Goal: Task Accomplishment & Management: Use online tool/utility

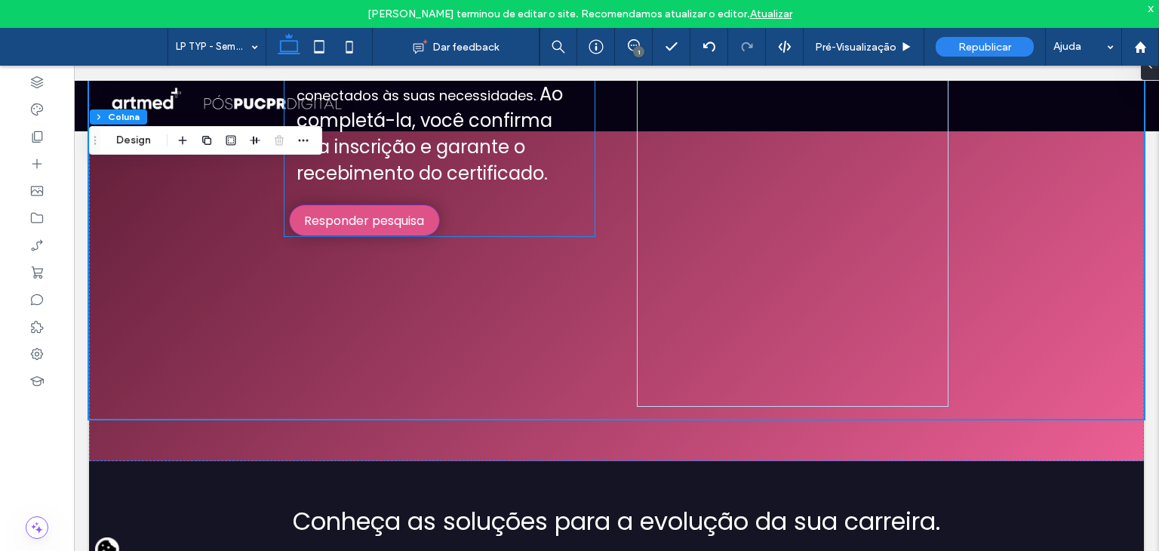
scroll to position [723, 0]
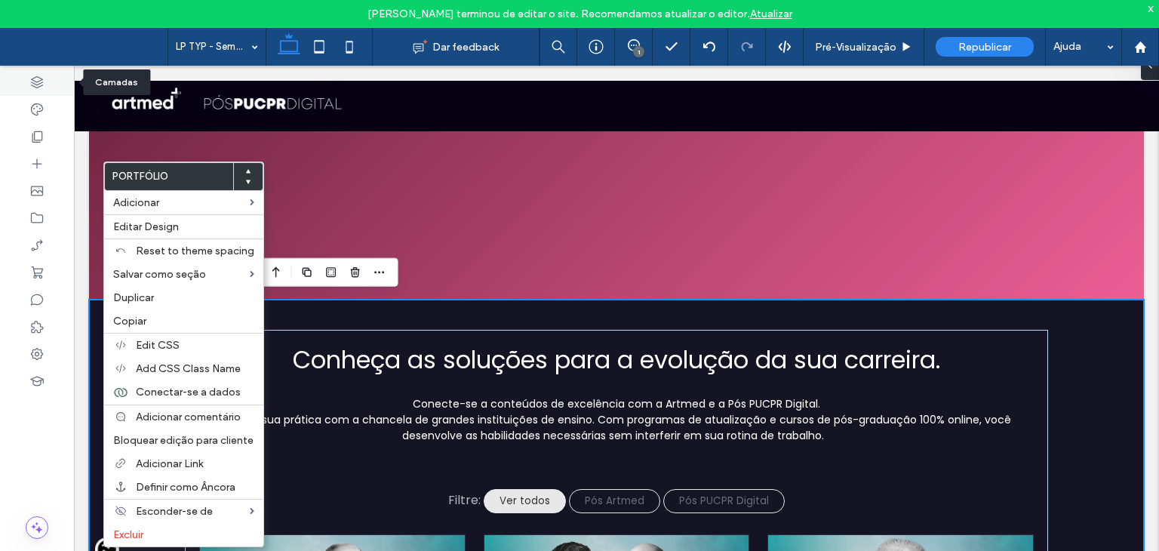
click at [38, 73] on div at bounding box center [37, 82] width 74 height 27
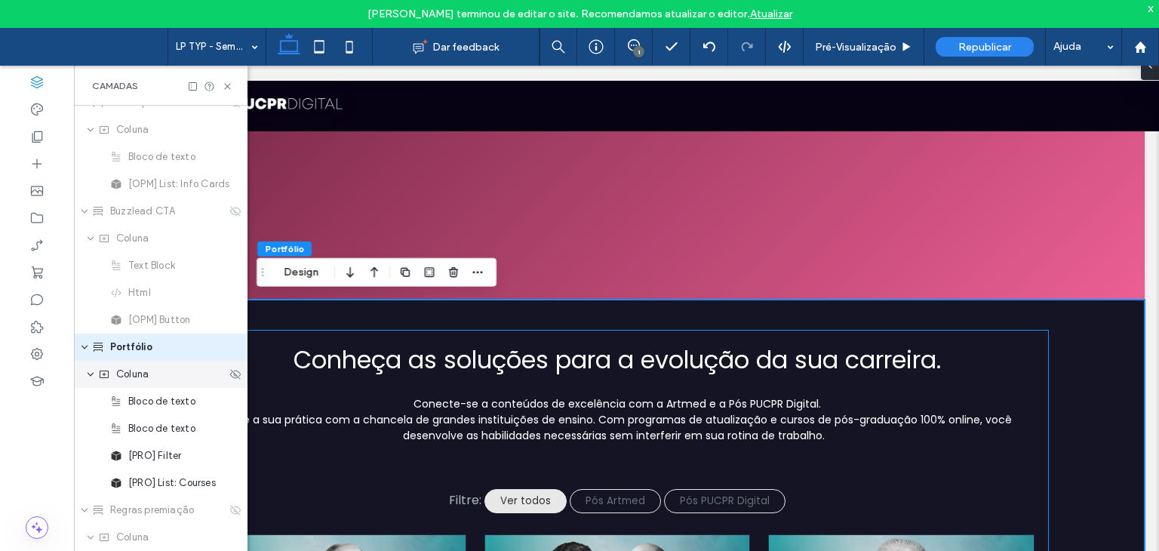
scroll to position [1406, 0]
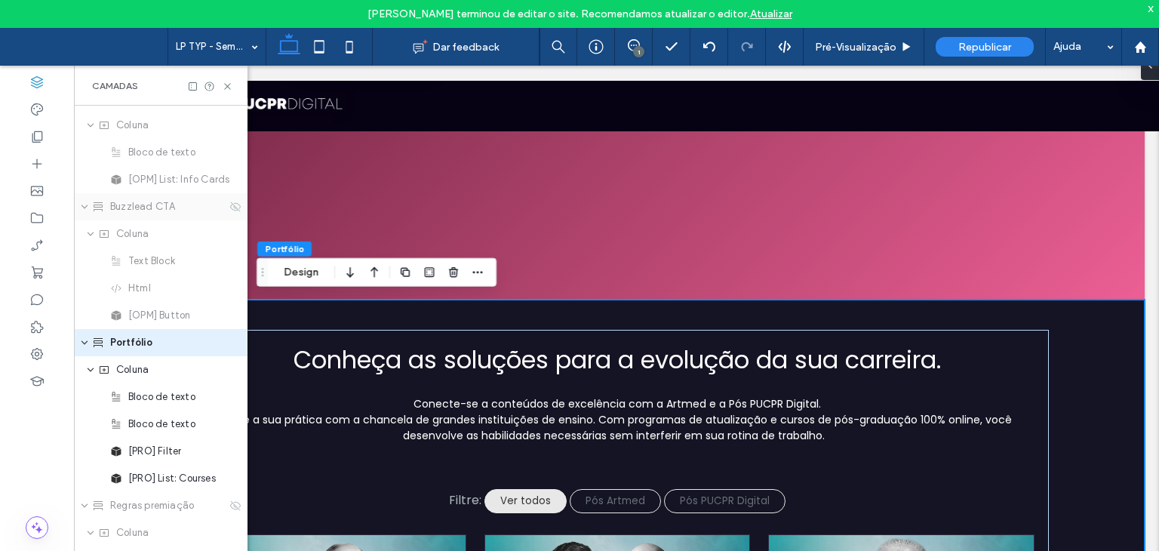
click at [164, 201] on span "Buzzlead CTA" at bounding box center [142, 206] width 65 height 15
click at [229, 206] on icon at bounding box center [235, 207] width 12 height 12
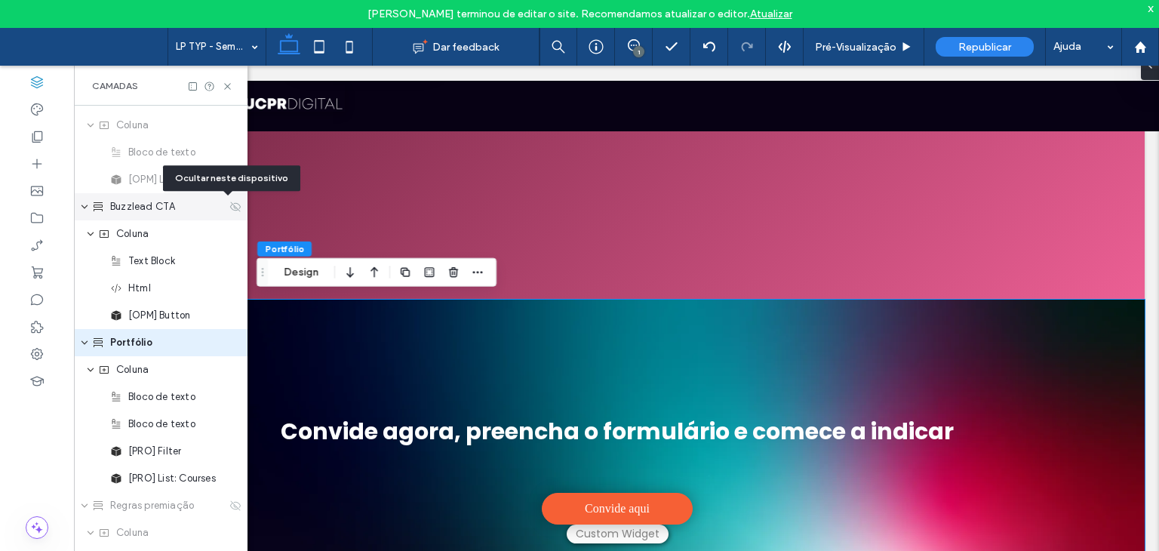
click at [229, 203] on icon at bounding box center [235, 207] width 12 height 12
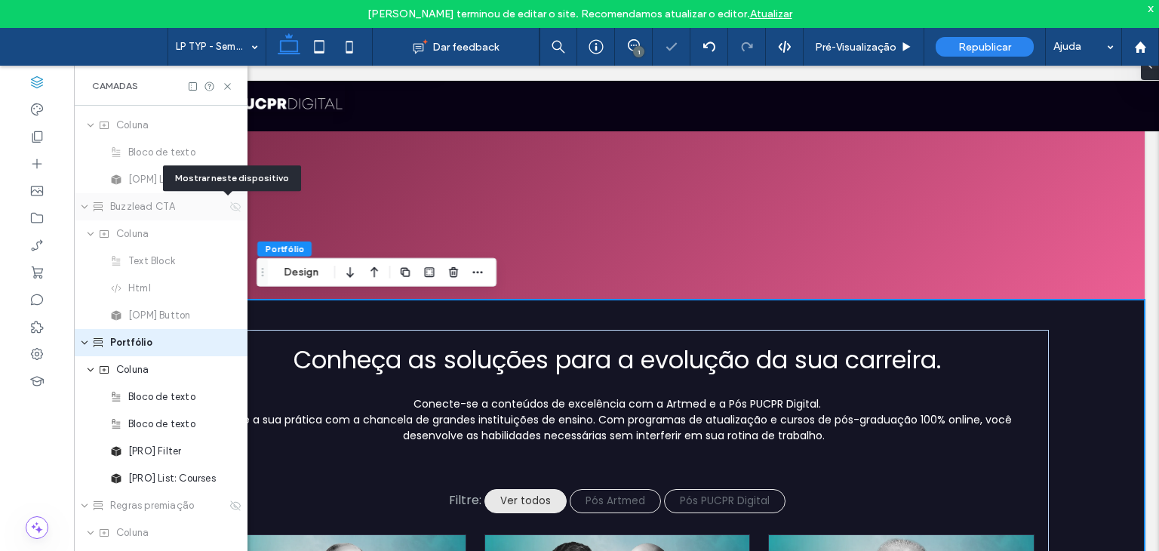
click at [229, 203] on icon at bounding box center [235, 207] width 12 height 12
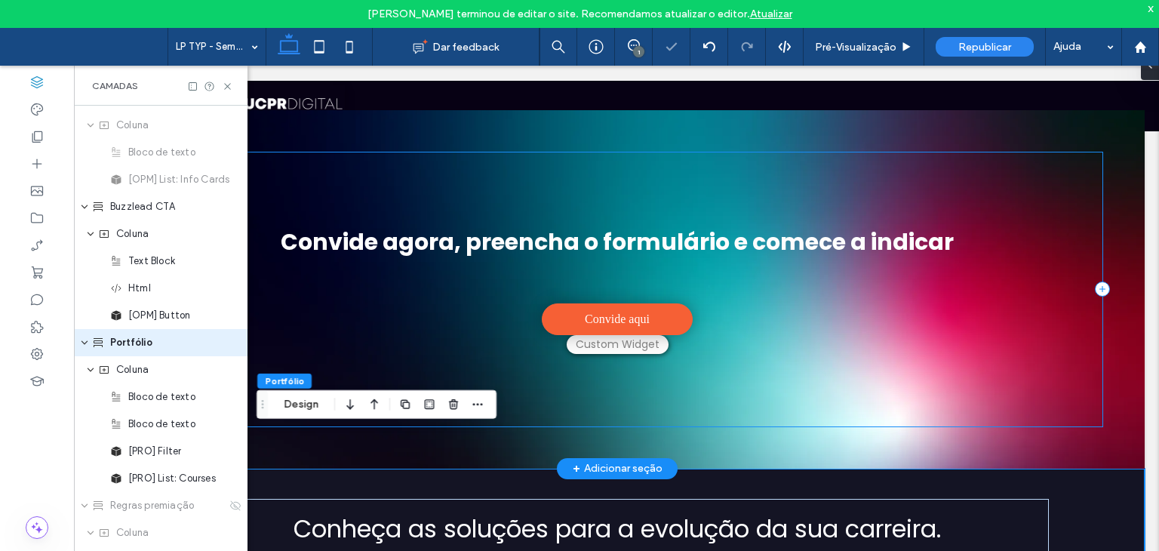
scroll to position [798, 0]
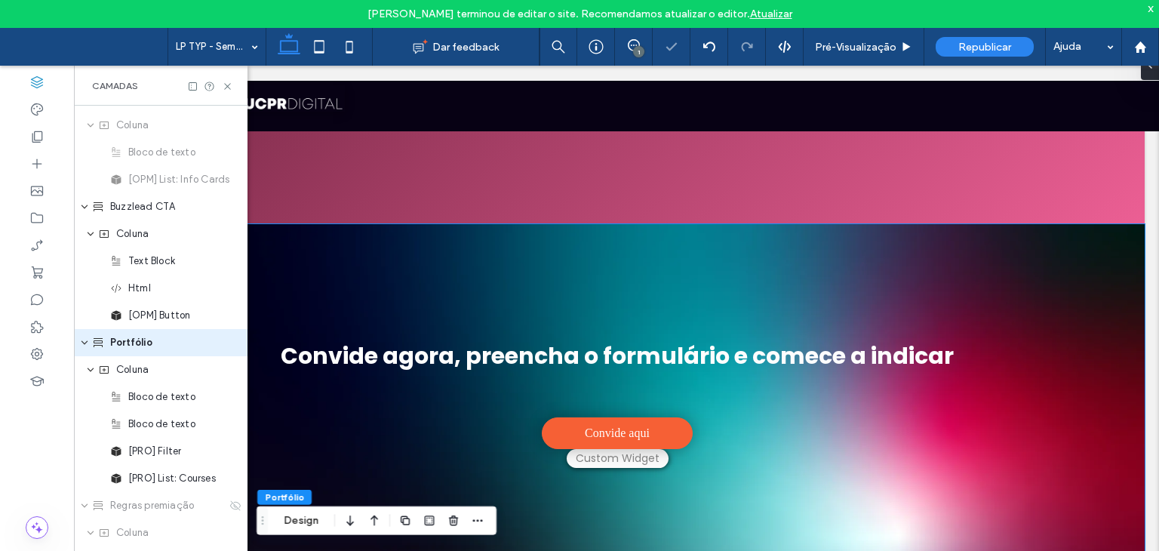
click at [438, 235] on div "Convide agora, preencha o formulário e comece a indicar Convide aqui" at bounding box center [617, 403] width 1054 height 358
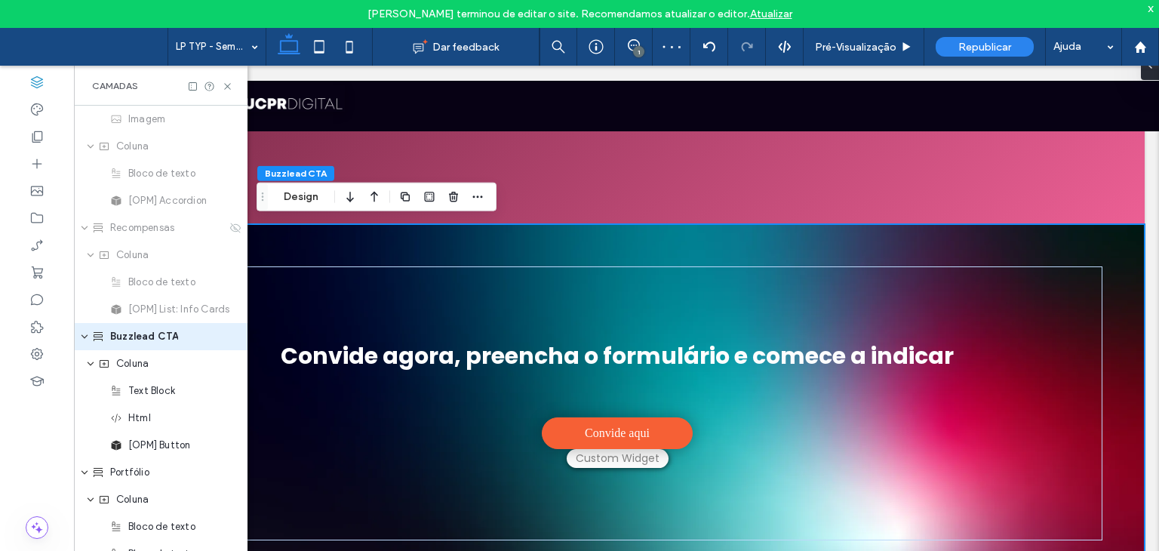
scroll to position [1270, 0]
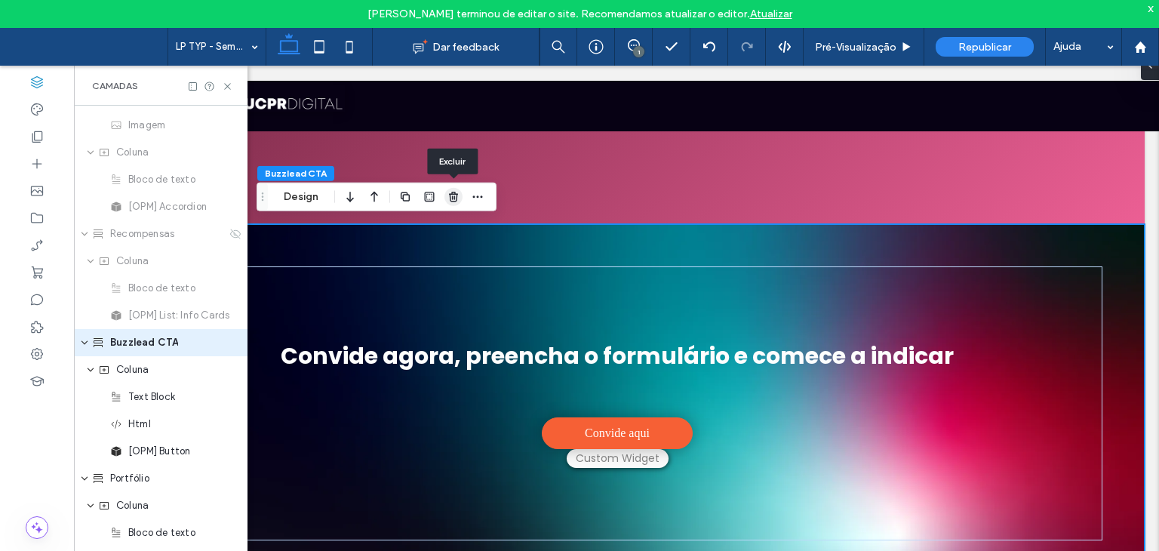
click at [450, 188] on span "button" at bounding box center [453, 197] width 18 height 18
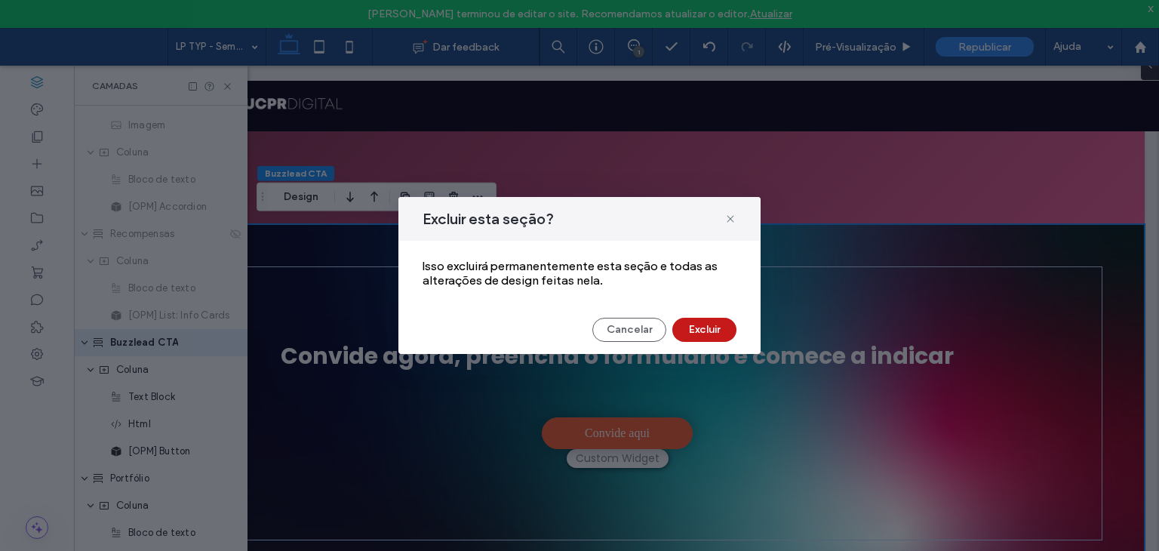
click at [711, 322] on button "Excluir" at bounding box center [704, 330] width 64 height 24
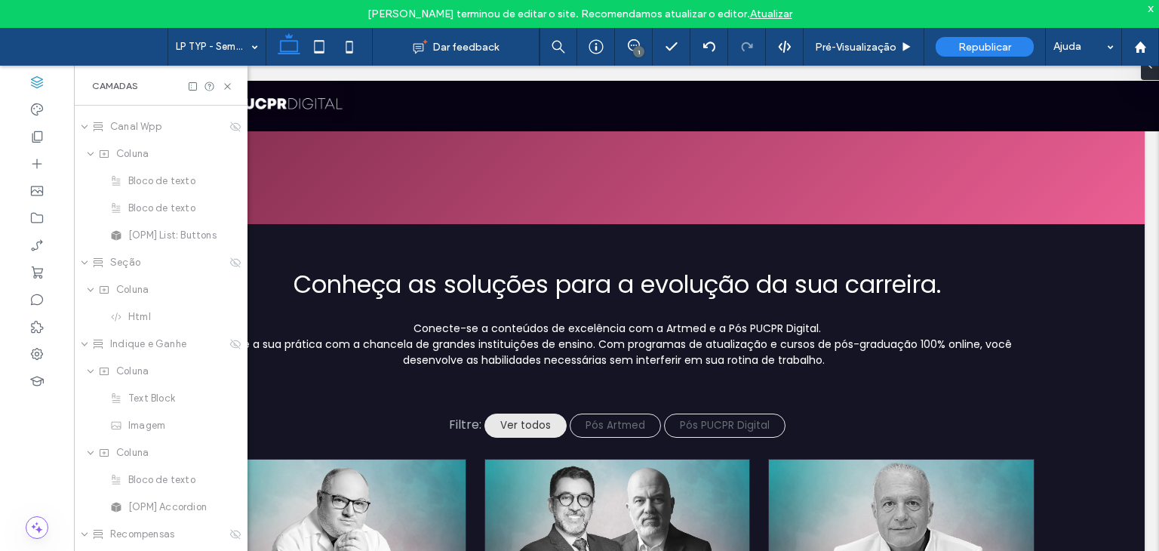
scroll to position [968, 0]
click at [229, 262] on icon at bounding box center [235, 264] width 12 height 12
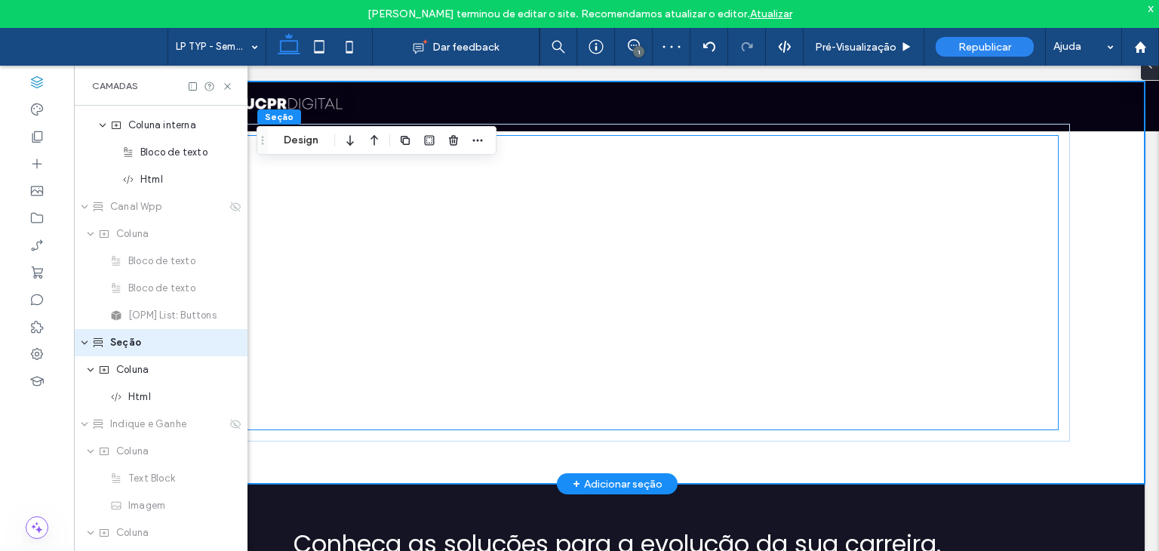
scroll to position [949, 0]
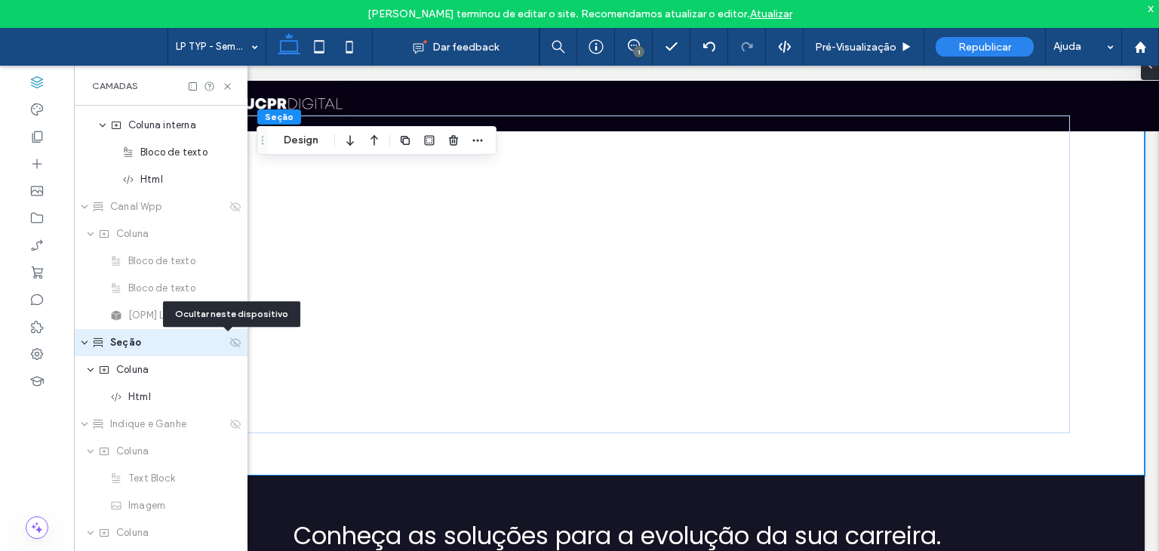
click at [230, 340] on use at bounding box center [235, 342] width 11 height 10
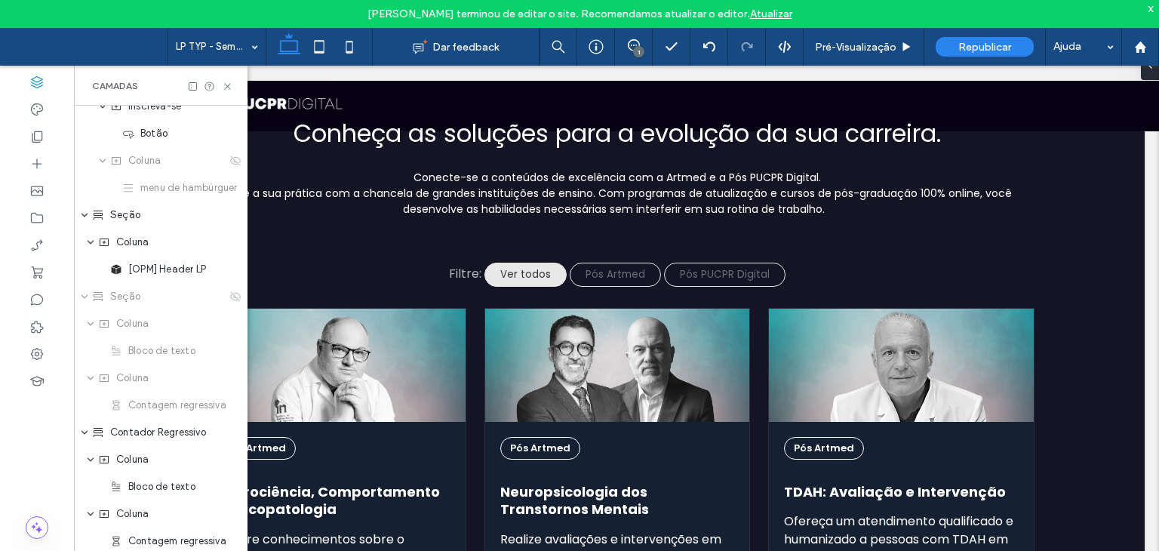
scroll to position [136, 0]
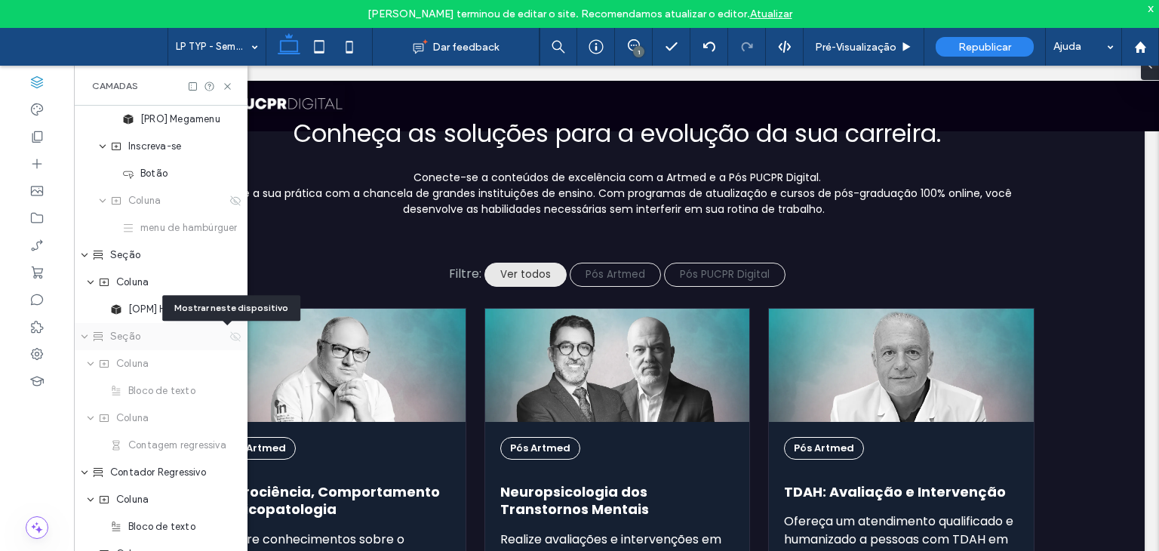
click at [230, 339] on use at bounding box center [235, 336] width 11 height 10
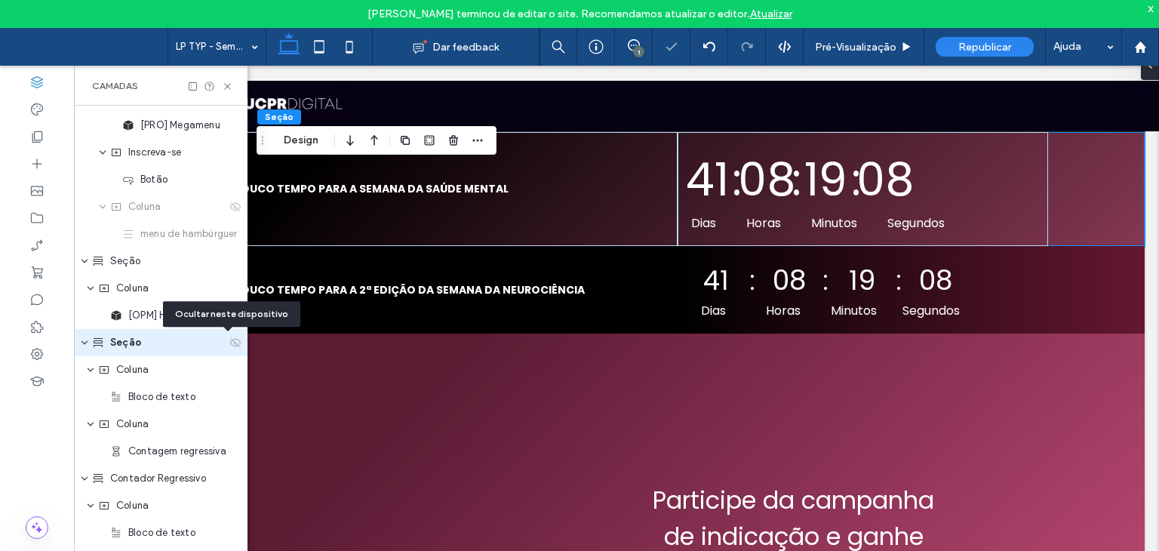
scroll to position [0, 0]
click at [230, 339] on use at bounding box center [235, 342] width 11 height 10
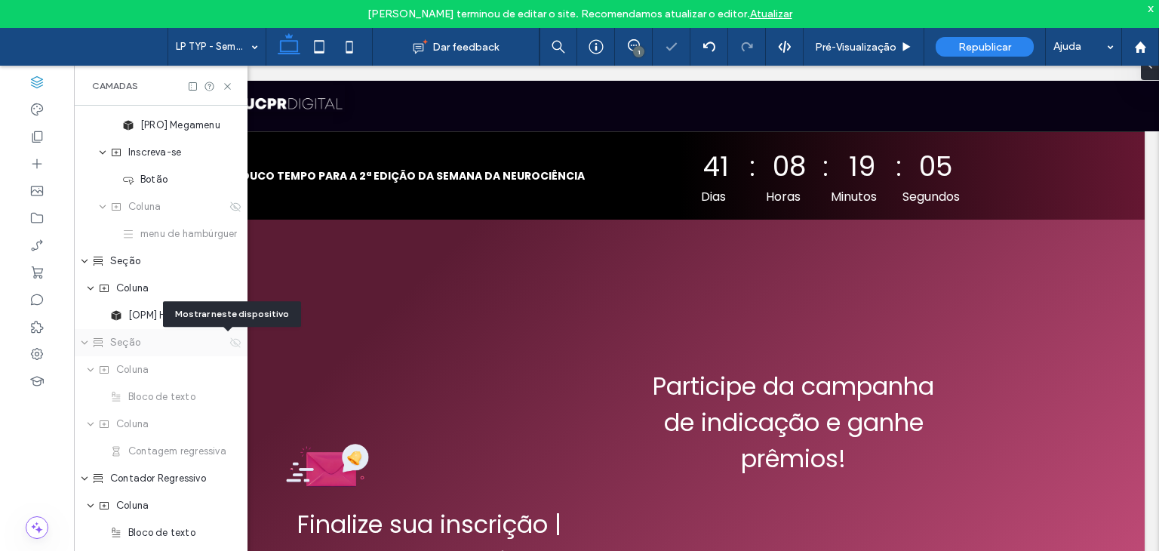
click at [230, 339] on use at bounding box center [235, 342] width 11 height 10
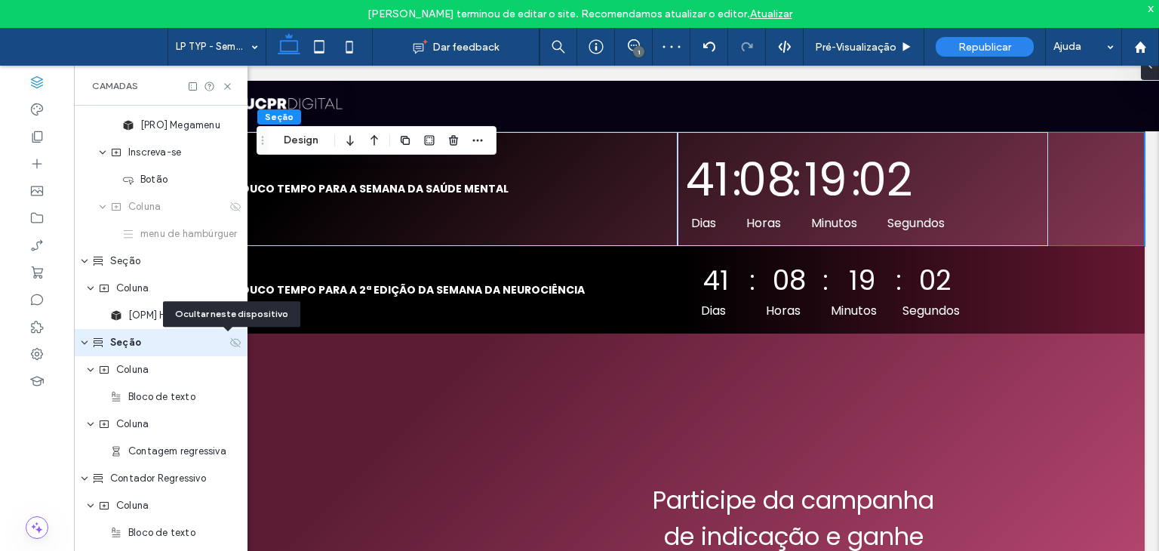
click at [230, 339] on use at bounding box center [235, 342] width 11 height 10
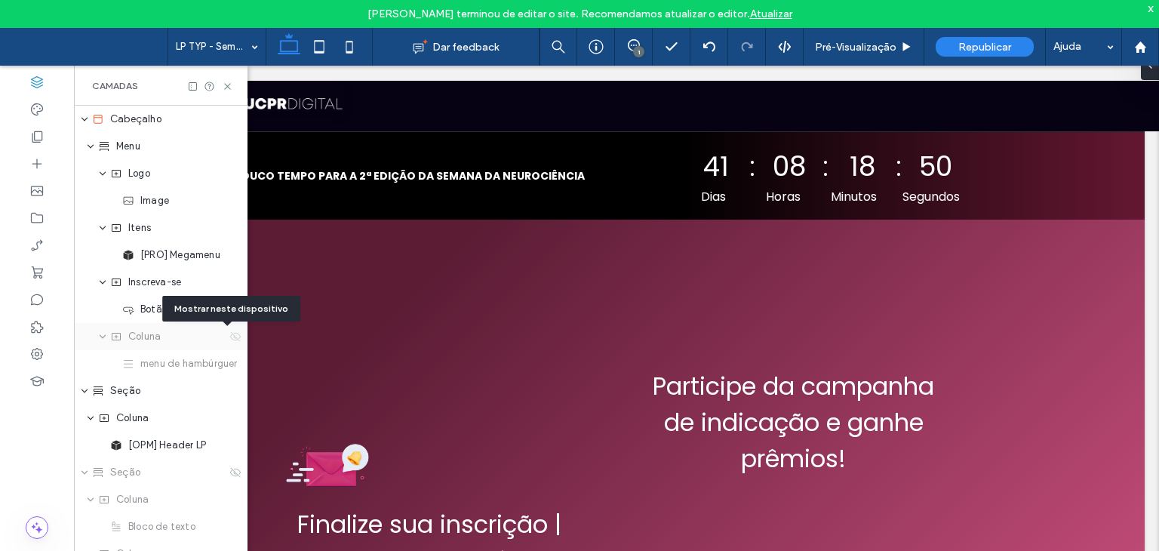
click at [229, 333] on icon at bounding box center [235, 336] width 12 height 12
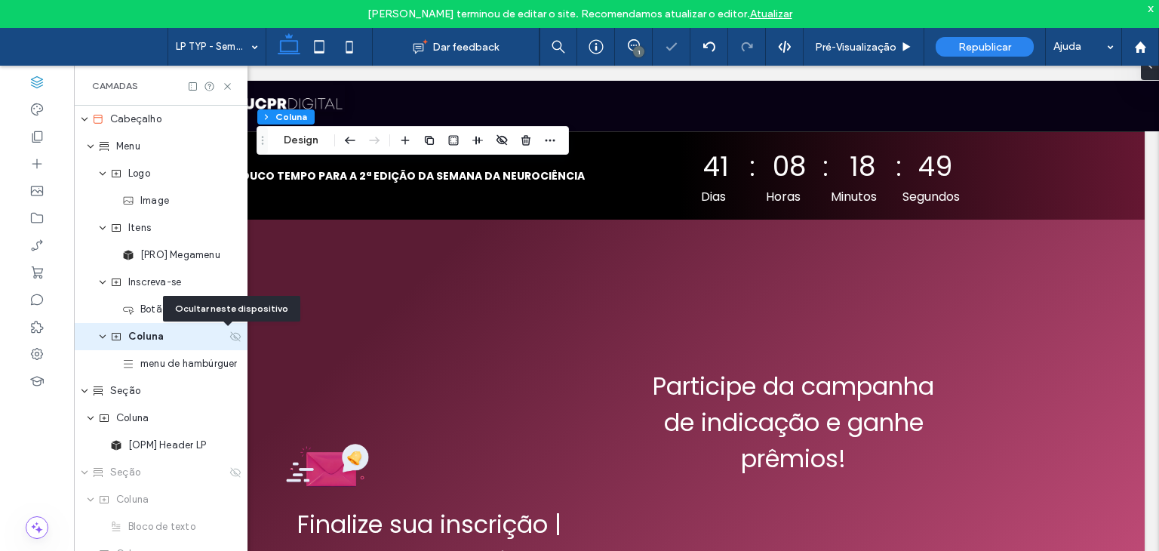
click at [229, 333] on icon at bounding box center [235, 336] width 12 height 12
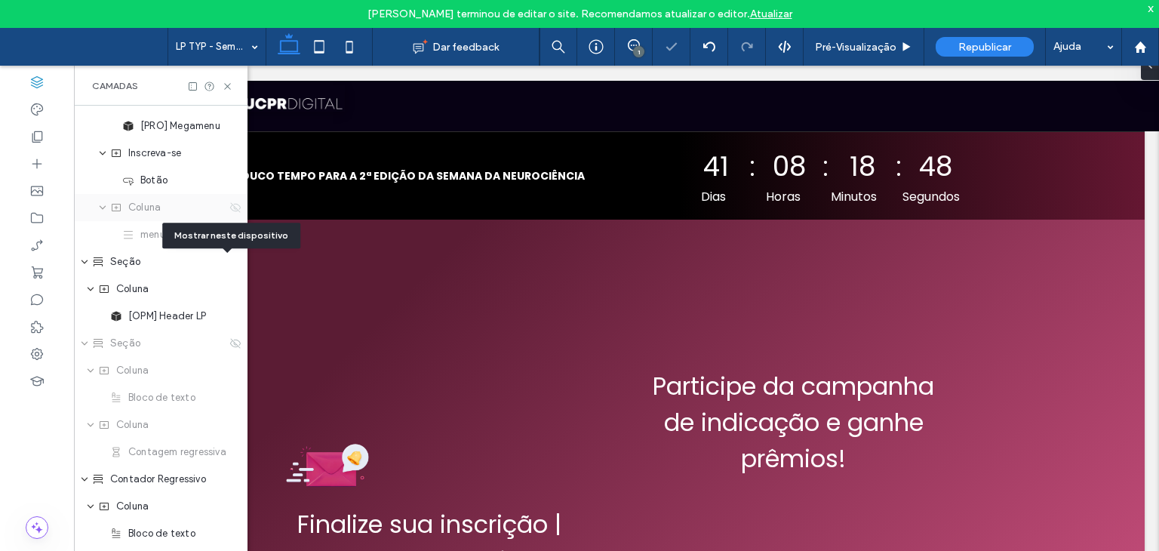
scroll to position [151, 0]
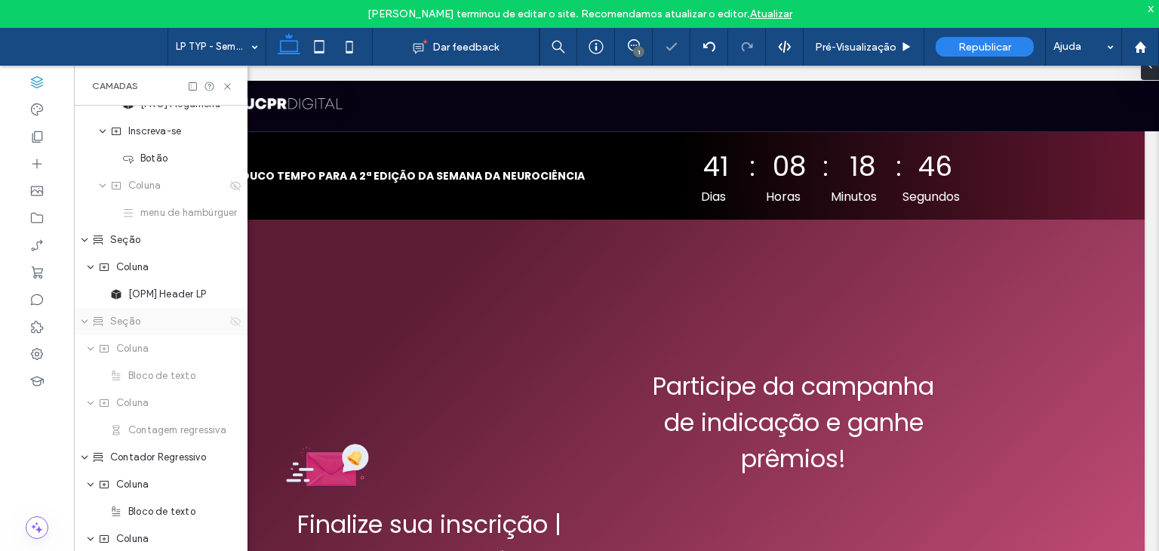
click at [229, 321] on icon at bounding box center [235, 321] width 12 height 12
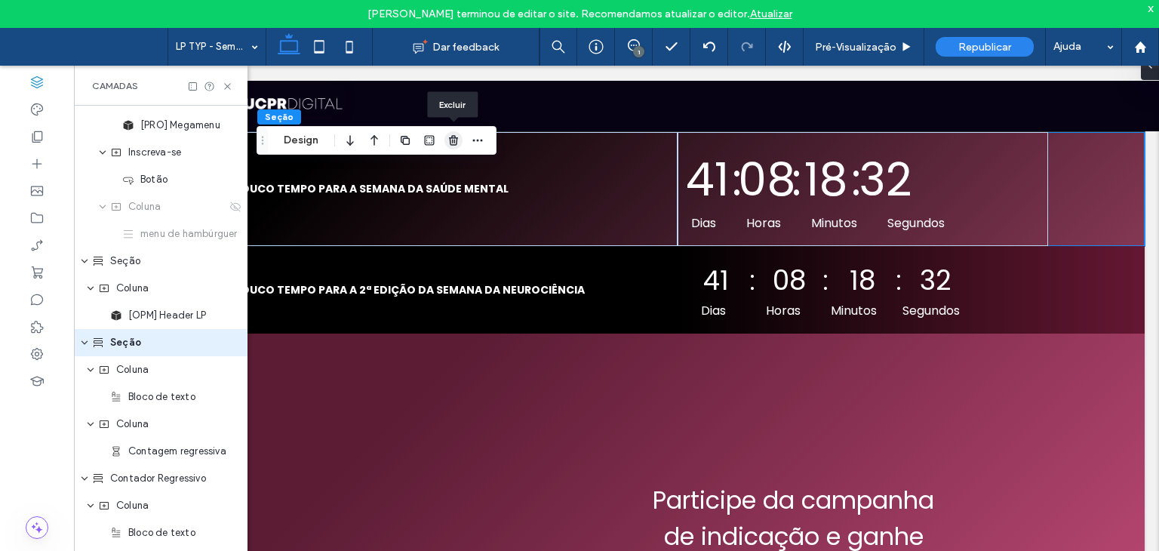
click at [449, 137] on use "button" at bounding box center [453, 140] width 9 height 10
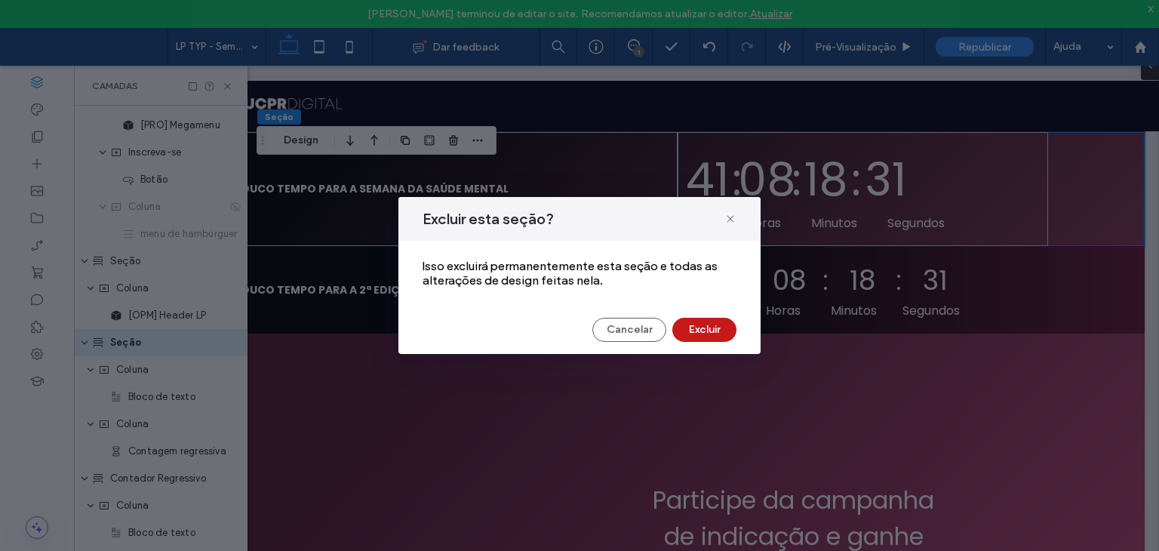
click at [705, 333] on button "Excluir" at bounding box center [704, 330] width 64 height 24
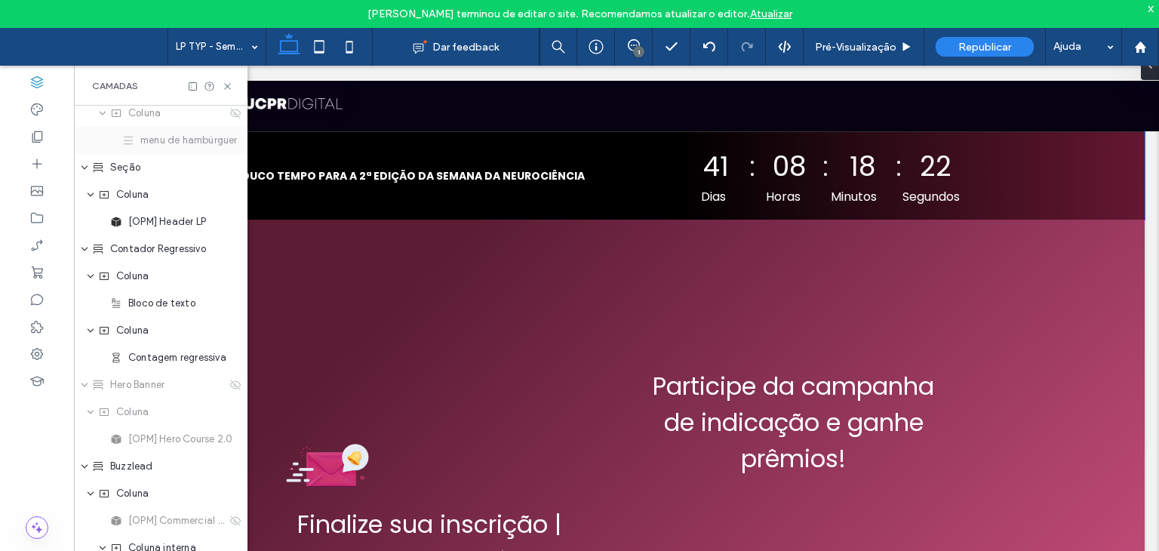
scroll to position [226, 0]
click at [232, 381] on icon at bounding box center [235, 382] width 12 height 12
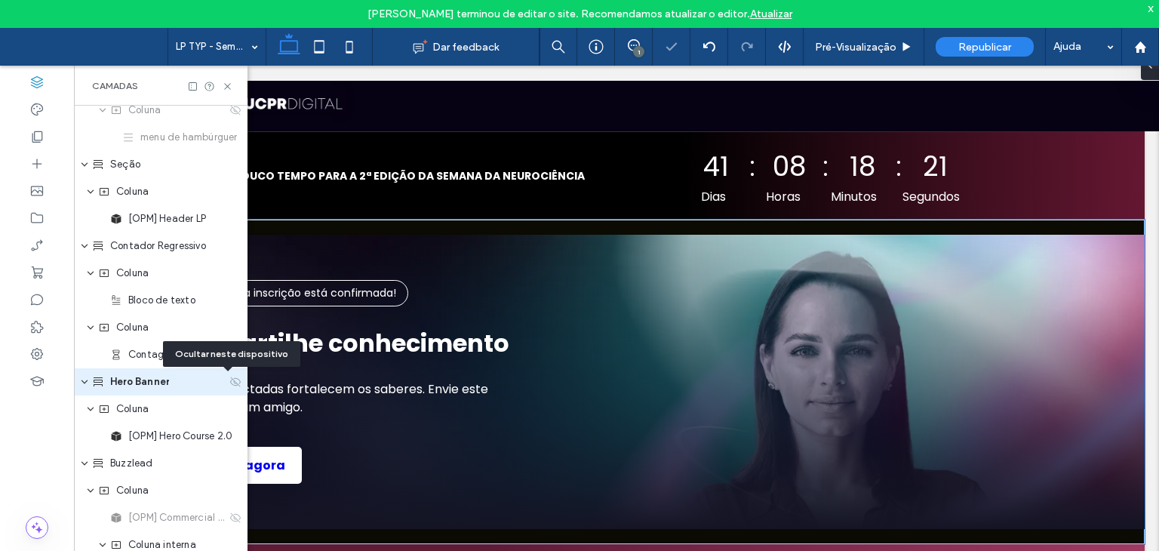
scroll to position [266, 0]
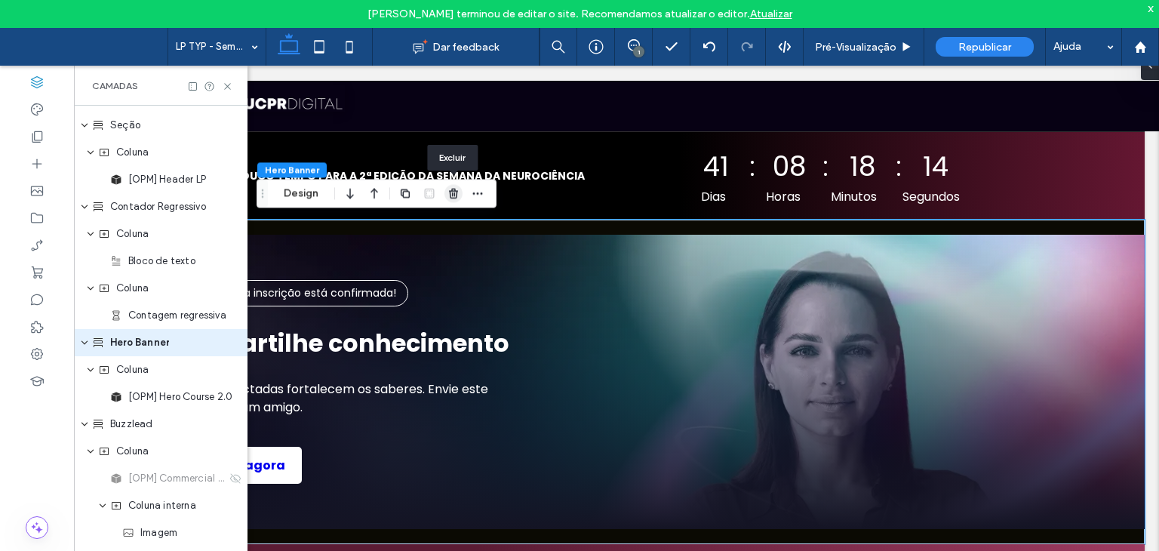
click at [453, 195] on use "button" at bounding box center [453, 194] width 9 height 10
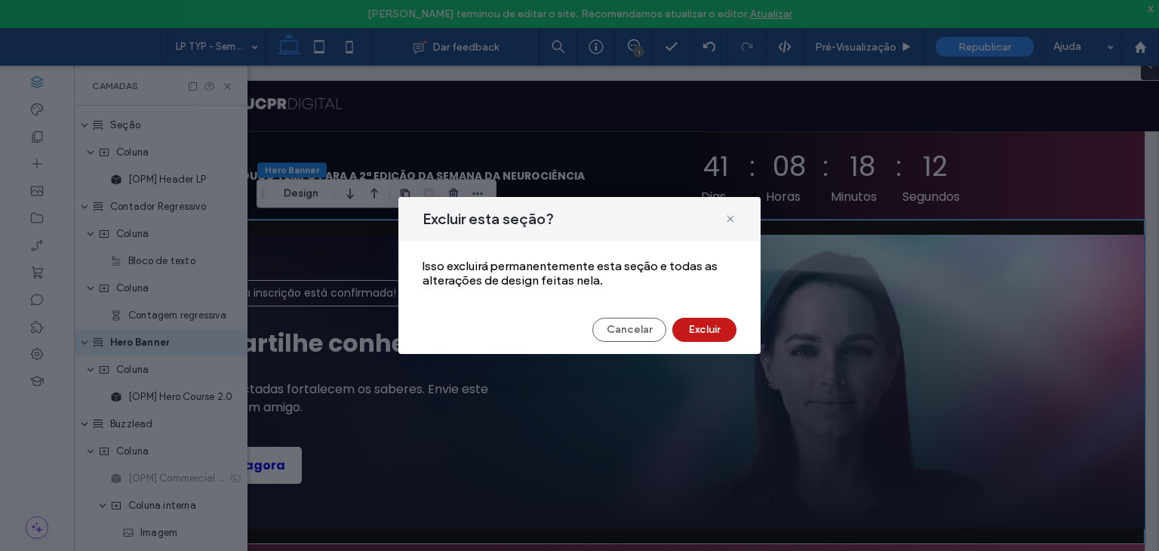
click at [705, 327] on button "Excluir" at bounding box center [704, 330] width 64 height 24
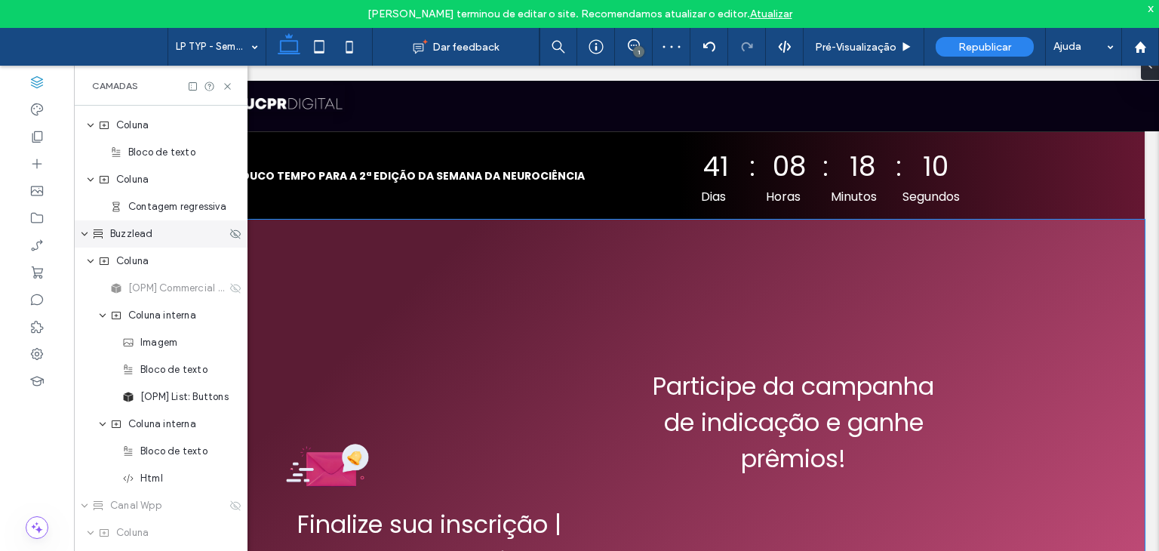
scroll to position [416, 0]
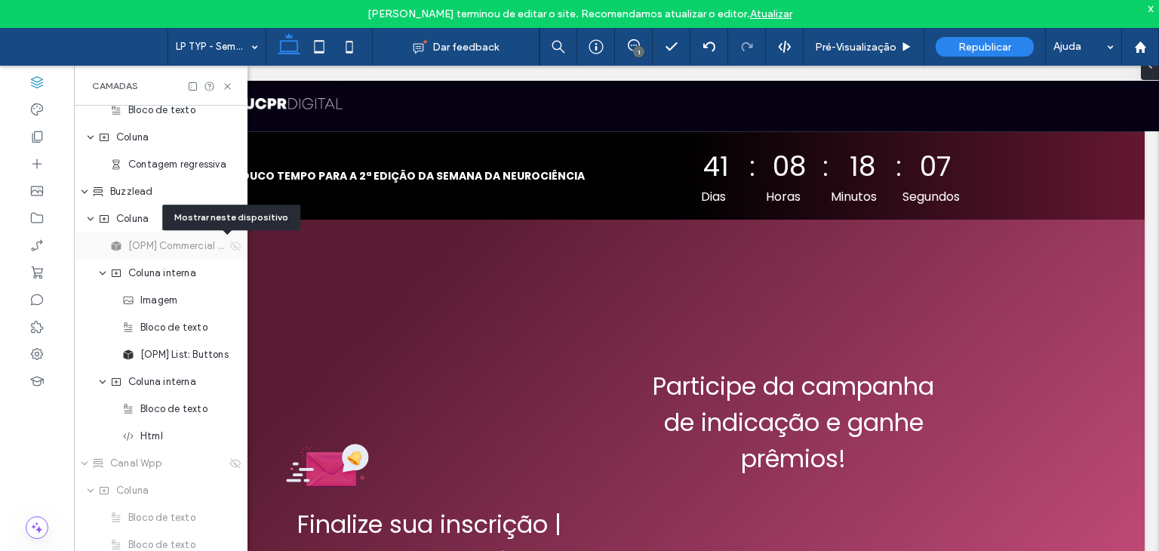
click at [229, 247] on icon at bounding box center [235, 246] width 12 height 12
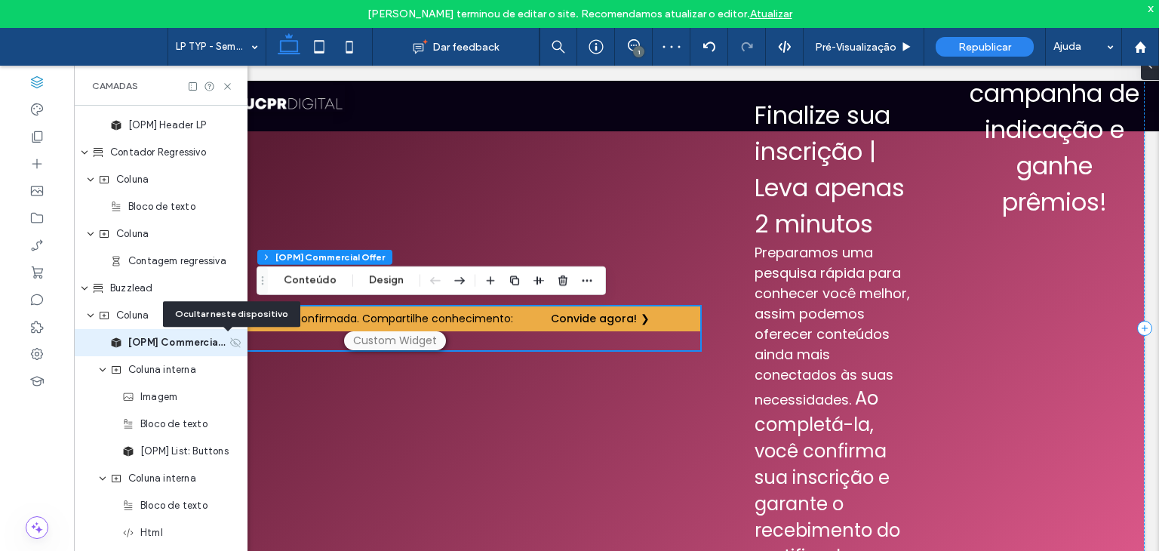
scroll to position [292, 0]
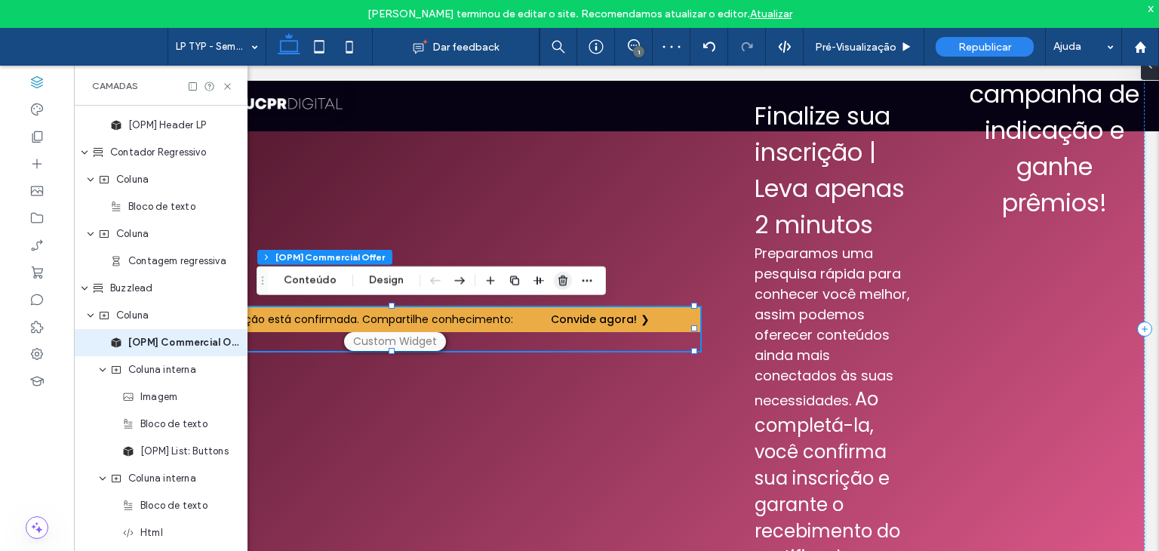
click at [554, 284] on span "button" at bounding box center [563, 281] width 18 height 18
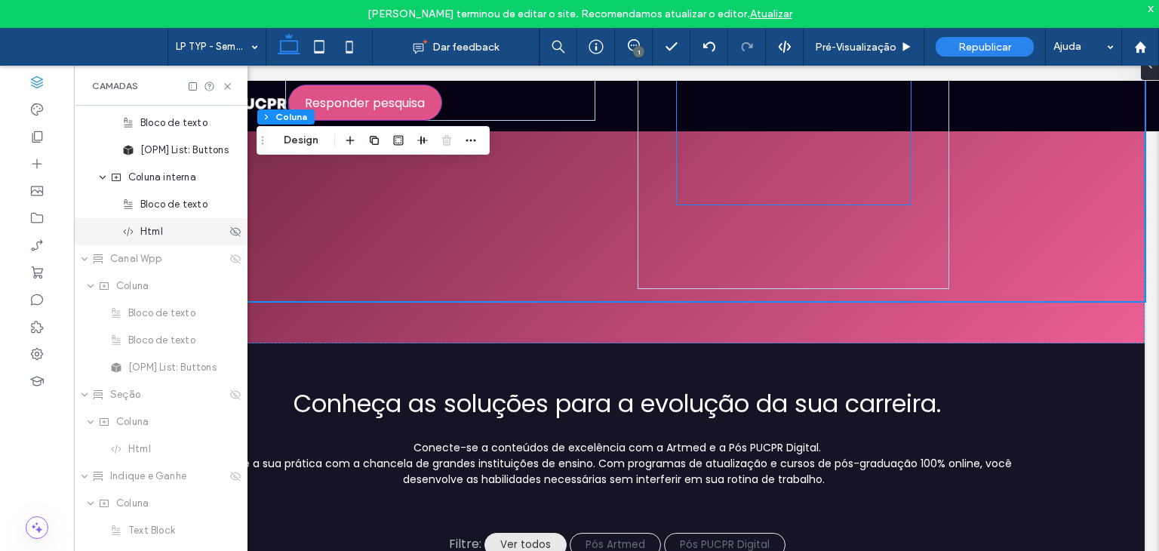
scroll to position [594, 0]
click at [229, 389] on icon at bounding box center [235, 394] width 12 height 12
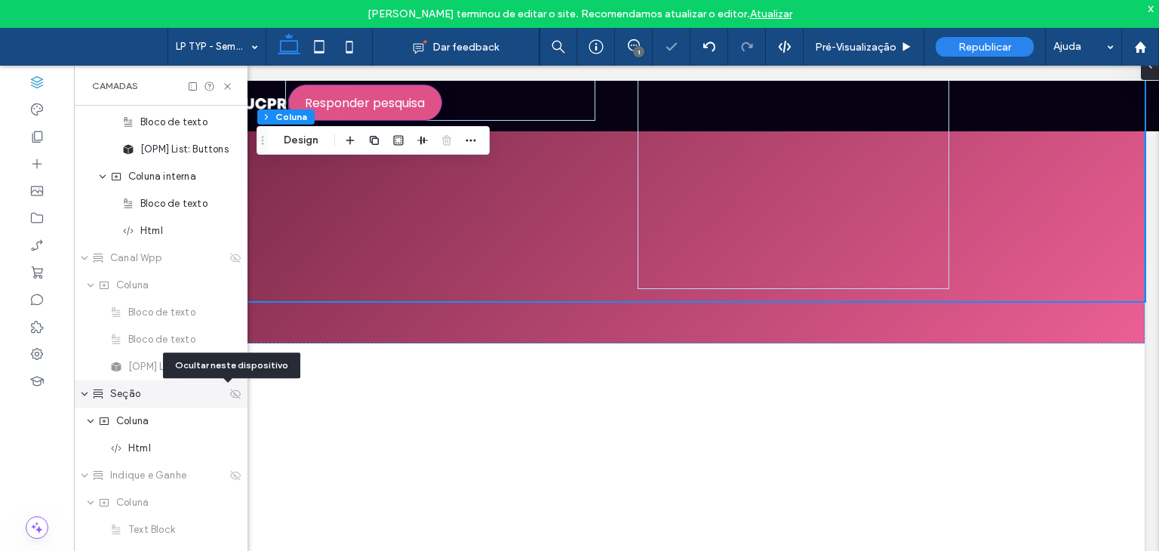
click at [229, 389] on icon at bounding box center [235, 394] width 12 height 12
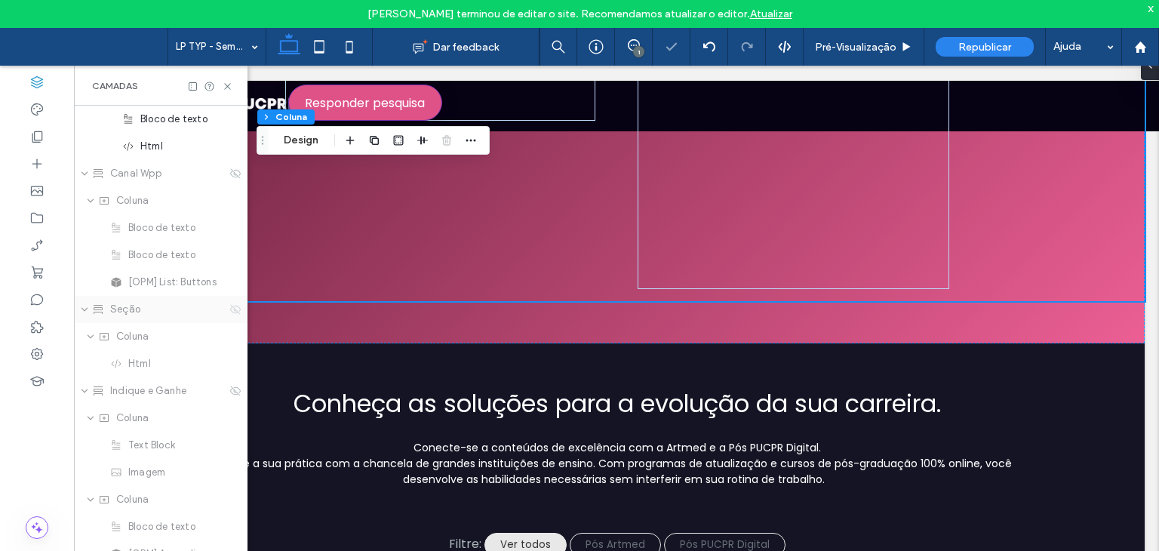
scroll to position [745, 0]
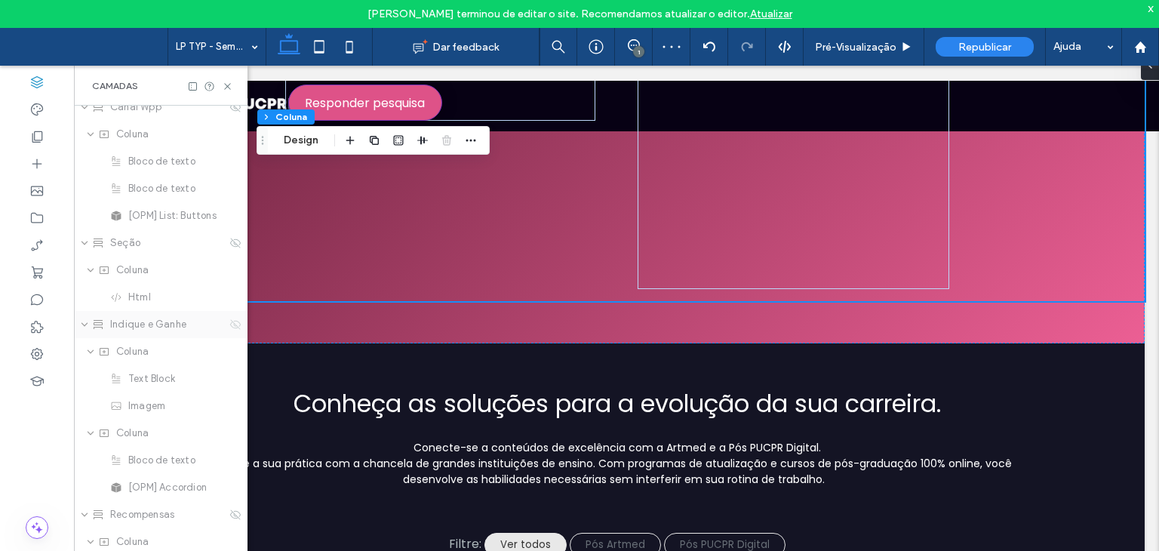
click at [229, 322] on icon at bounding box center [235, 324] width 12 height 12
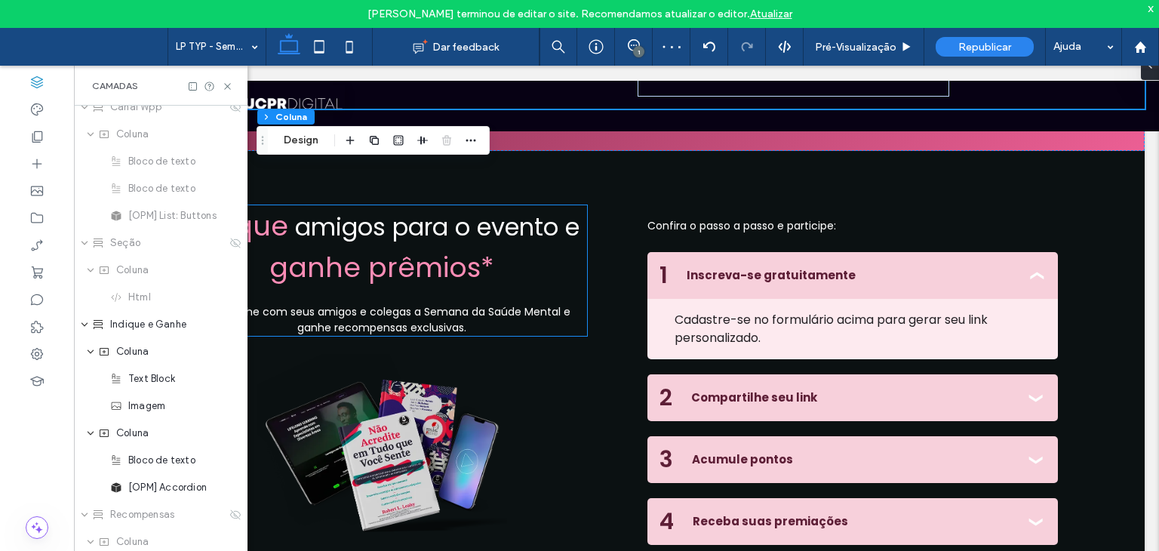
scroll to position [981, 0]
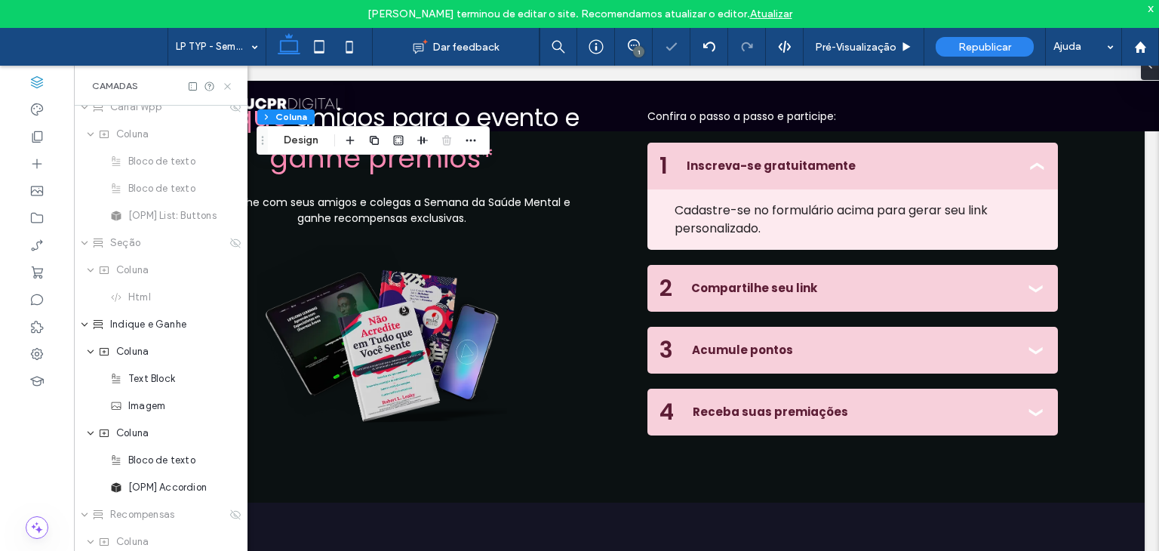
click at [226, 88] on icon at bounding box center [227, 86] width 11 height 11
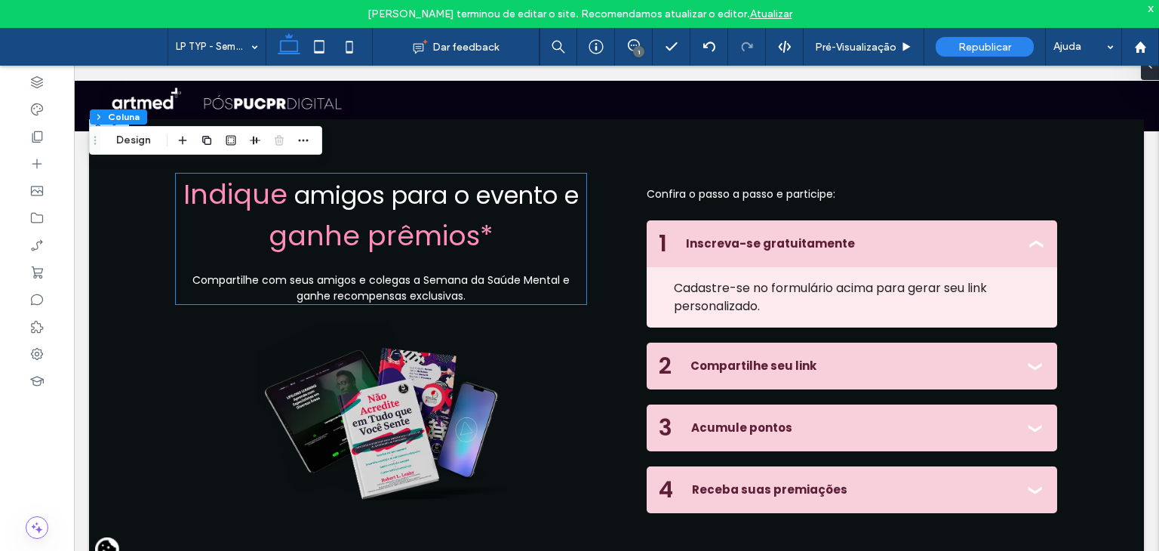
scroll to position [905, 0]
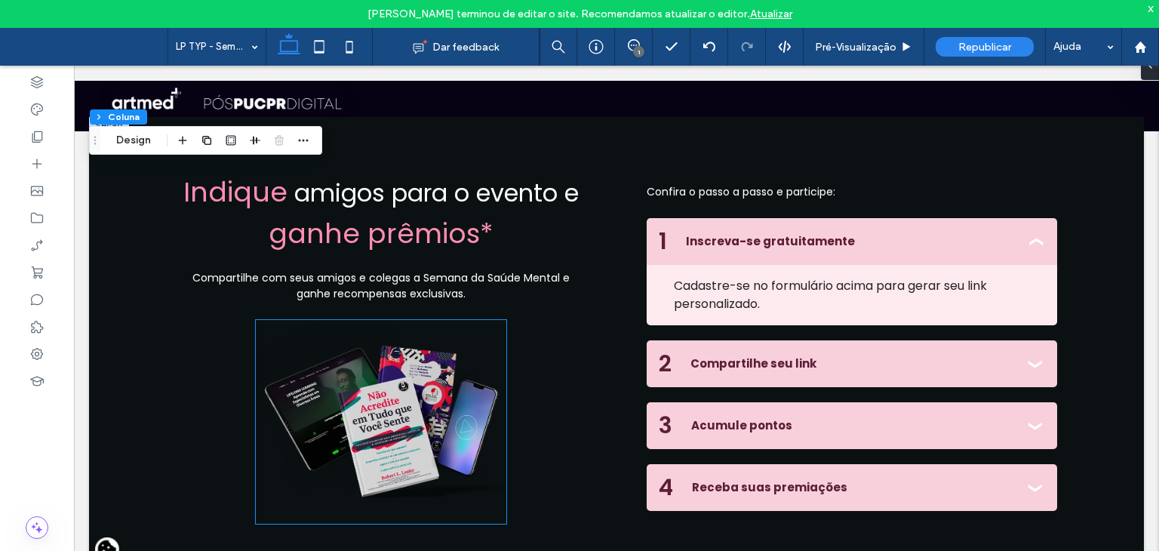
click at [355, 384] on img at bounding box center [381, 422] width 250 height 204
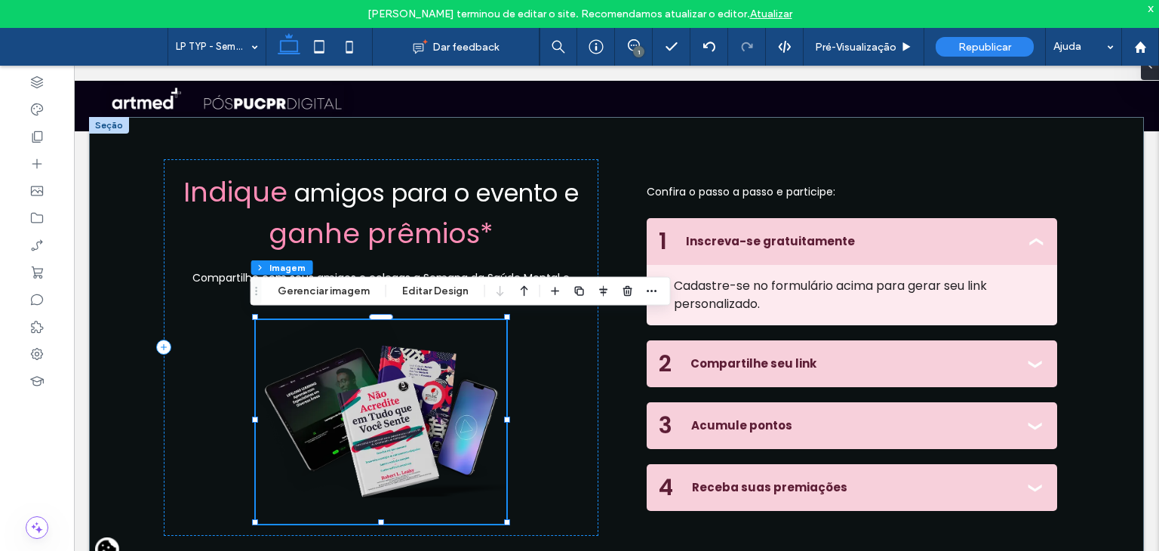
click at [358, 391] on img at bounding box center [381, 422] width 250 height 204
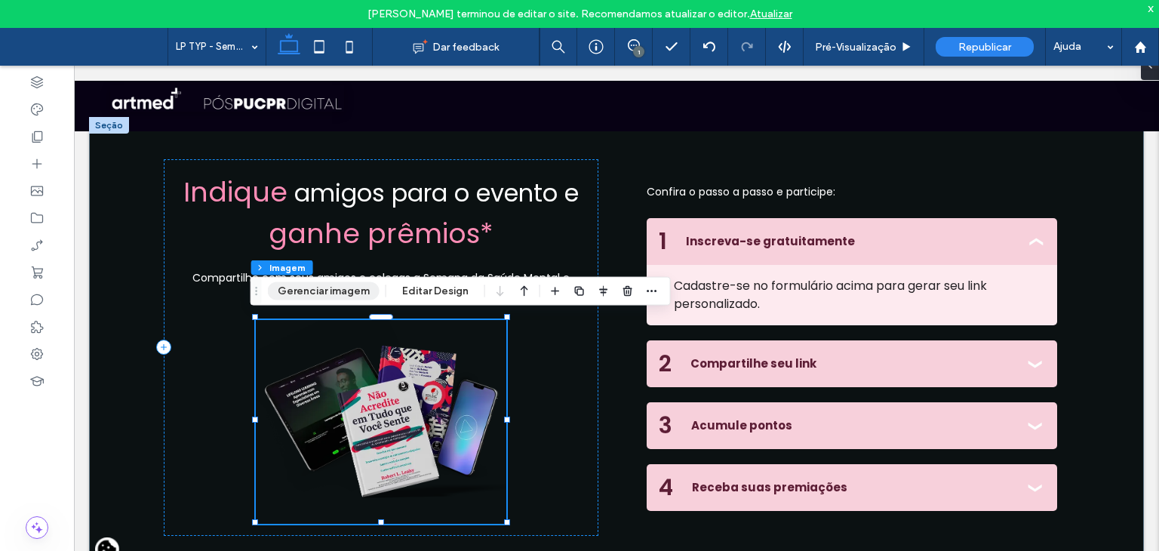
click at [330, 284] on button "Gerenciar imagem" at bounding box center [324, 291] width 112 height 18
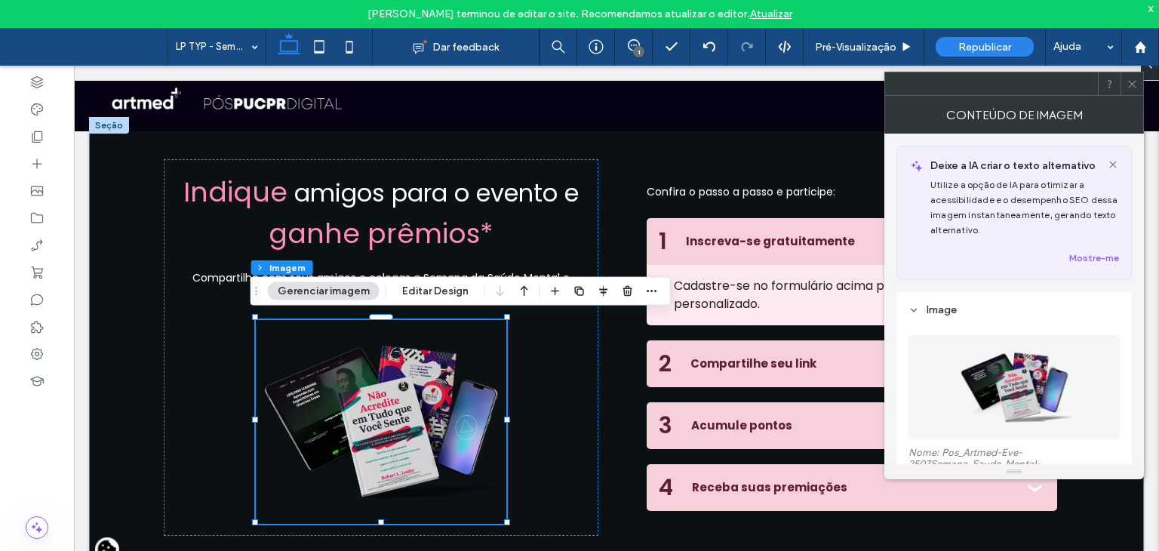
click at [1016, 381] on img at bounding box center [1013, 387] width 115 height 104
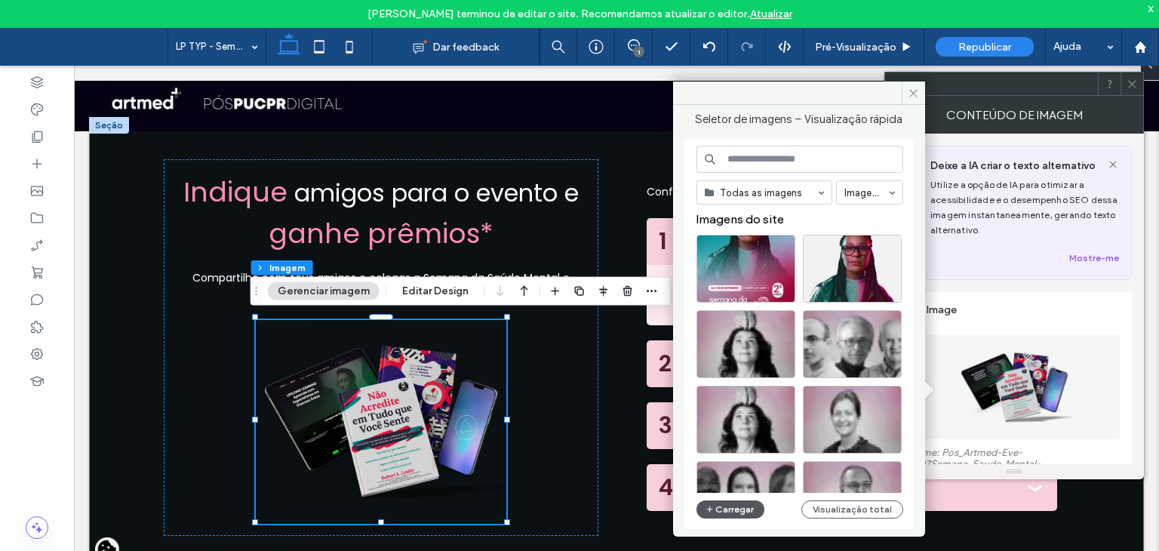
click at [709, 517] on button "Carregar" at bounding box center [730, 509] width 69 height 18
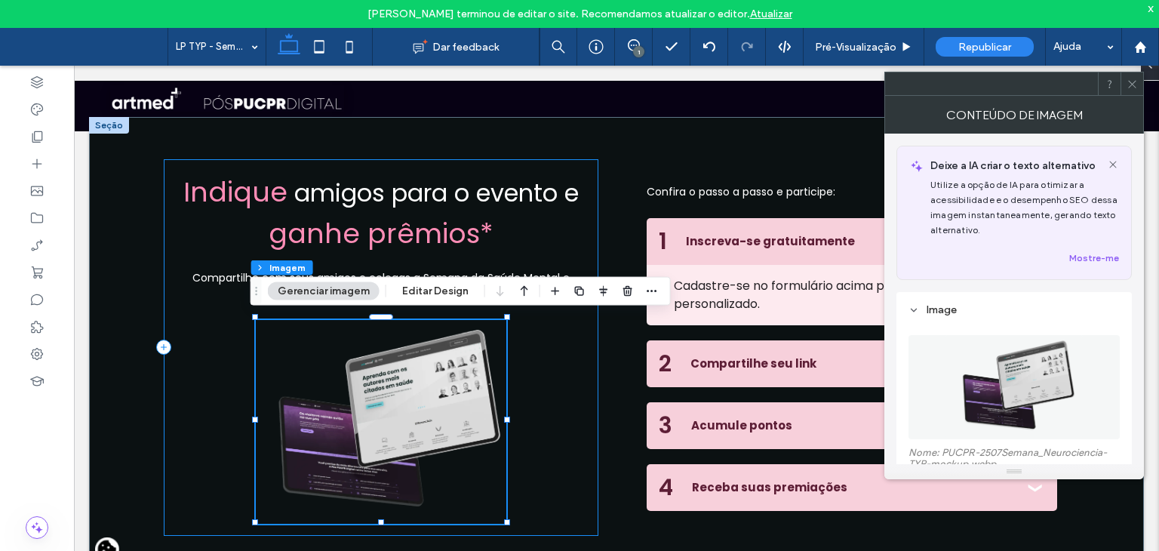
click at [193, 362] on div "Indique amigos para o evento e ganhe prêmios* Compartilhe com seus amigos e col…" at bounding box center [381, 347] width 434 height 376
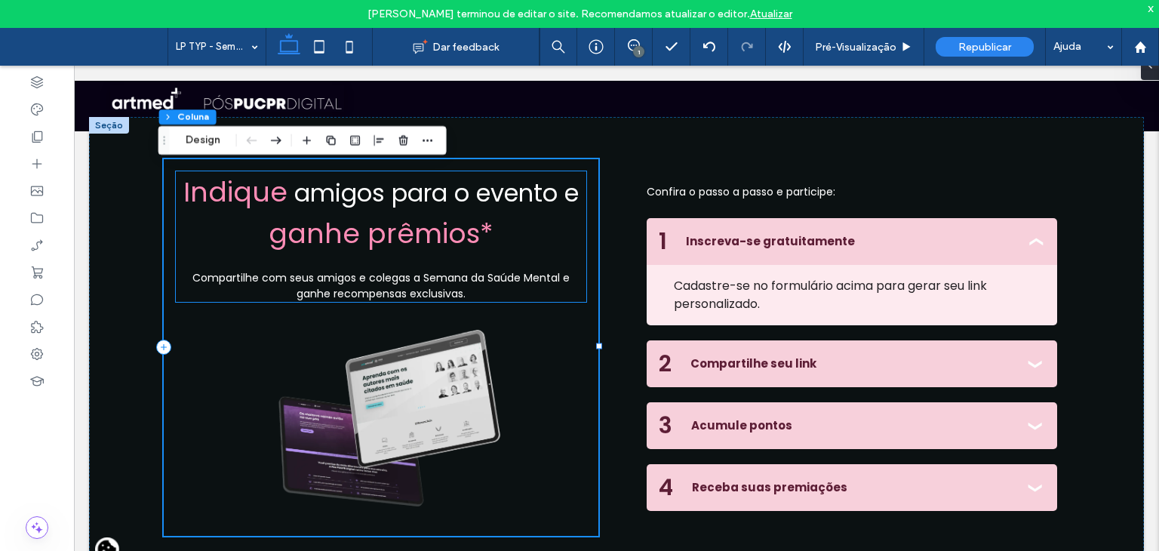
click at [232, 278] on span "Compartilhe com seus amigos e colegas a Semana da Saúde Mental e ganhe recompen…" at bounding box center [380, 285] width 377 height 31
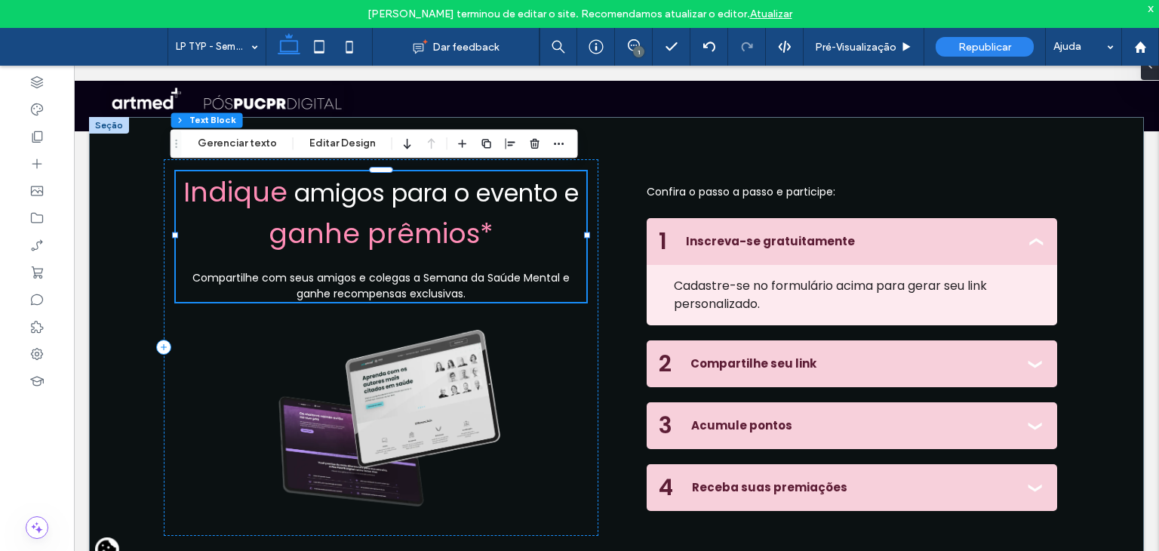
click at [220, 276] on span "Compartilhe com seus amigos e colegas a Semana da Saúde Mental e ganhe recompen…" at bounding box center [380, 285] width 377 height 31
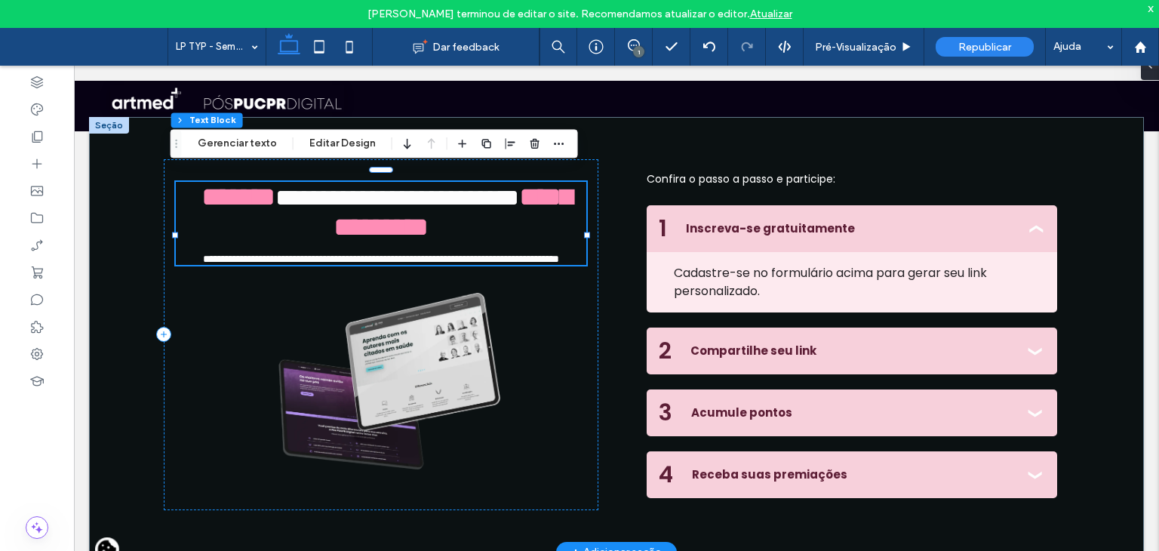
click at [220, 264] on span "**********" at bounding box center [381, 258] width 356 height 11
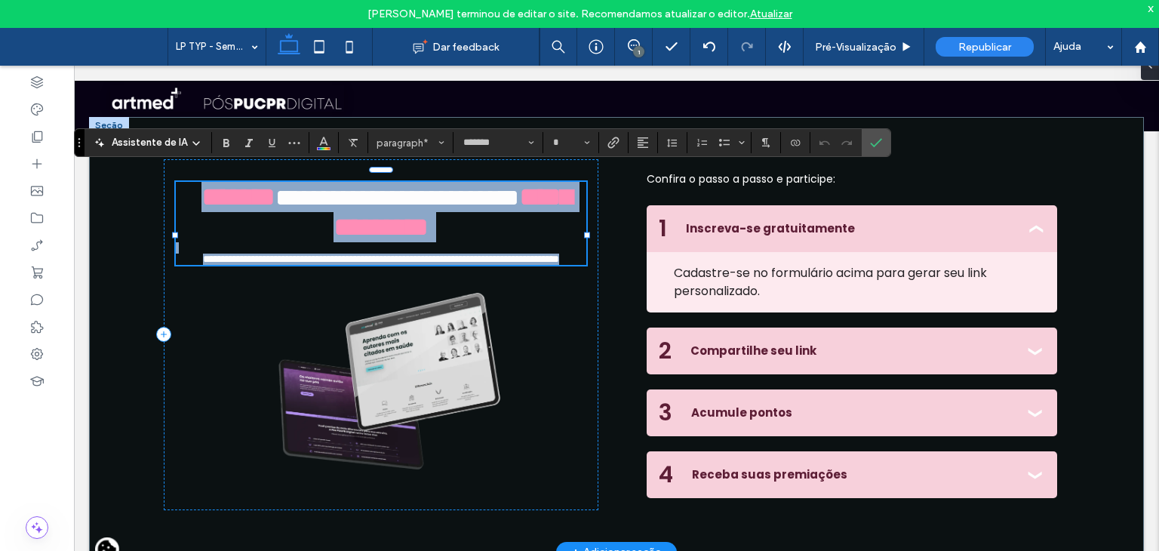
click at [203, 264] on span "**********" at bounding box center [381, 258] width 356 height 11
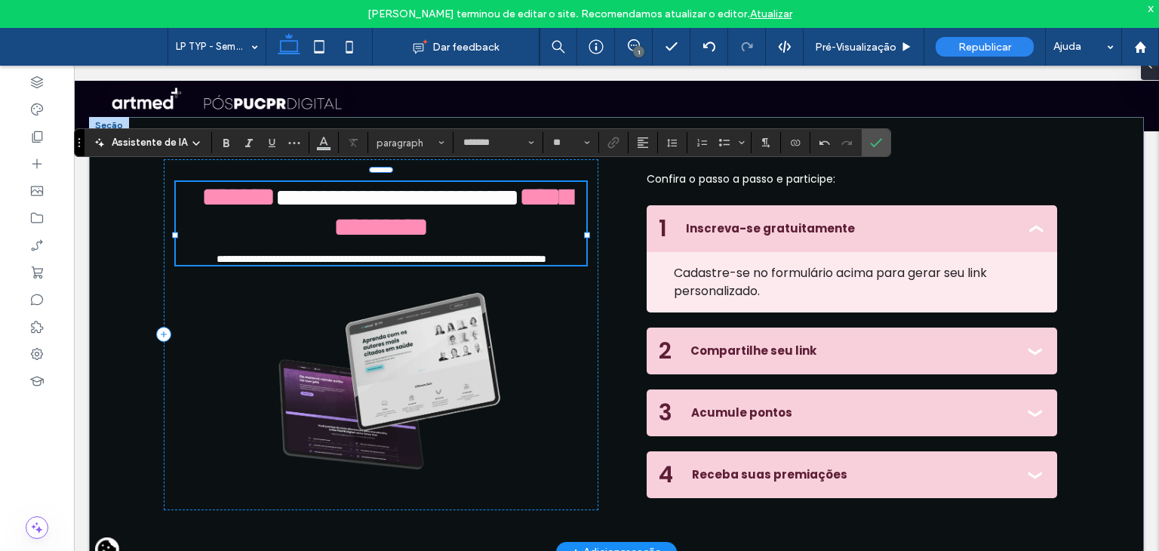
type input "**"
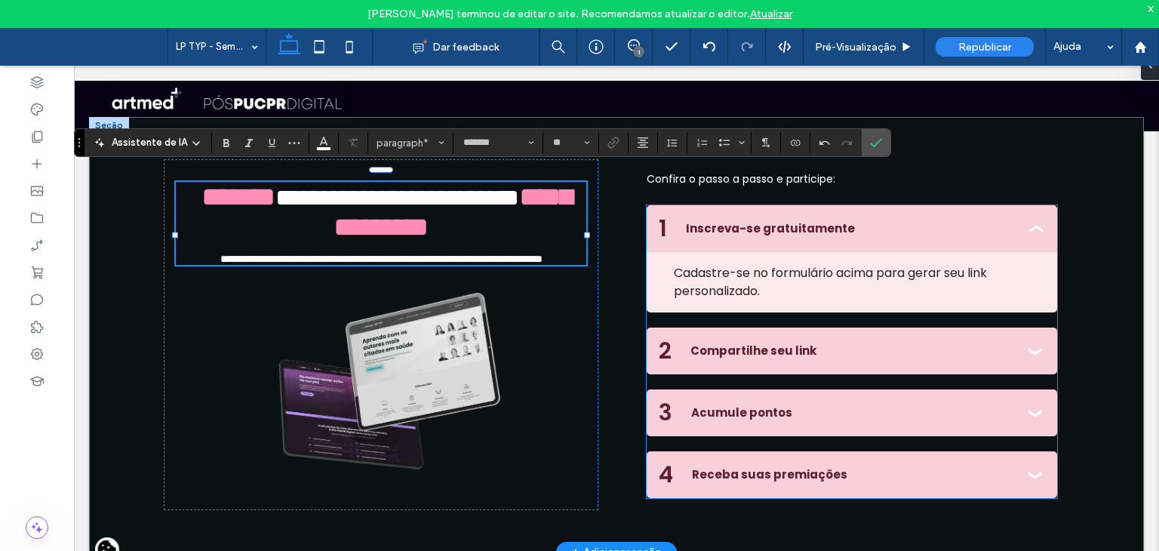
click at [772, 247] on summary "1 Inscreva-se gratuitamente" at bounding box center [851, 228] width 410 height 47
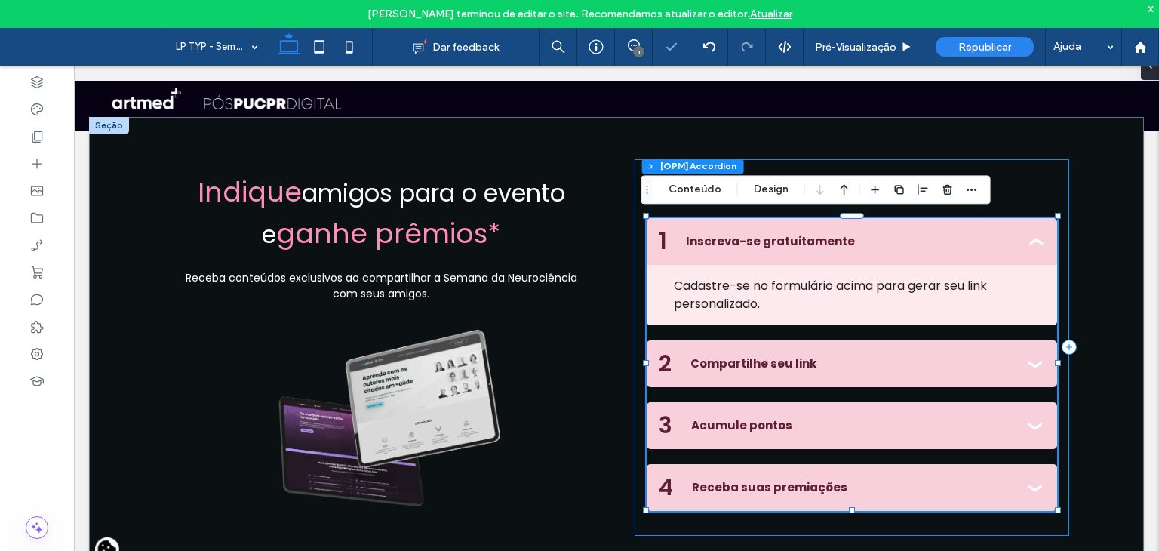
click at [702, 174] on div "Confira o passo a passo e participe: 1 Inscreva-se gratuitamente Cadastre-se no…" at bounding box center [851, 347] width 434 height 376
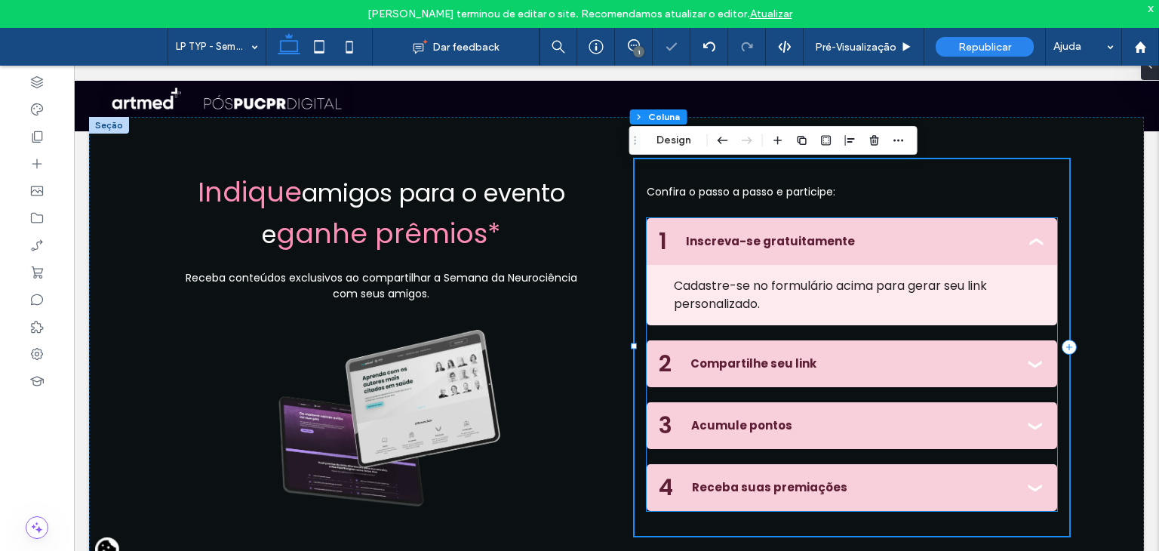
click at [712, 265] on div "Cadastre-se no formulário acima para gerar seu link personalizado." at bounding box center [851, 295] width 410 height 60
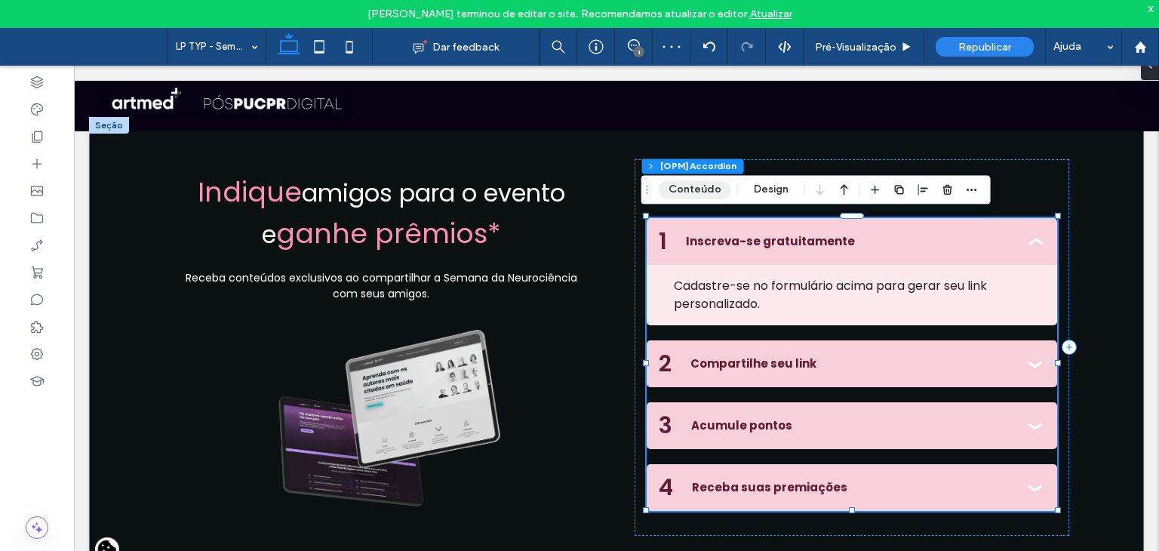
click at [694, 186] on button "Conteúdo" at bounding box center [694, 189] width 72 height 18
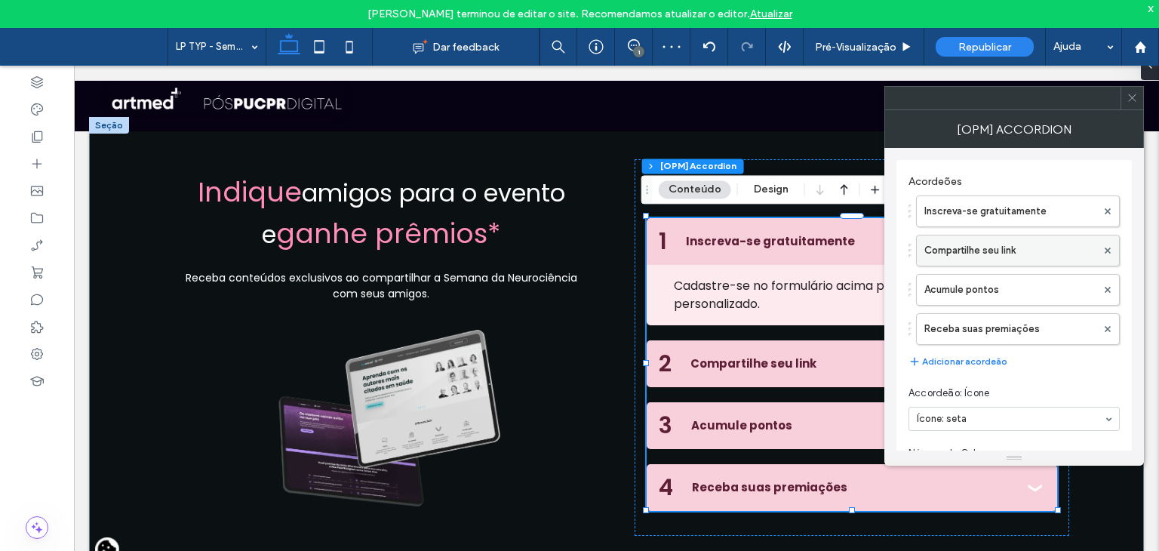
click at [1014, 244] on label "Compartilhe seu link" at bounding box center [1010, 250] width 172 height 30
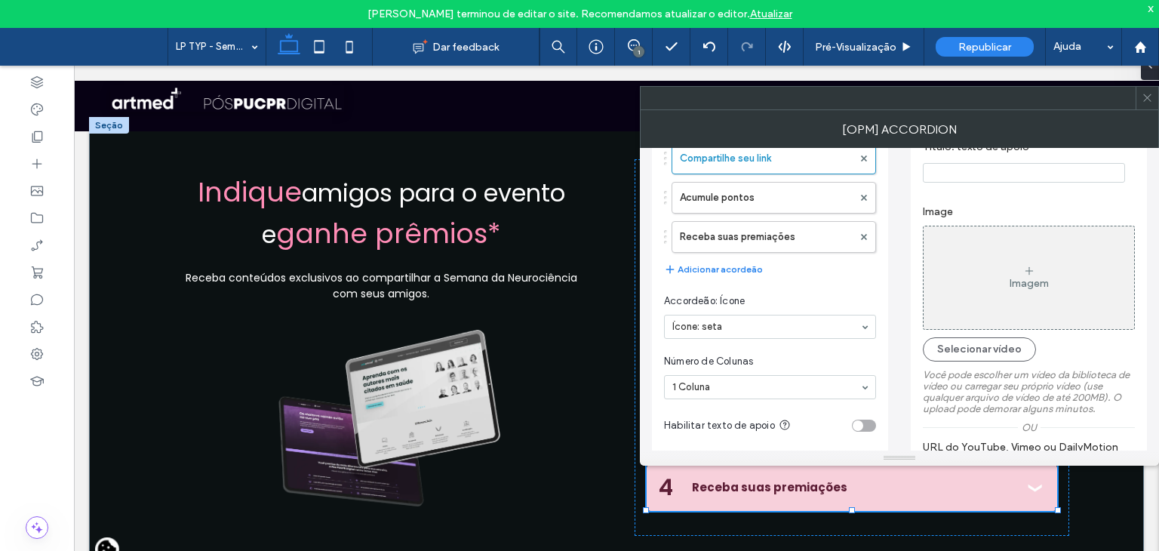
scroll to position [75, 0]
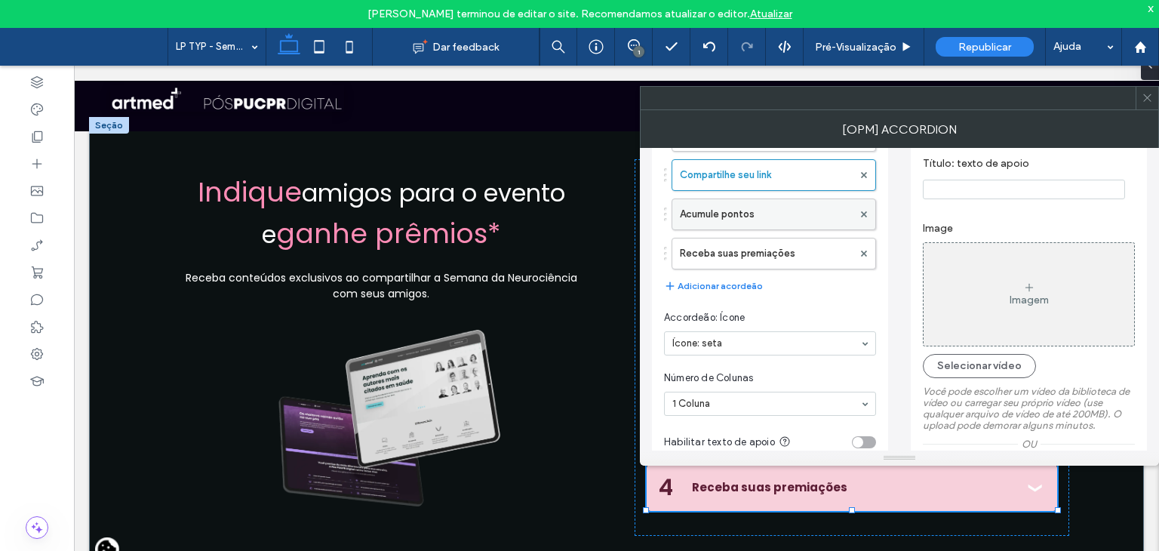
click at [754, 218] on label "Acumule pontos" at bounding box center [766, 214] width 173 height 30
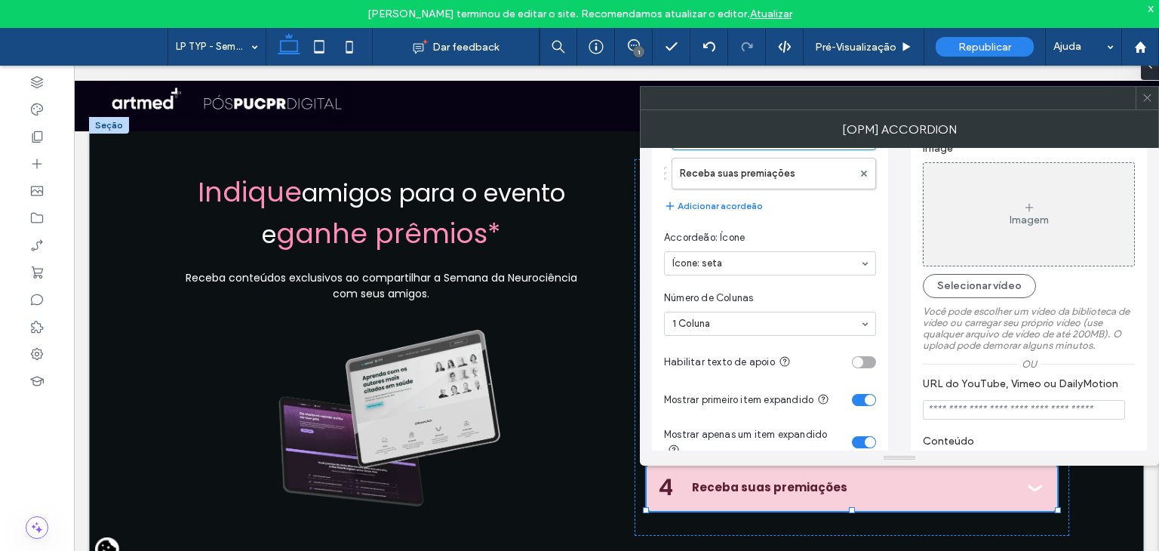
scroll to position [151, 0]
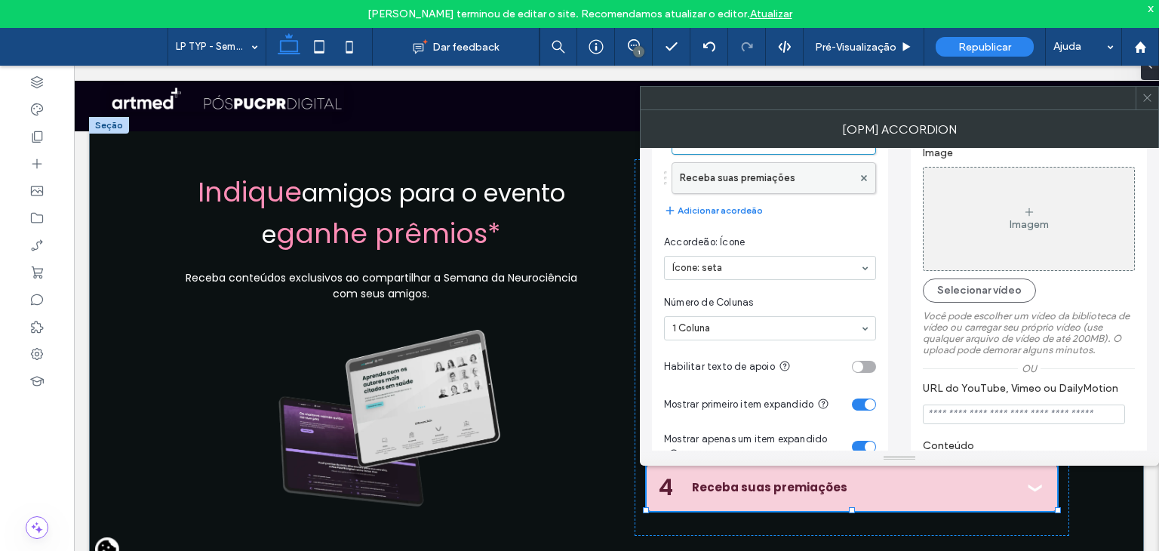
click at [742, 183] on label "Receba suas premiações" at bounding box center [766, 178] width 173 height 30
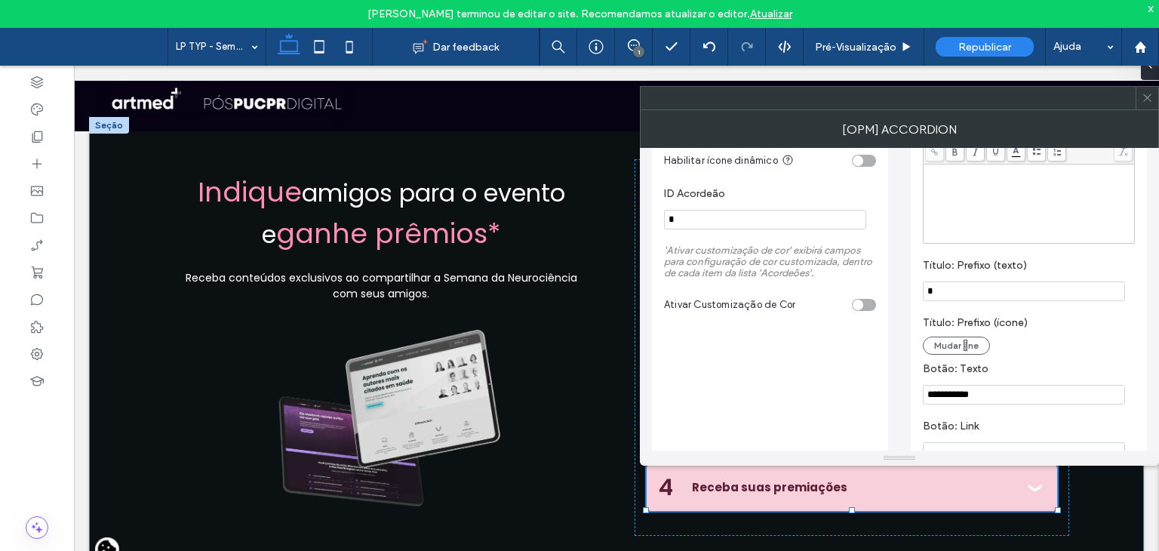
scroll to position [603, 0]
click at [1146, 96] on icon at bounding box center [1146, 97] width 11 height 11
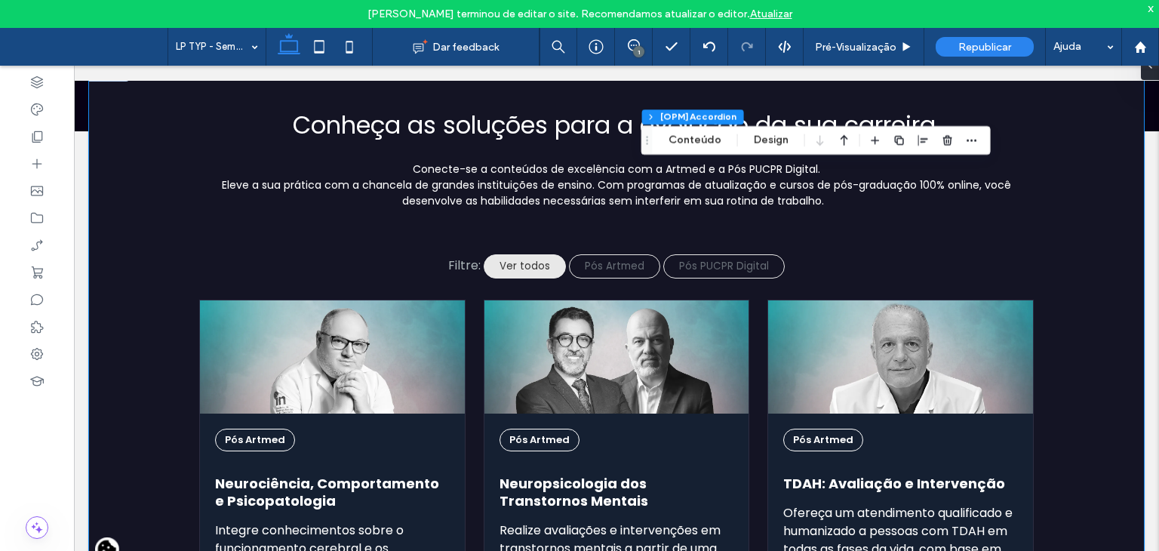
scroll to position [1131, 0]
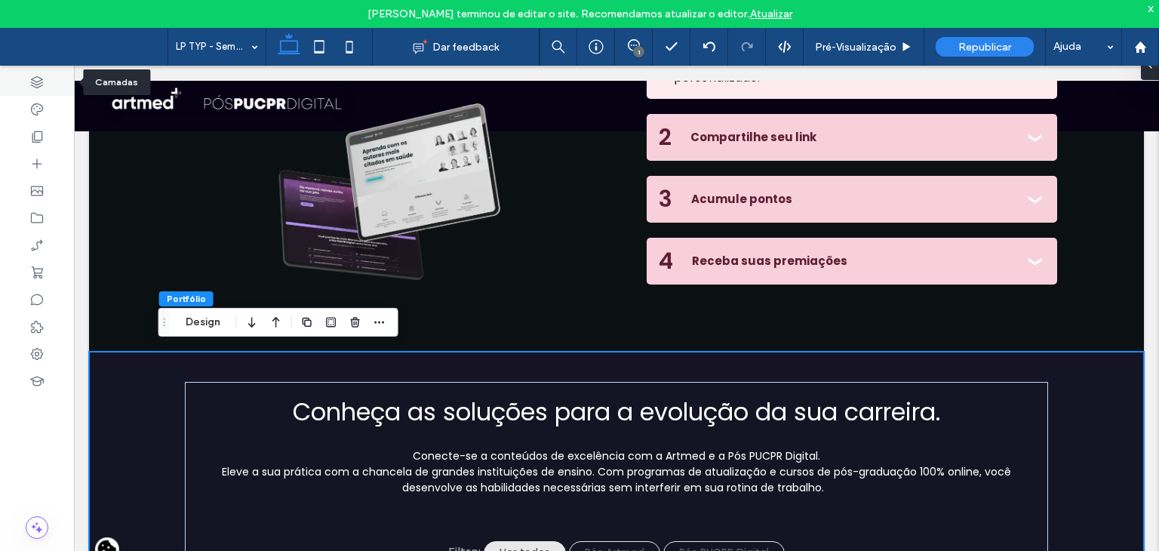
click at [24, 76] on div at bounding box center [37, 82] width 74 height 27
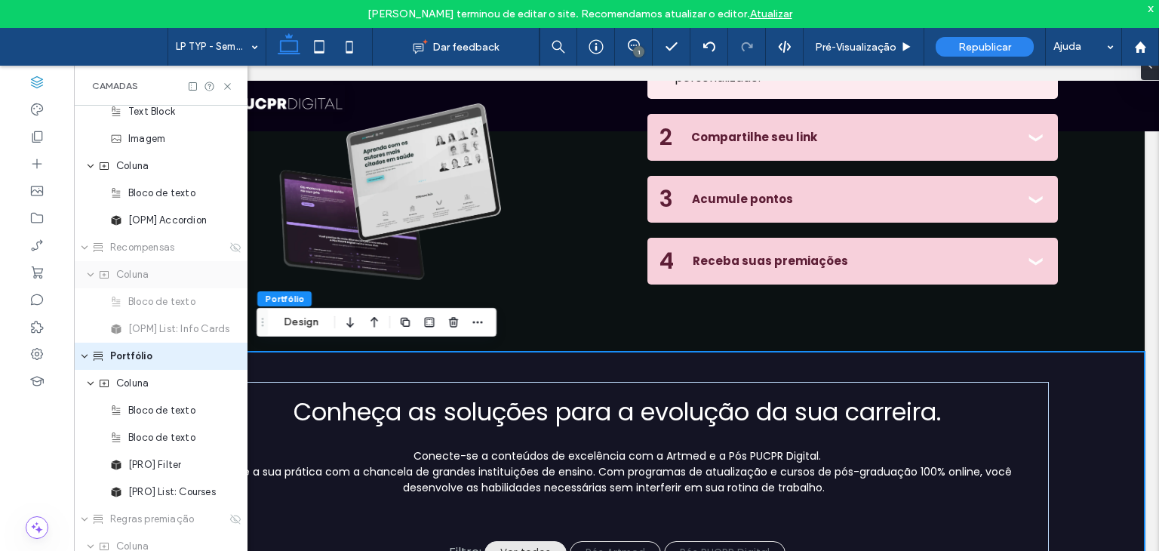
scroll to position [1026, 0]
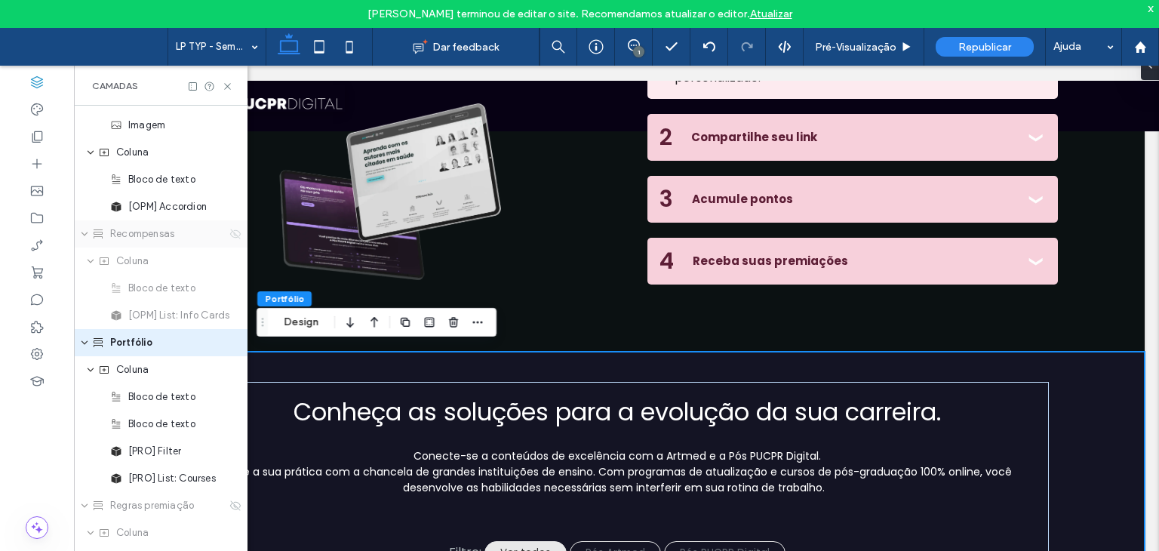
click at [229, 228] on icon at bounding box center [235, 234] width 12 height 12
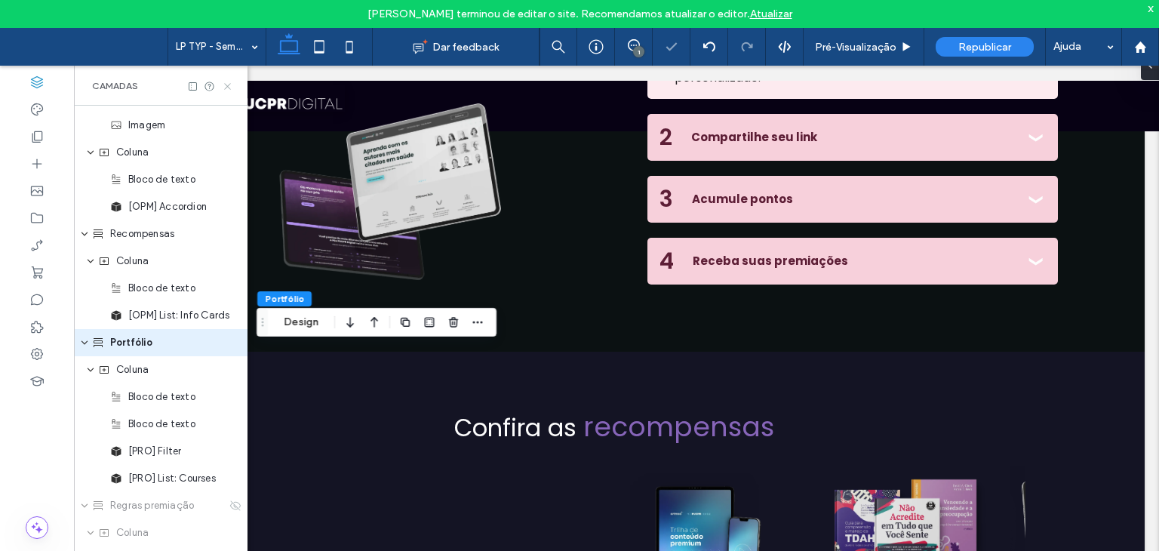
click at [225, 83] on use at bounding box center [227, 86] width 6 height 6
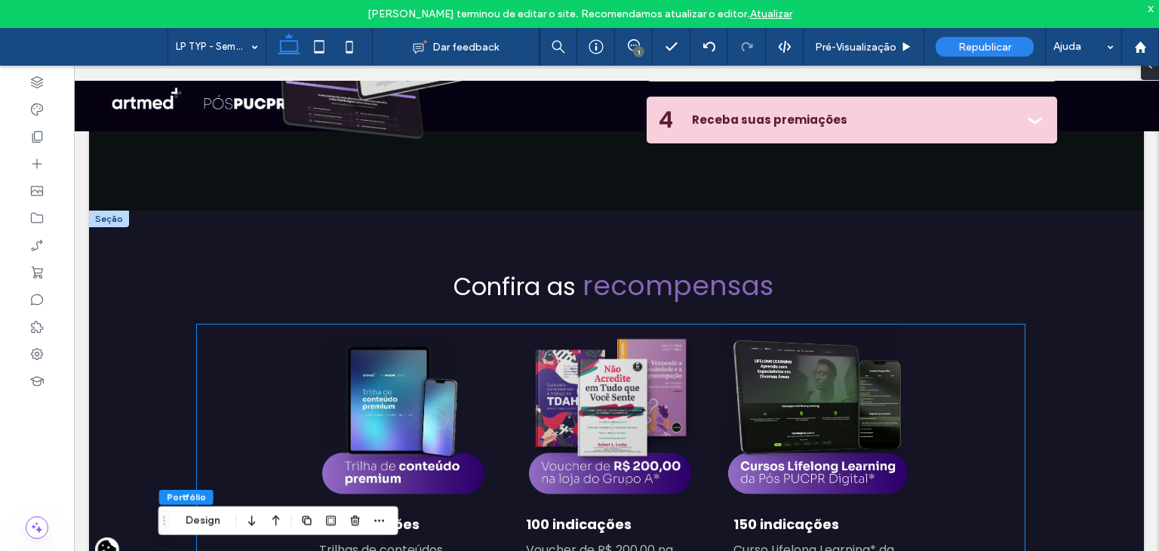
scroll to position [1282, 0]
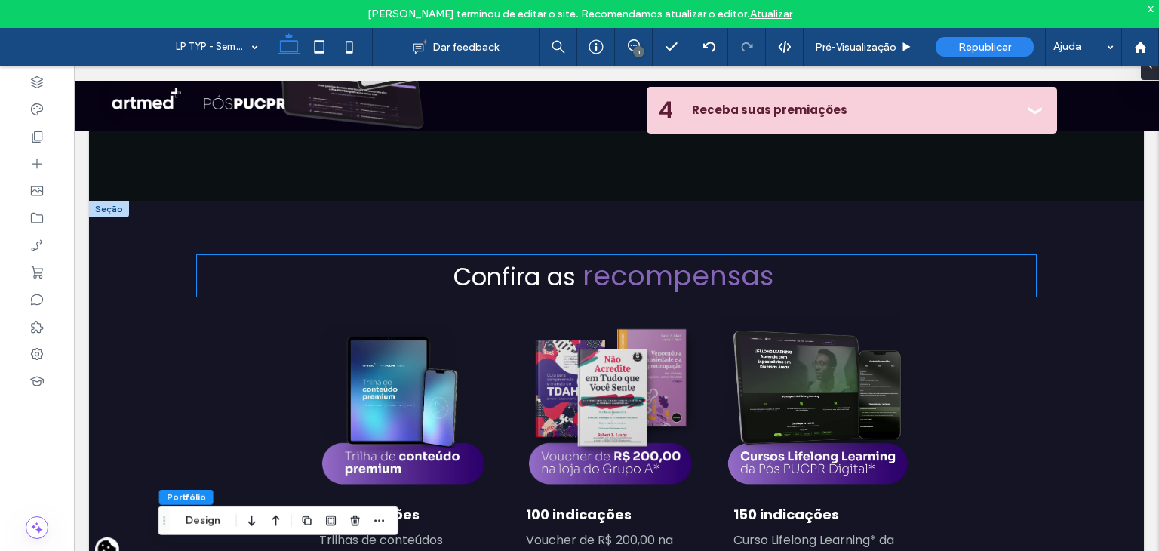
click at [680, 263] on span "recompensas" at bounding box center [677, 275] width 191 height 38
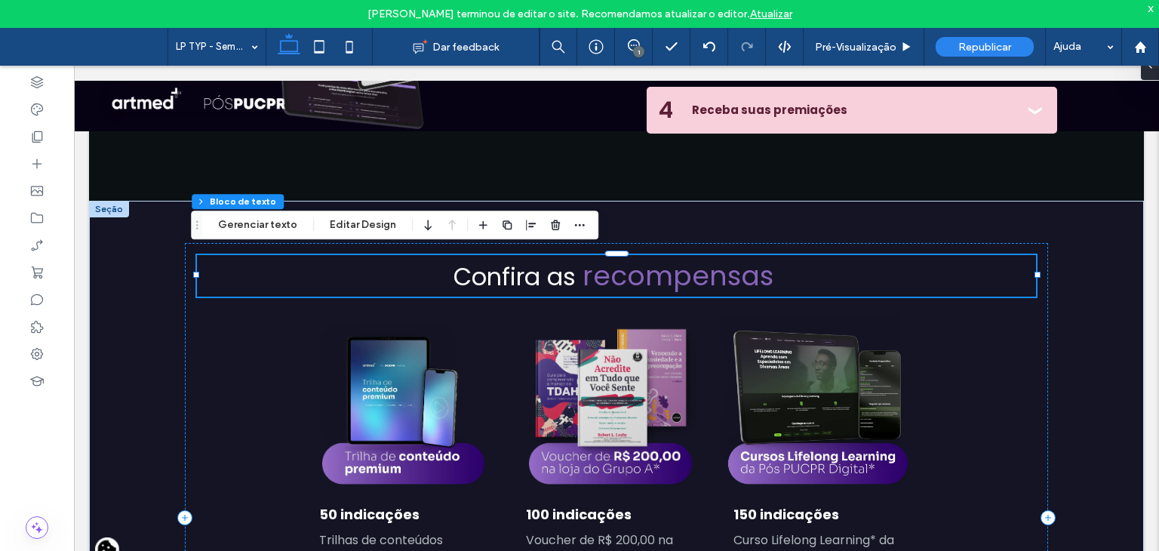
click at [680, 263] on span "recompensas" at bounding box center [677, 275] width 191 height 38
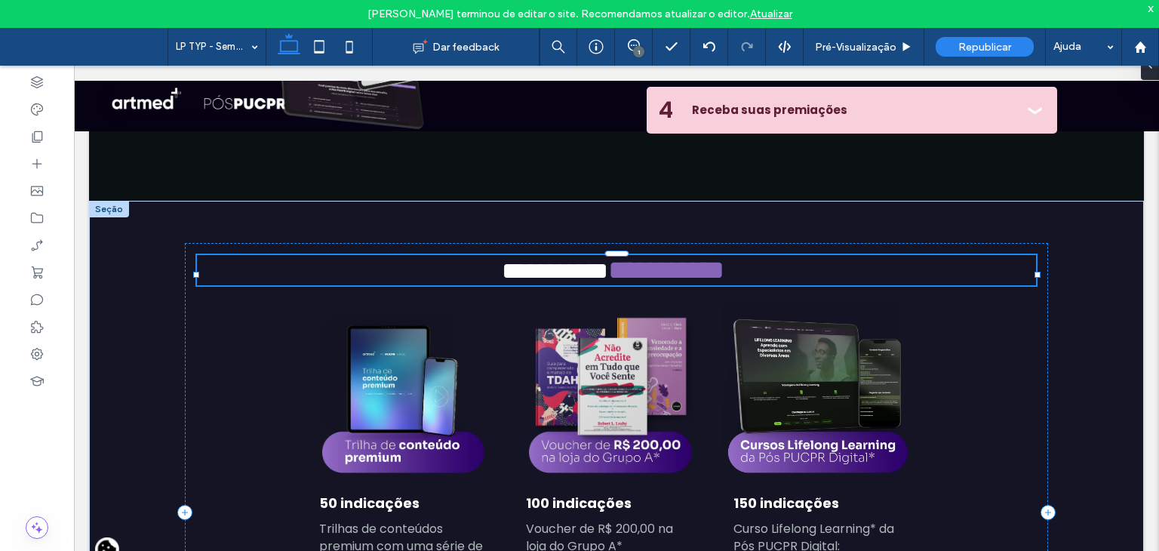
type input "*******"
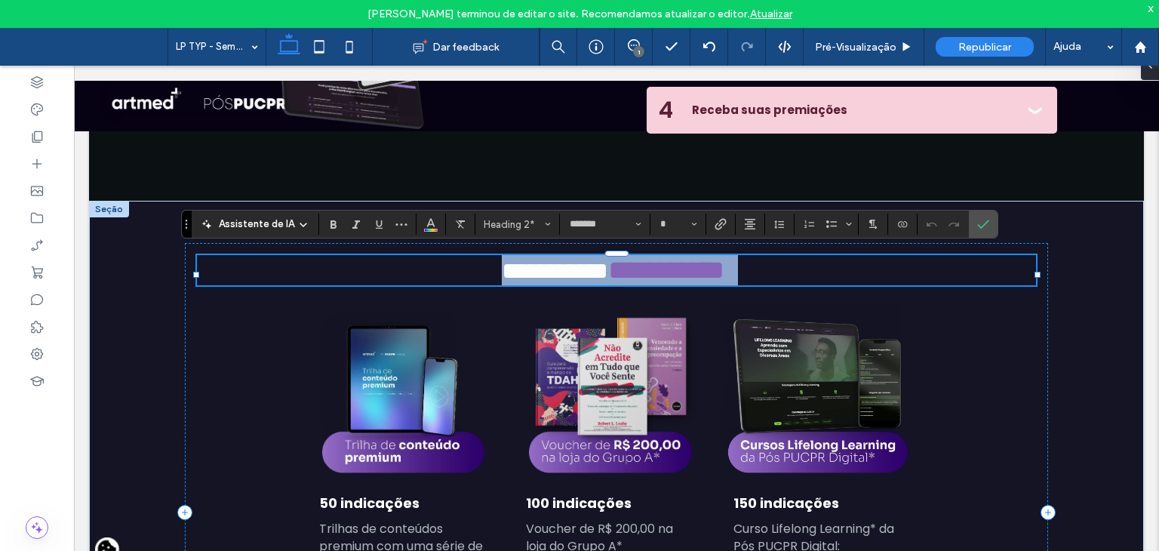
click at [789, 265] on h2 "**********" at bounding box center [616, 270] width 839 height 30
type input "**"
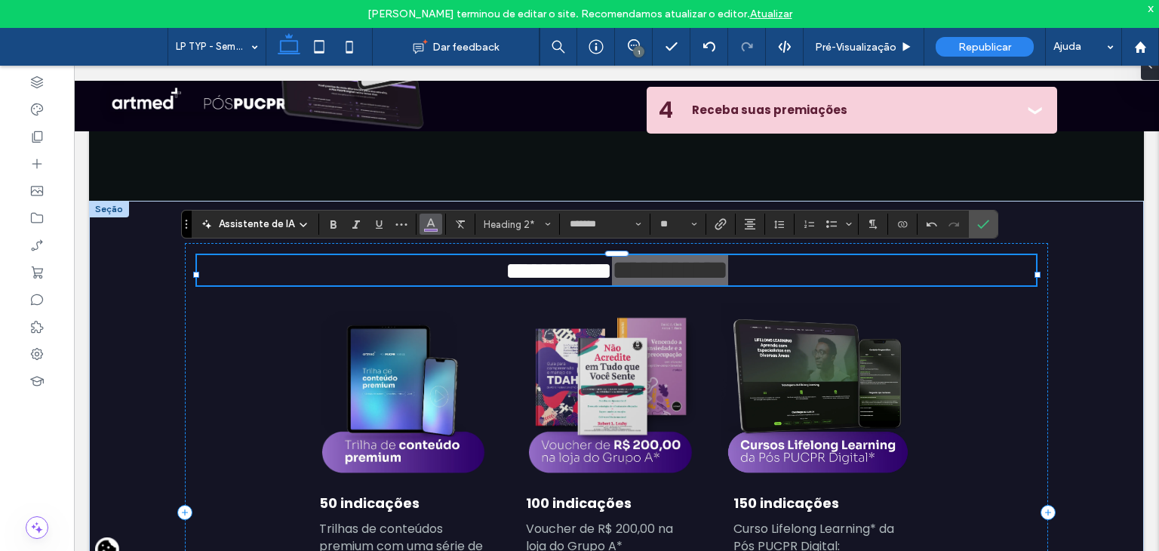
click at [428, 222] on use "Cor" at bounding box center [430, 223] width 8 height 8
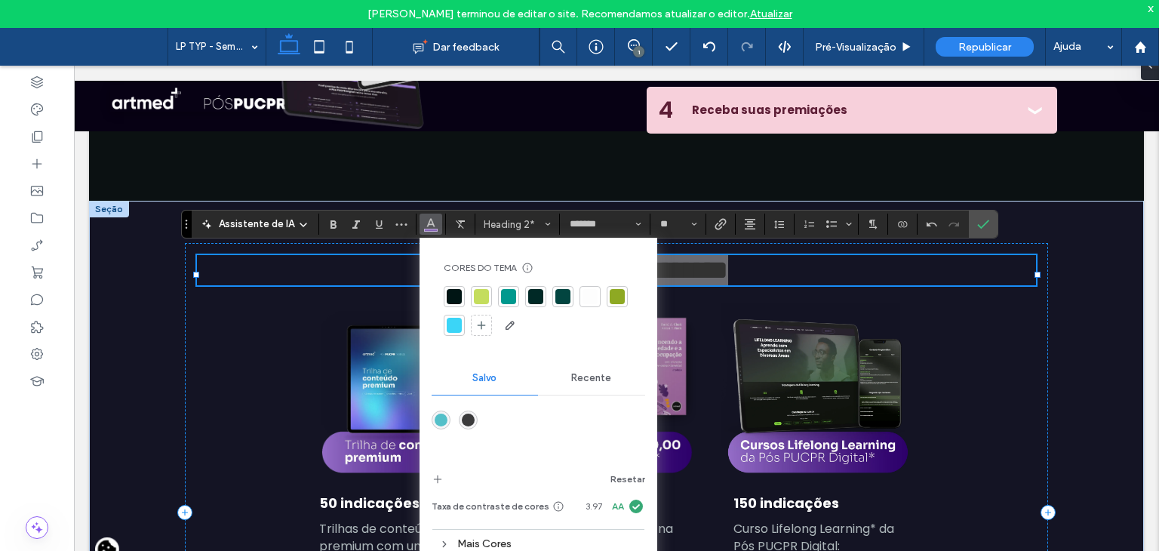
click at [476, 547] on div "Mais Cores" at bounding box center [537, 543] width 213 height 20
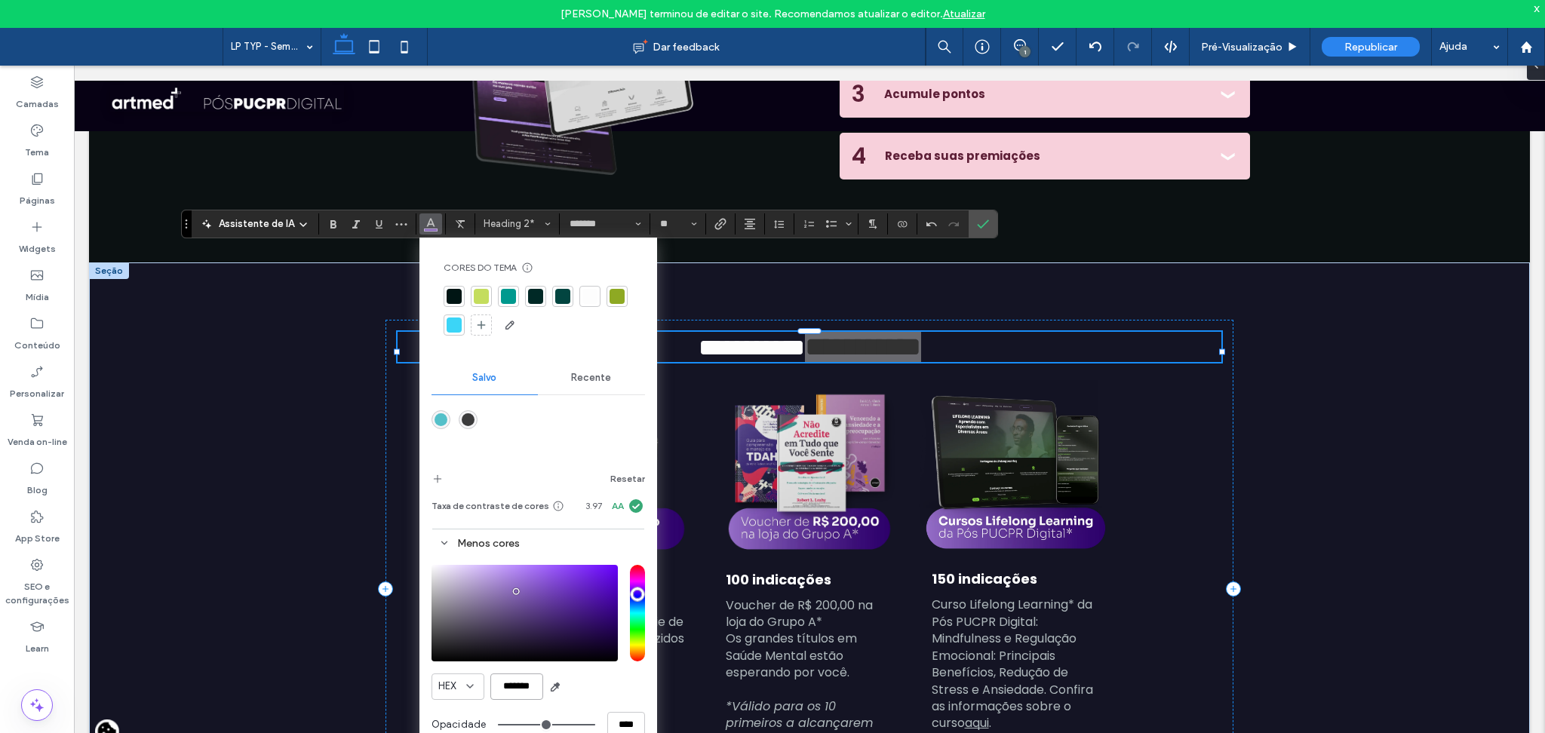
click at [520, 550] on input "*******" at bounding box center [516, 687] width 53 height 26
paste input "color picker textbox"
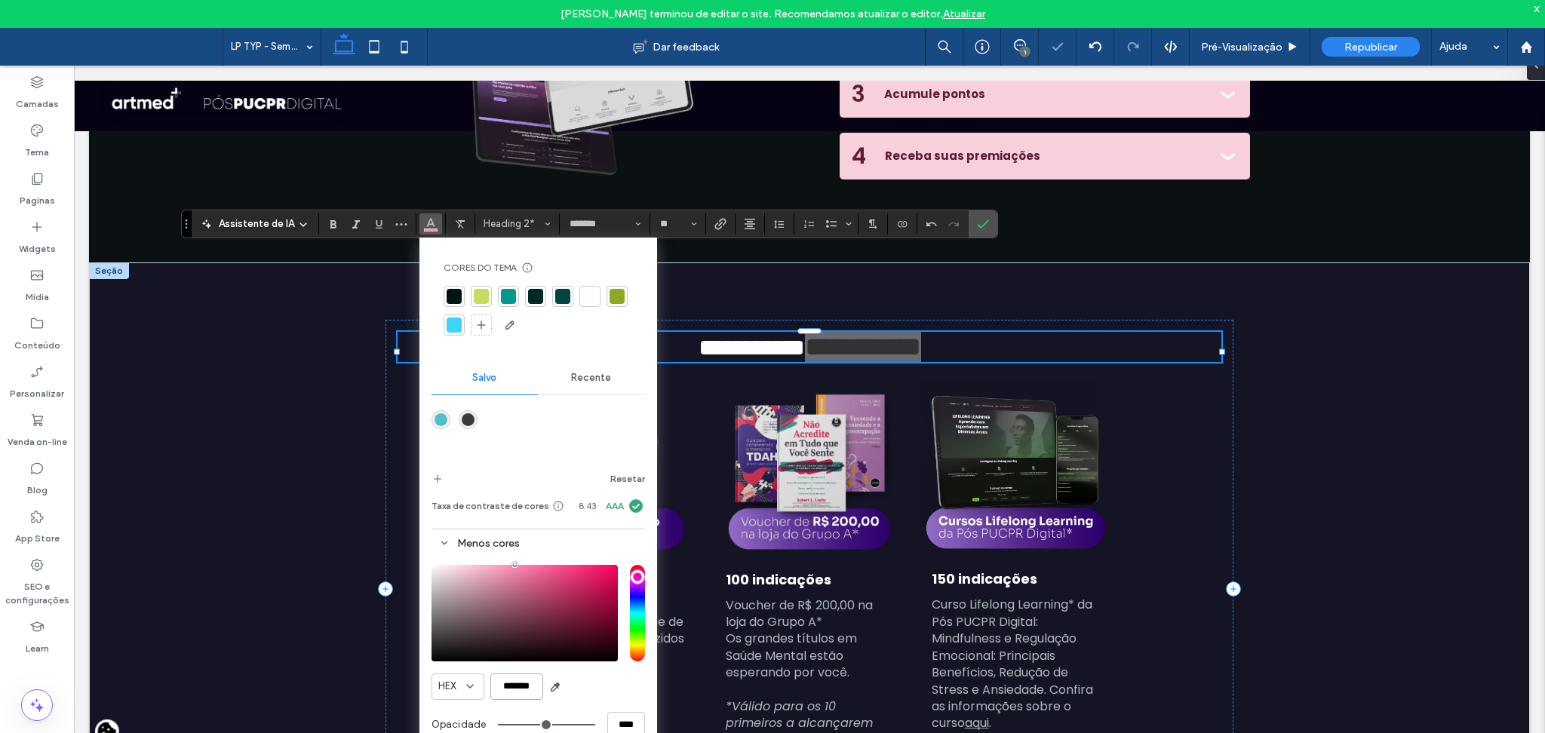
type input "*******"
click at [562, 449] on div at bounding box center [537, 431] width 213 height 57
click at [974, 223] on label "Confirmar" at bounding box center [982, 223] width 23 height 27
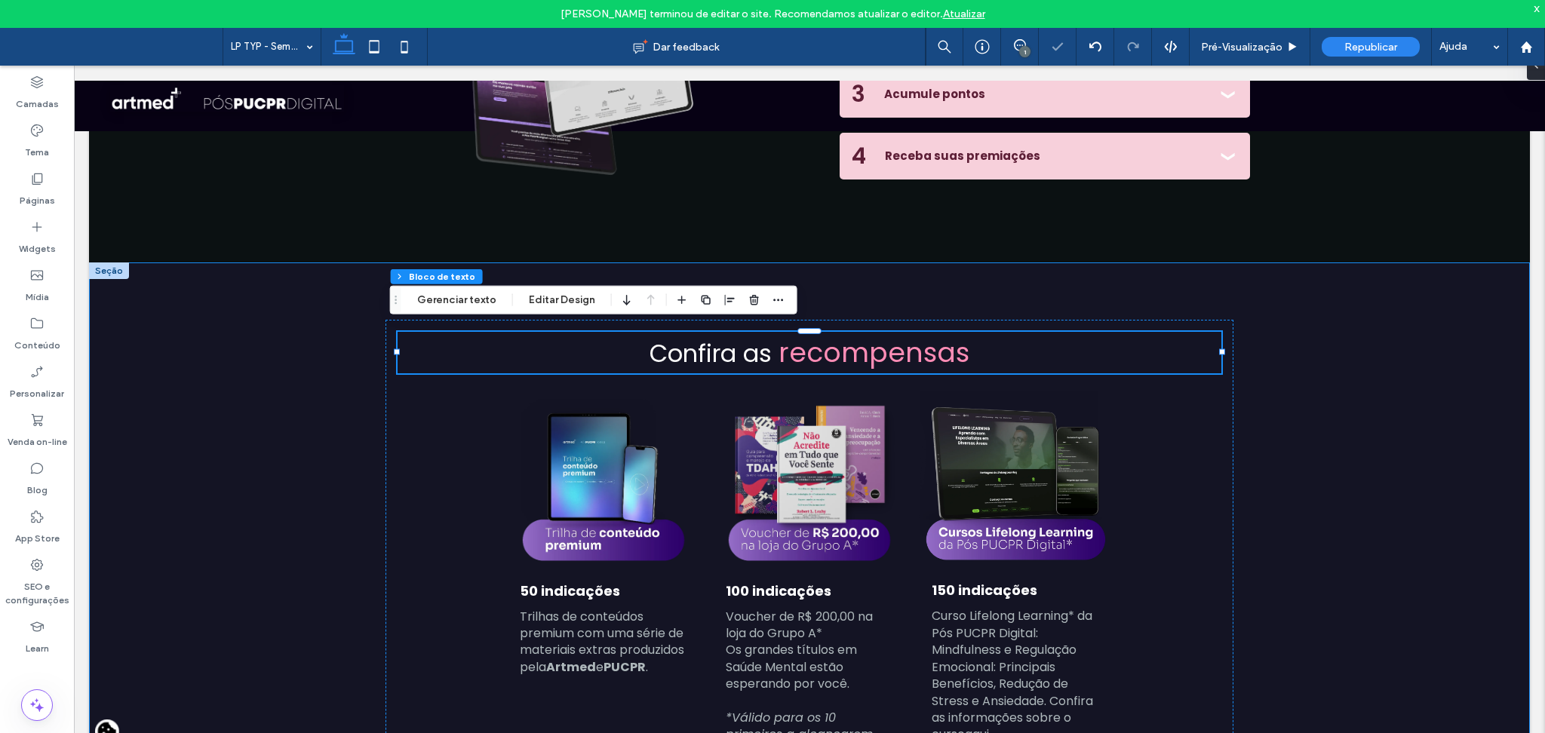
click at [1158, 342] on div "Confira as recompensas 50 indicações Trilhas de conteúdos premium com uma série…" at bounding box center [809, 594] width 1441 height 665
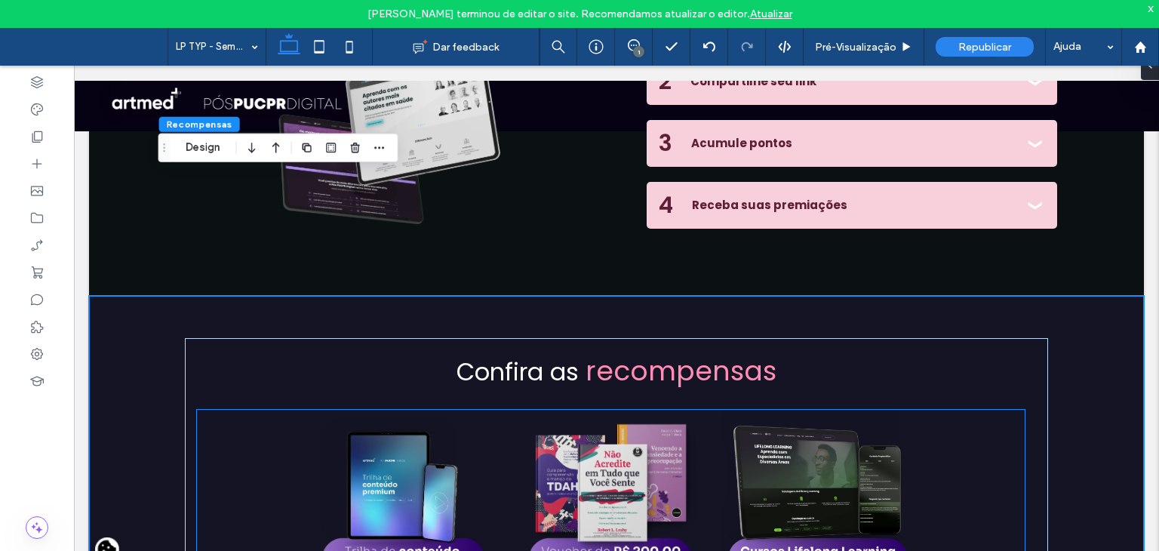
scroll to position [1156, 0]
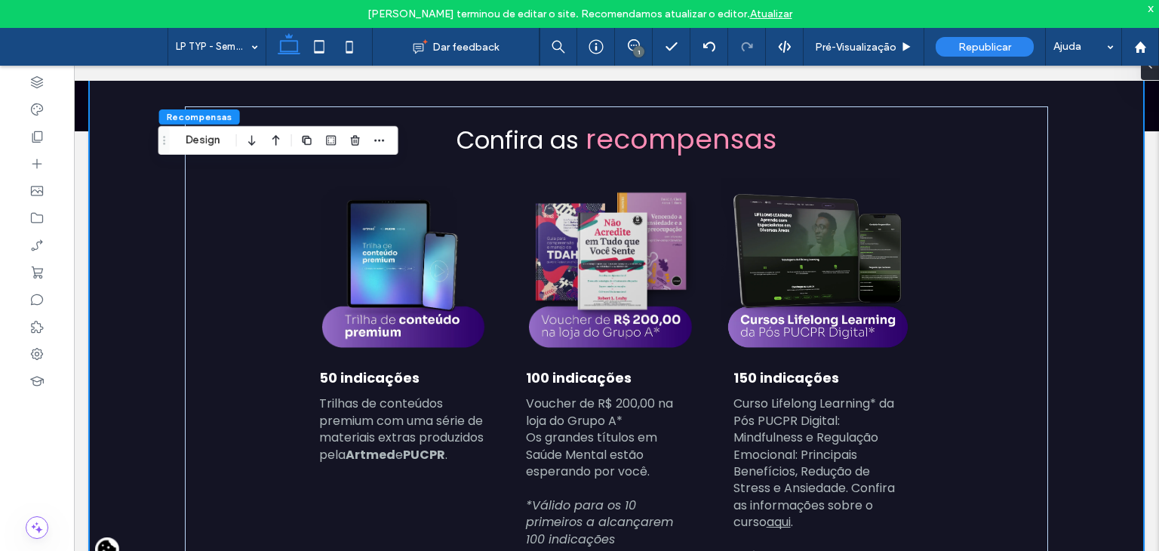
scroll to position [1232, 0]
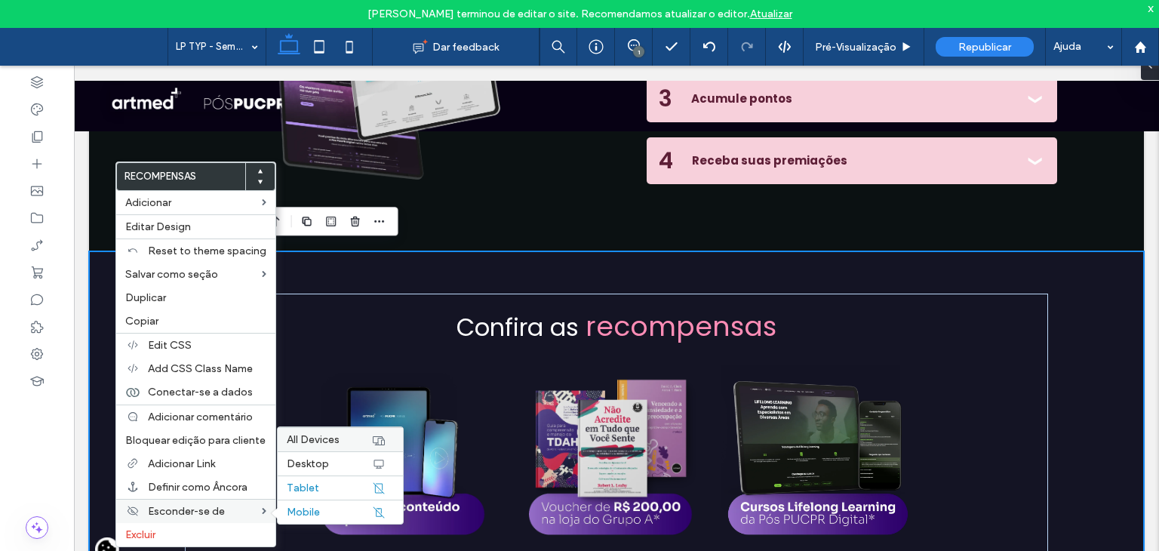
click at [311, 437] on span "All Devices" at bounding box center [313, 439] width 53 height 13
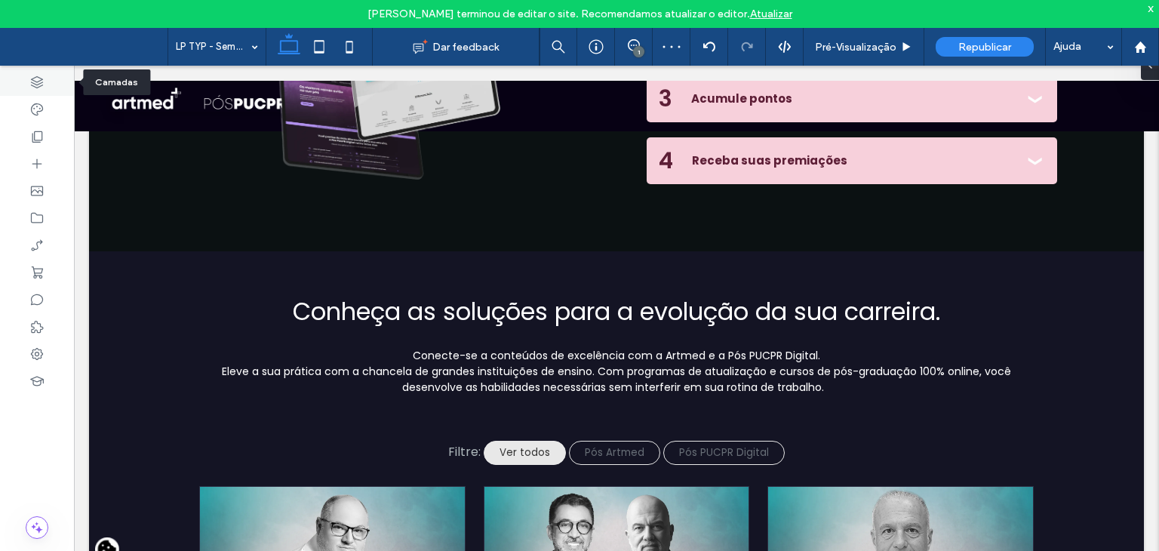
click at [27, 82] on div at bounding box center [37, 82] width 74 height 27
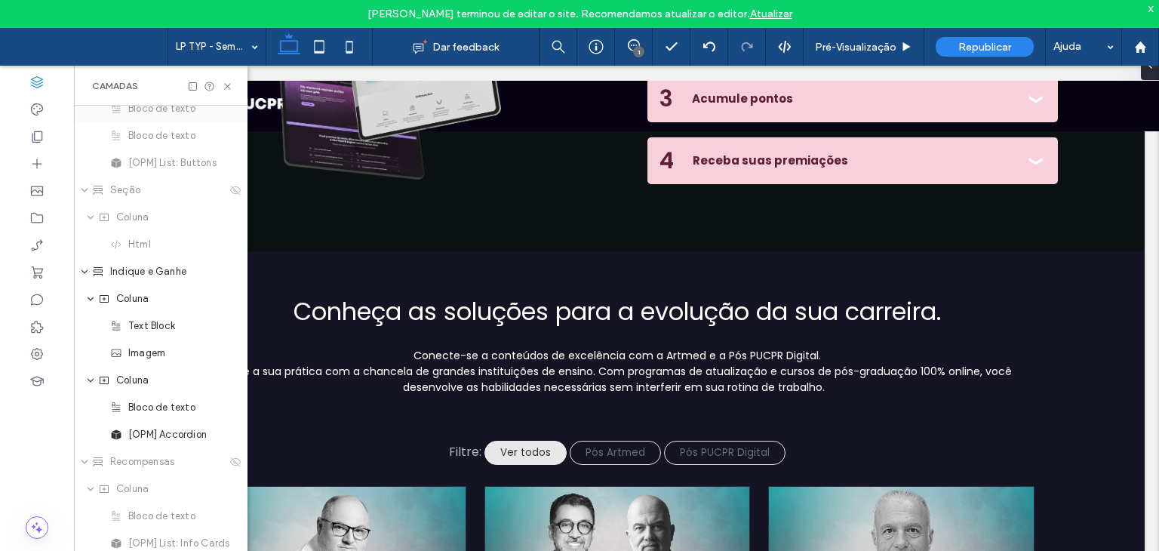
scroll to position [830, 0]
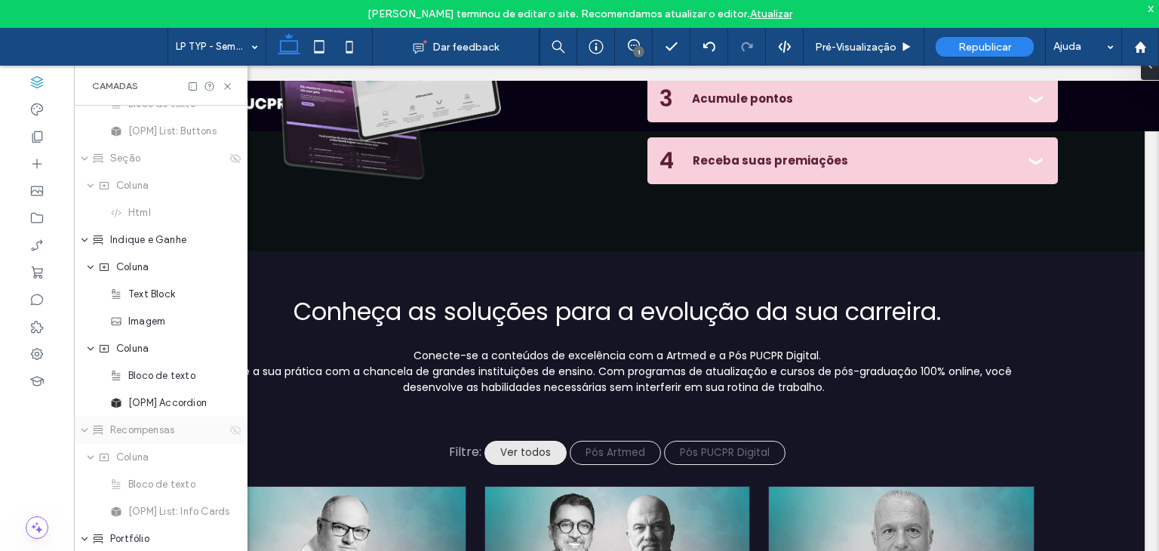
click at [229, 431] on icon at bounding box center [235, 430] width 12 height 12
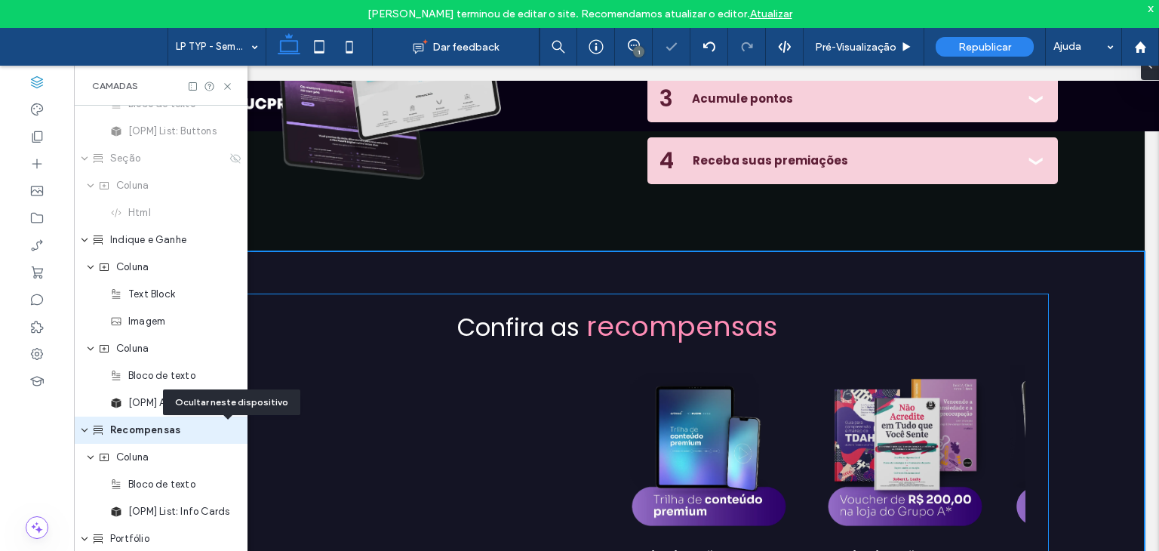
scroll to position [917, 0]
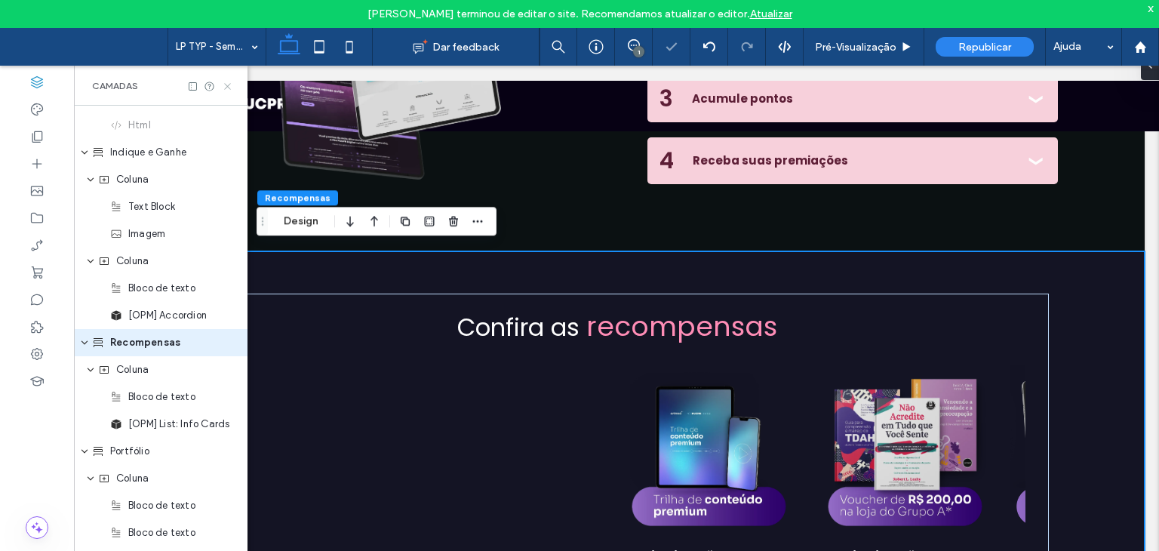
click at [228, 87] on use at bounding box center [227, 86] width 6 height 6
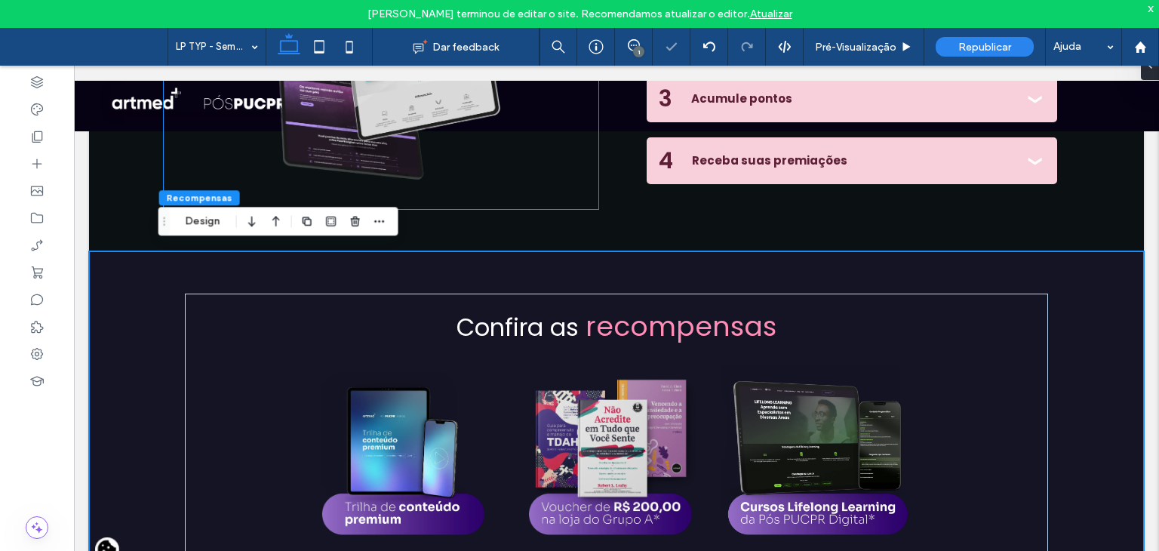
scroll to position [0, 0]
click at [198, 215] on button "Design" at bounding box center [203, 221] width 54 height 18
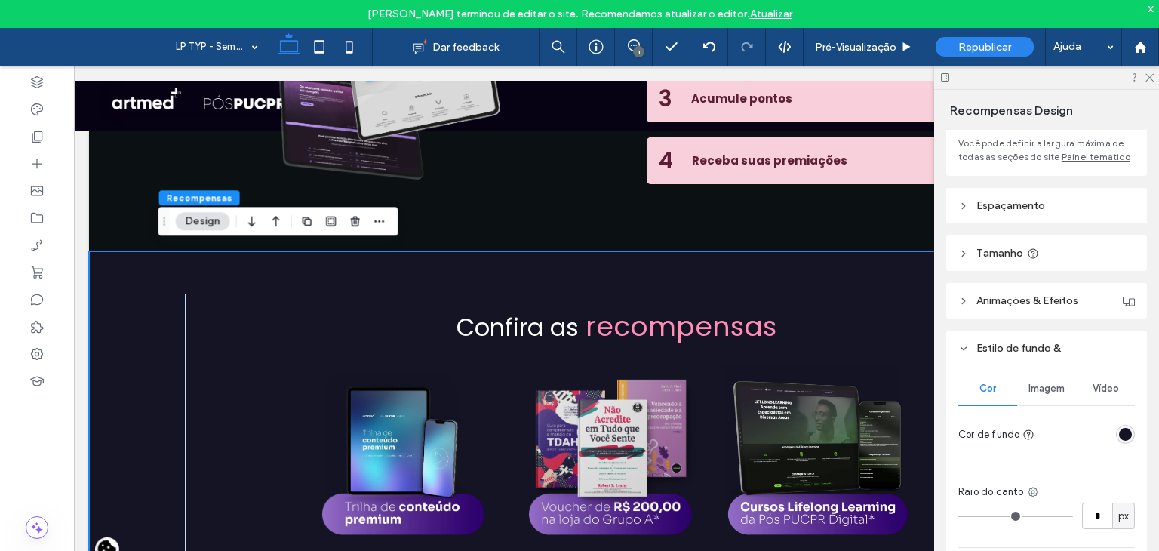
scroll to position [279, 0]
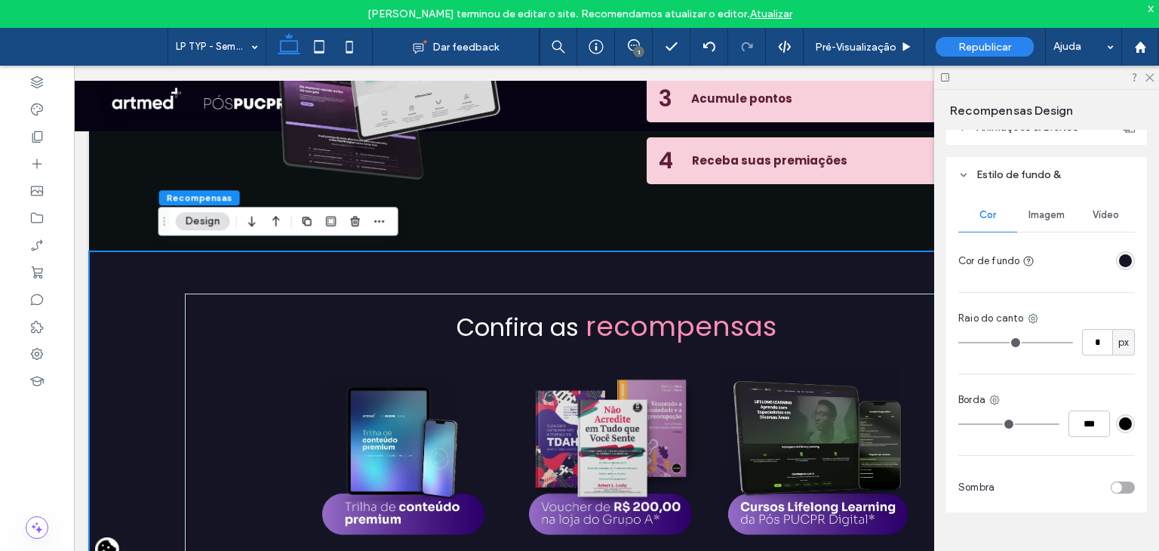
click at [1119, 263] on div "rgba(20, 20, 36, 1)" at bounding box center [1125, 260] width 13 height 13
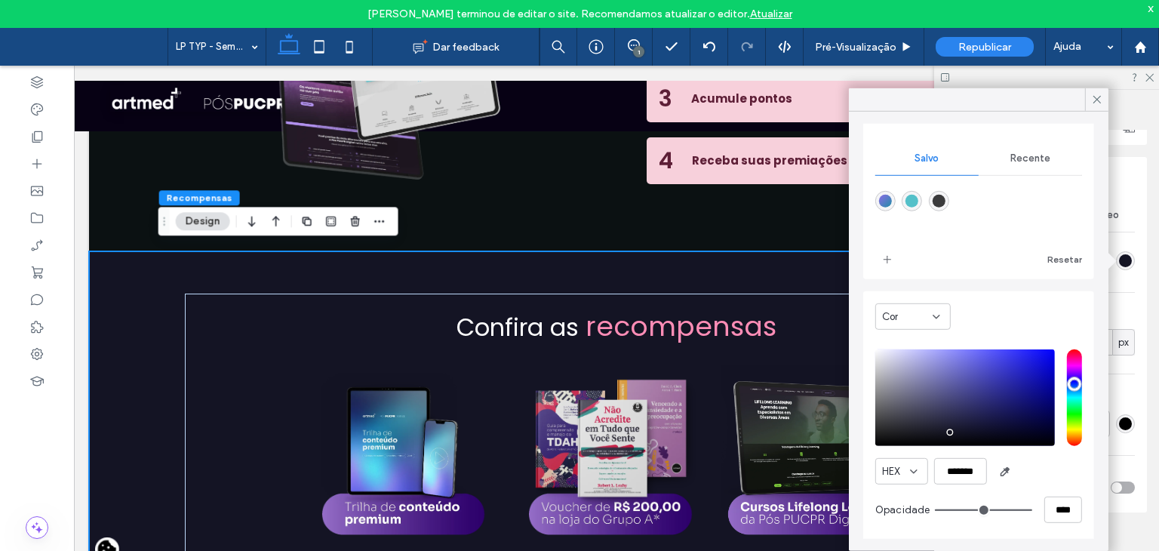
scroll to position [121, 0]
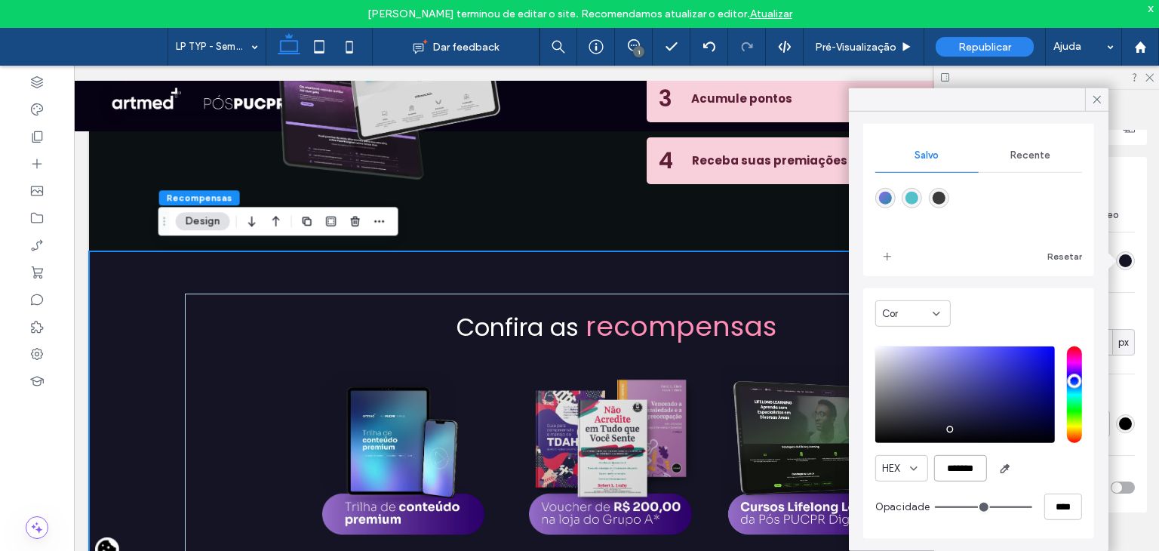
click at [961, 471] on input "*******" at bounding box center [960, 468] width 53 height 26
paste input "color picker textbox"
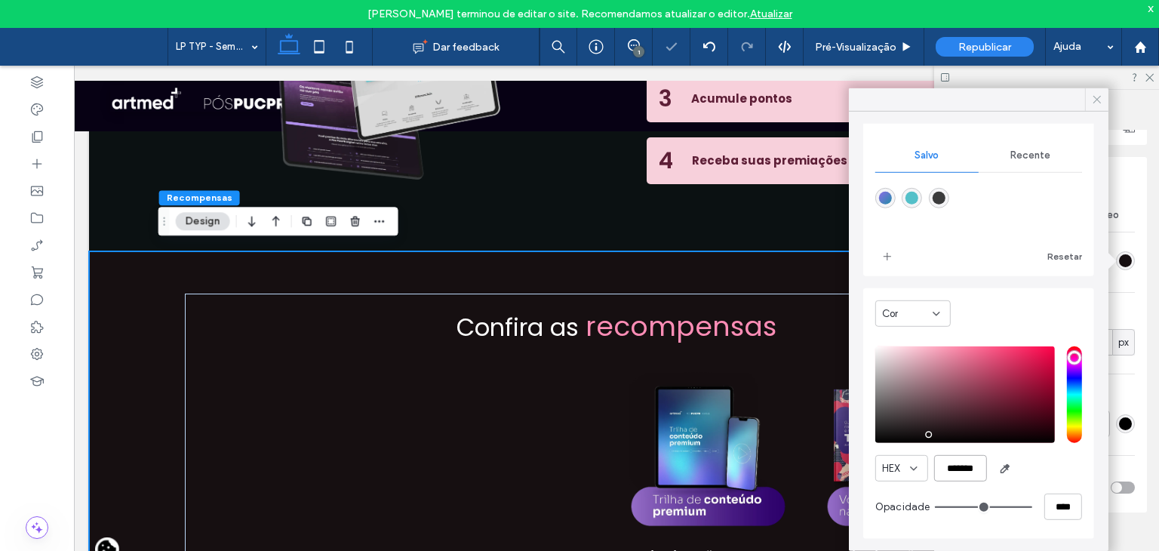
type input "*******"
click at [1093, 96] on use at bounding box center [1097, 100] width 8 height 8
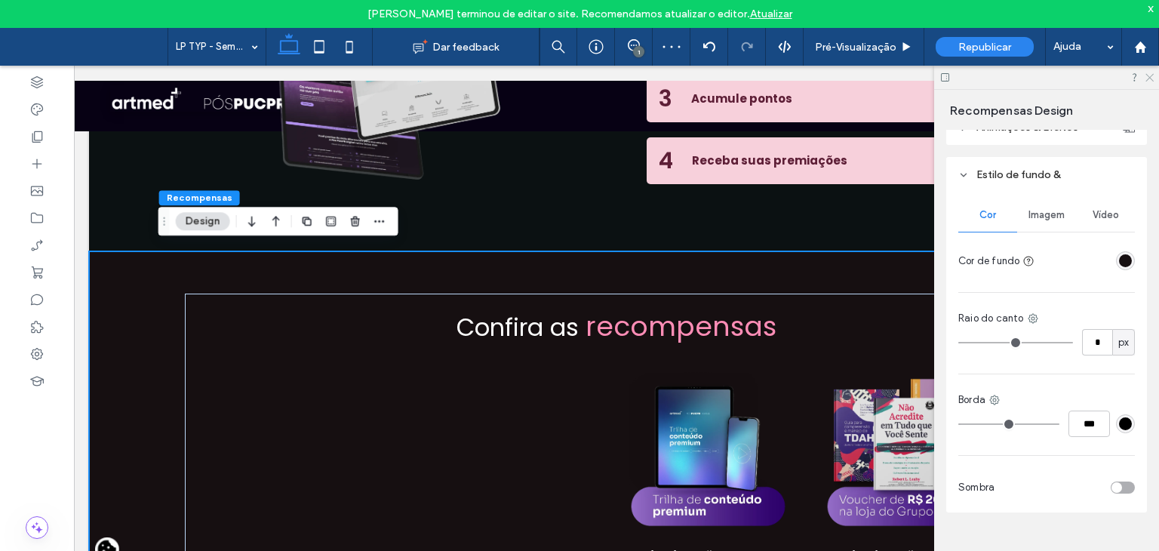
click at [1150, 73] on icon at bounding box center [1148, 77] width 10 height 10
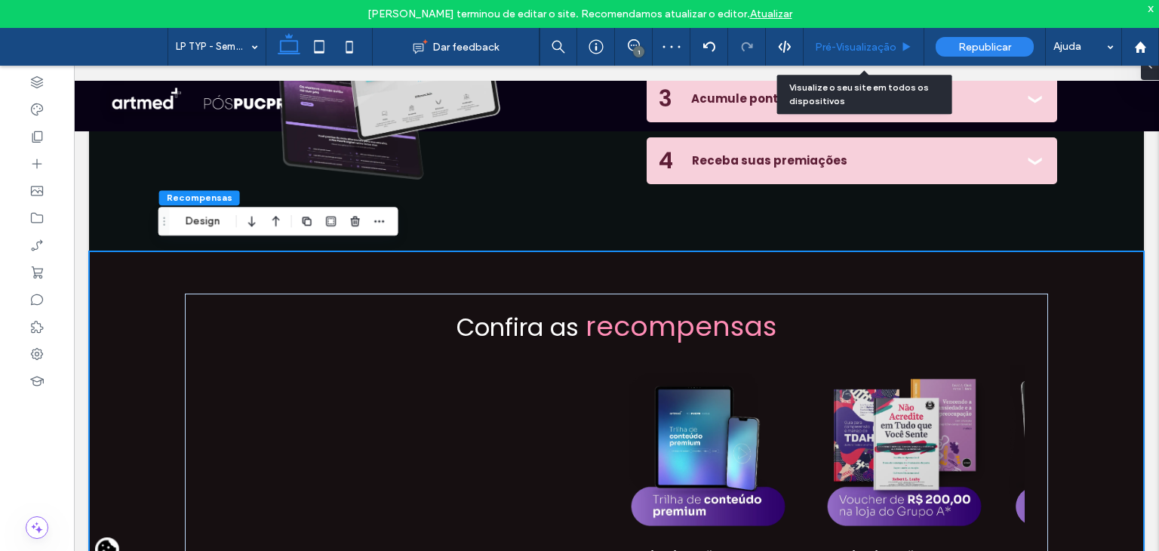
click at [880, 35] on div "Pré-Visualizaçāo" at bounding box center [863, 47] width 121 height 38
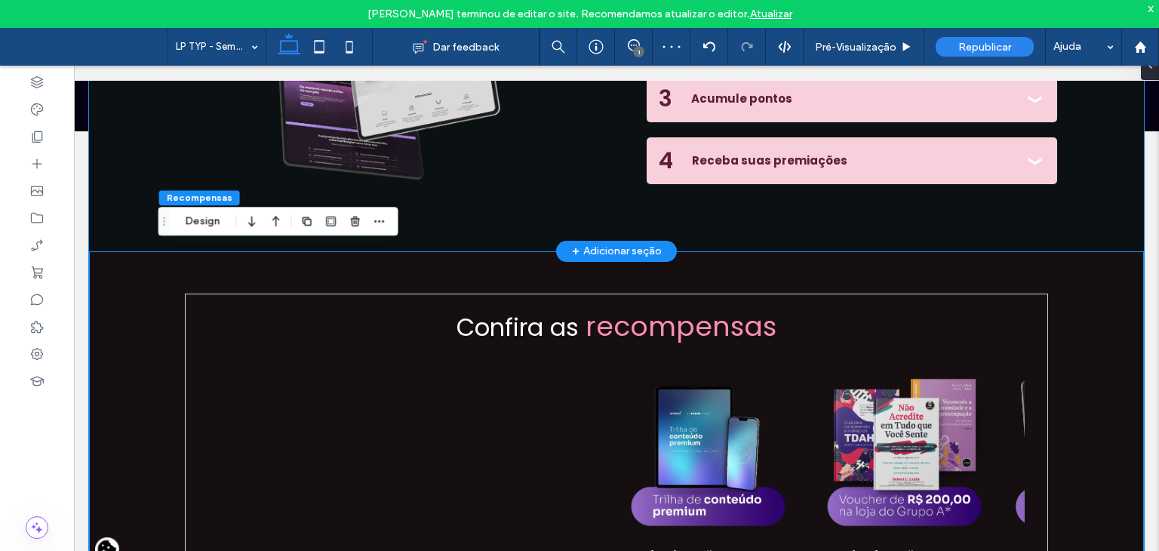
click at [993, 233] on div "Indique amigos para o evento e ganhe prêmios* Receba conteúdos exclusivos ao co…" at bounding box center [616, 20] width 905 height 461
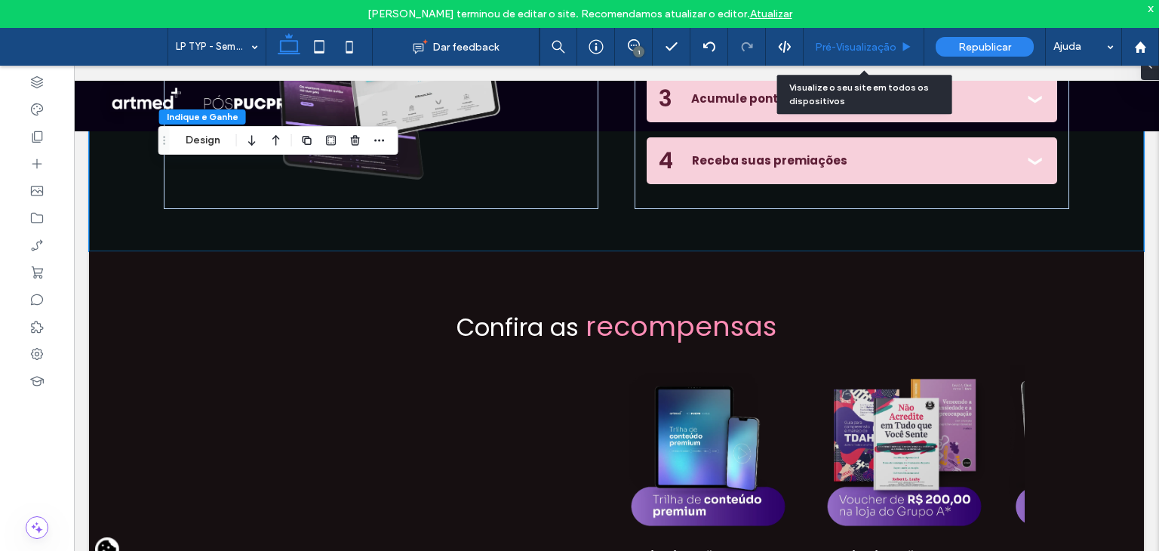
click at [850, 41] on span "Pré-Visualizaçāo" at bounding box center [855, 47] width 81 height 13
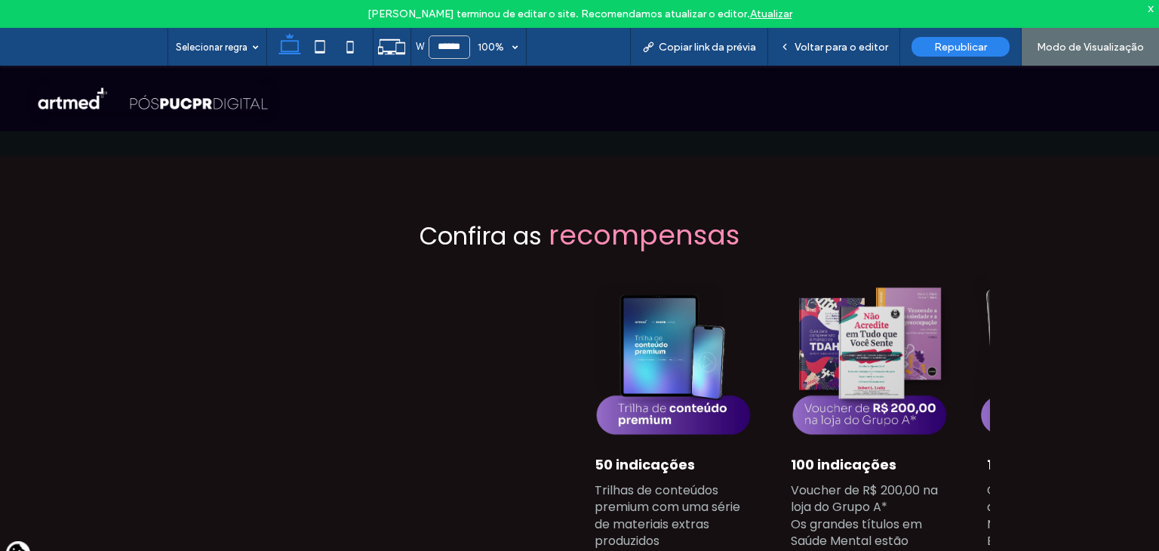
scroll to position [1313, 0]
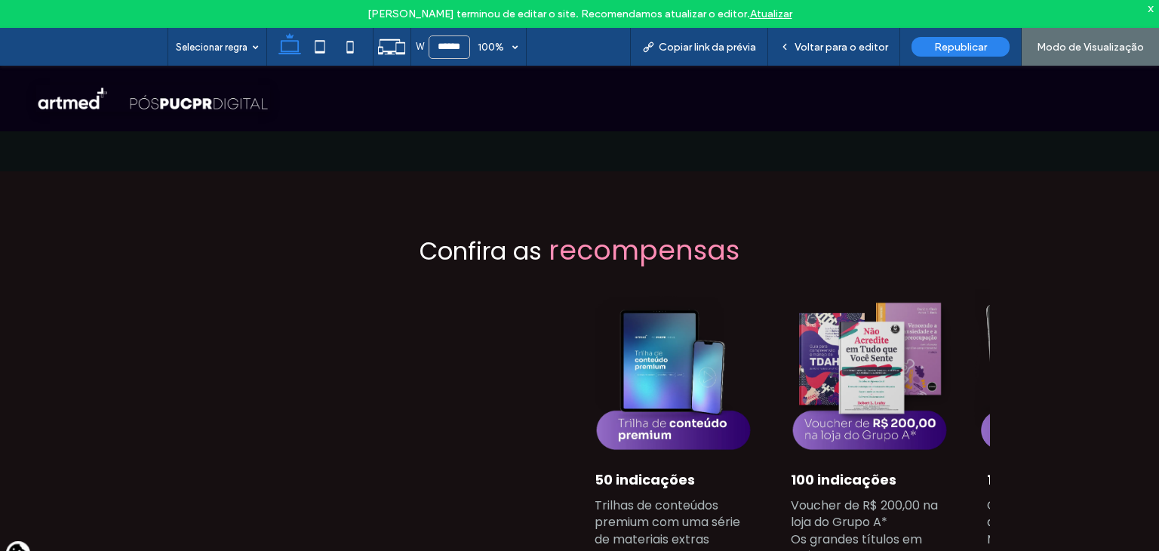
click at [866, 25] on div "[PERSON_NAME] terminou de editar o site. Recomendamos atualizar o editor. Atual…" at bounding box center [579, 14] width 1159 height 28
click at [843, 48] on span "Voltar para o editor" at bounding box center [841, 47] width 94 height 13
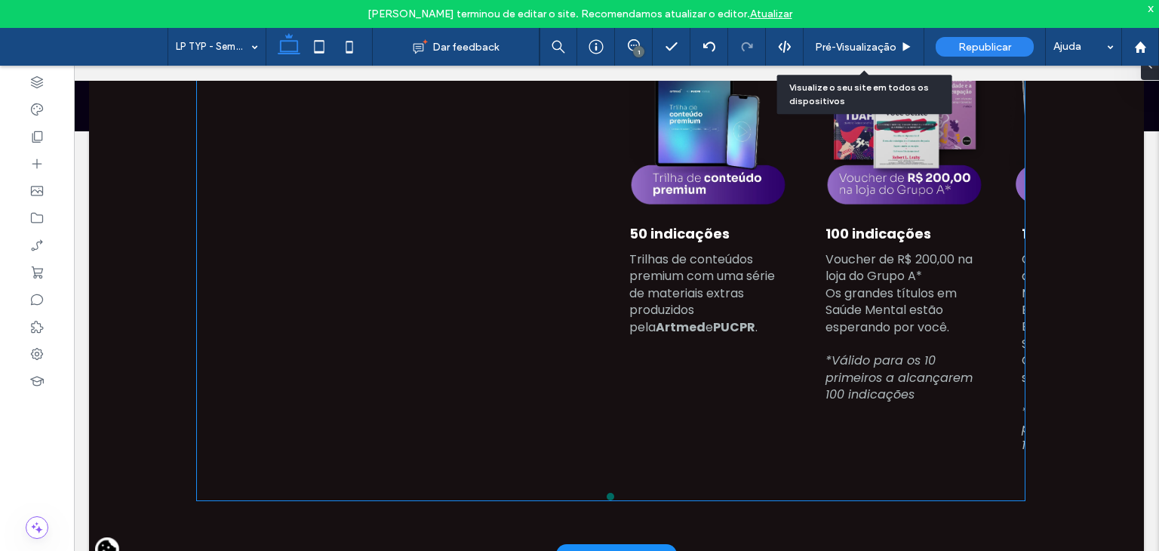
scroll to position [1609, 0]
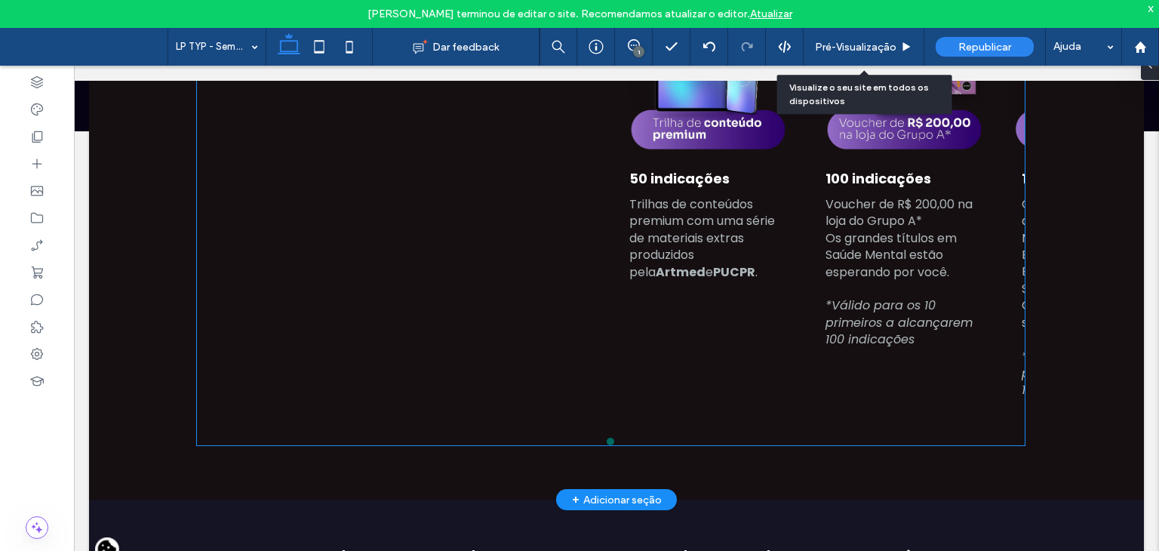
click at [554, 280] on div "50 indicações Trilhas de conteúdos premium com uma série de materiais extras pr…" at bounding box center [610, 201] width 827 height 426
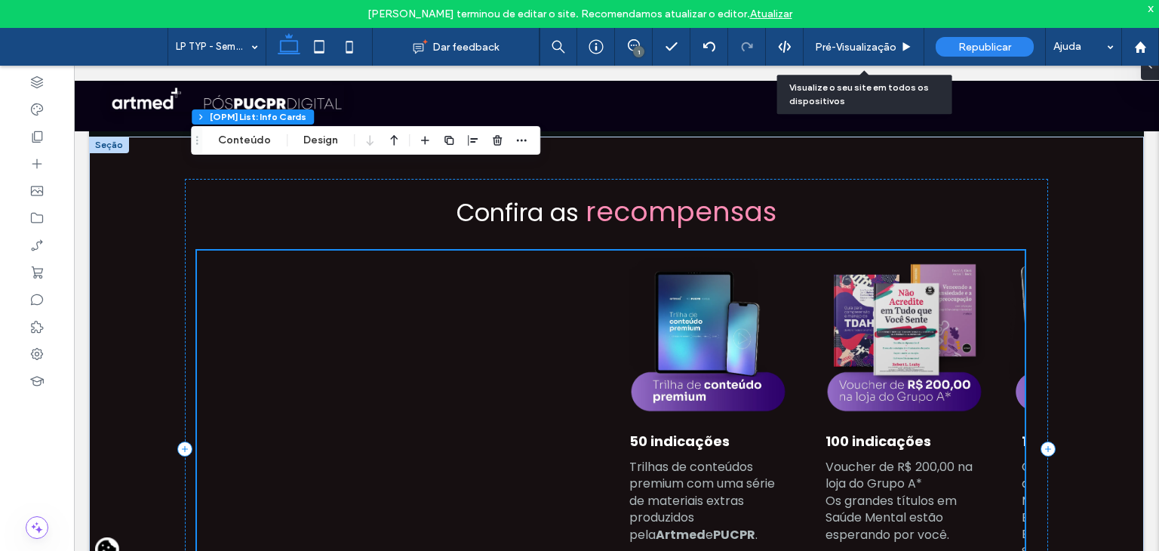
scroll to position [1307, 0]
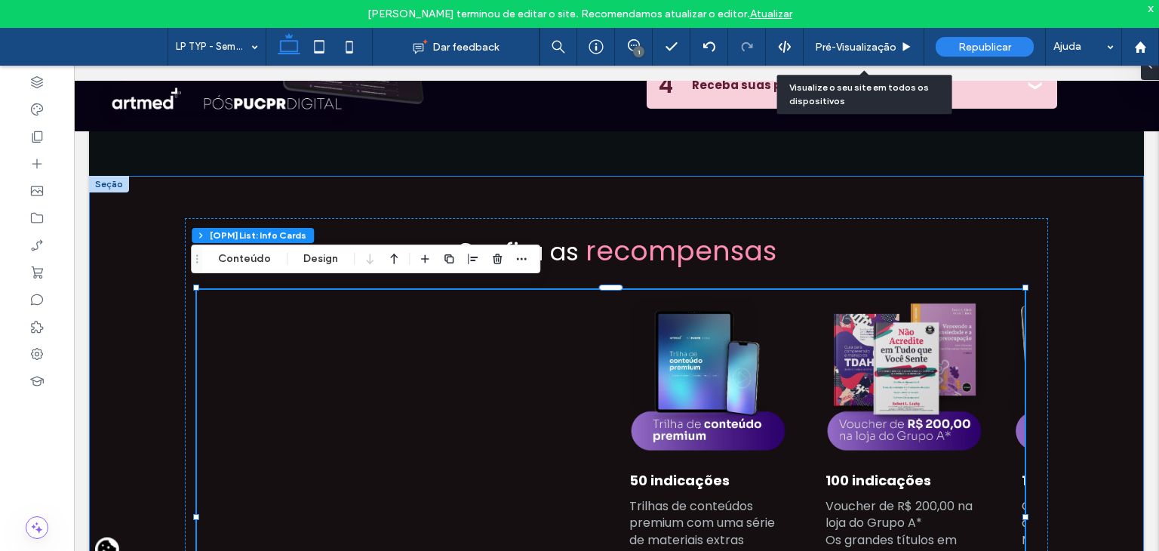
click at [132, 228] on div "Confira as recompensas 50 indicações Trilhas de conteúdos premium com uma série…" at bounding box center [616, 488] width 1054 height 625
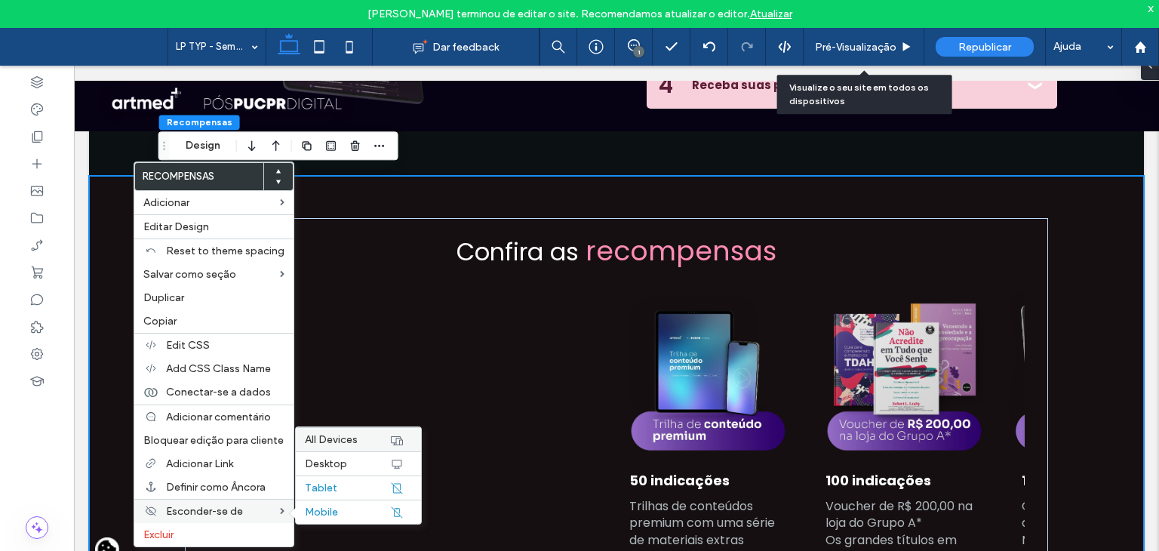
click at [339, 436] on span "All Devices" at bounding box center [331, 439] width 53 height 13
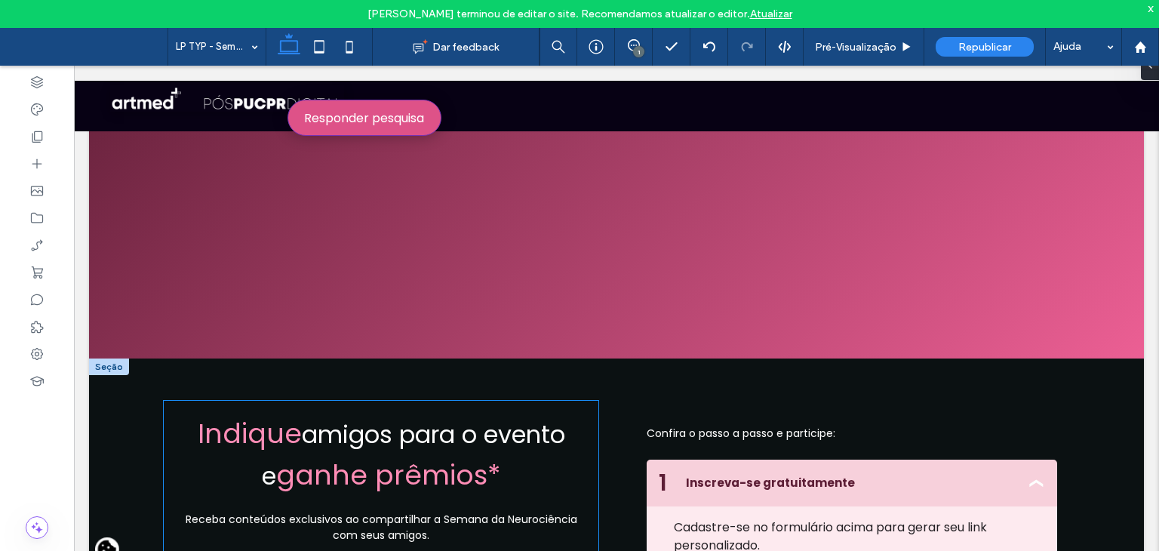
scroll to position [890, 0]
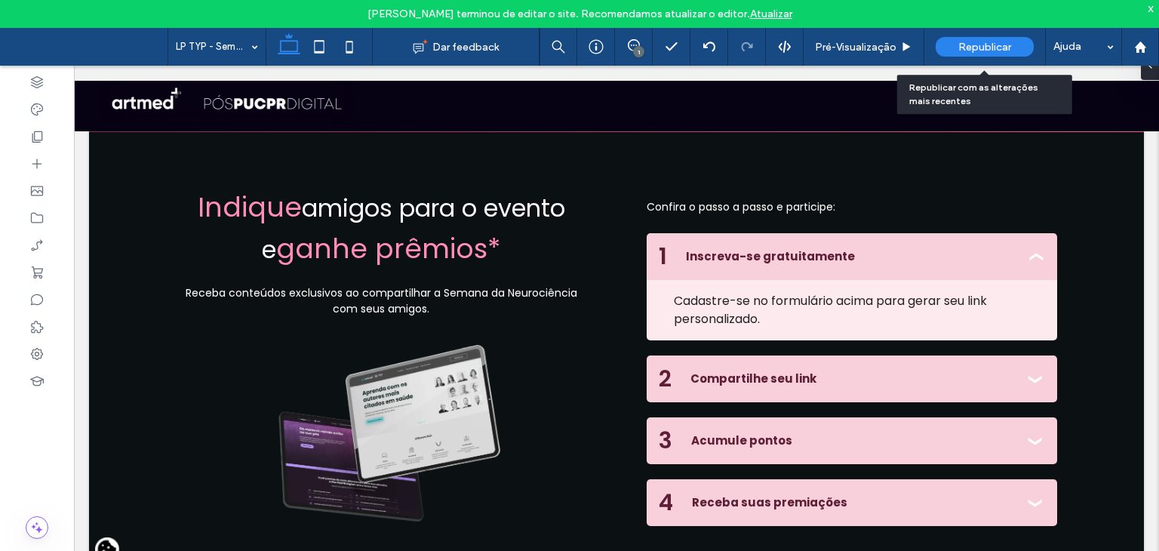
click at [991, 45] on span "Republicar" at bounding box center [984, 47] width 53 height 13
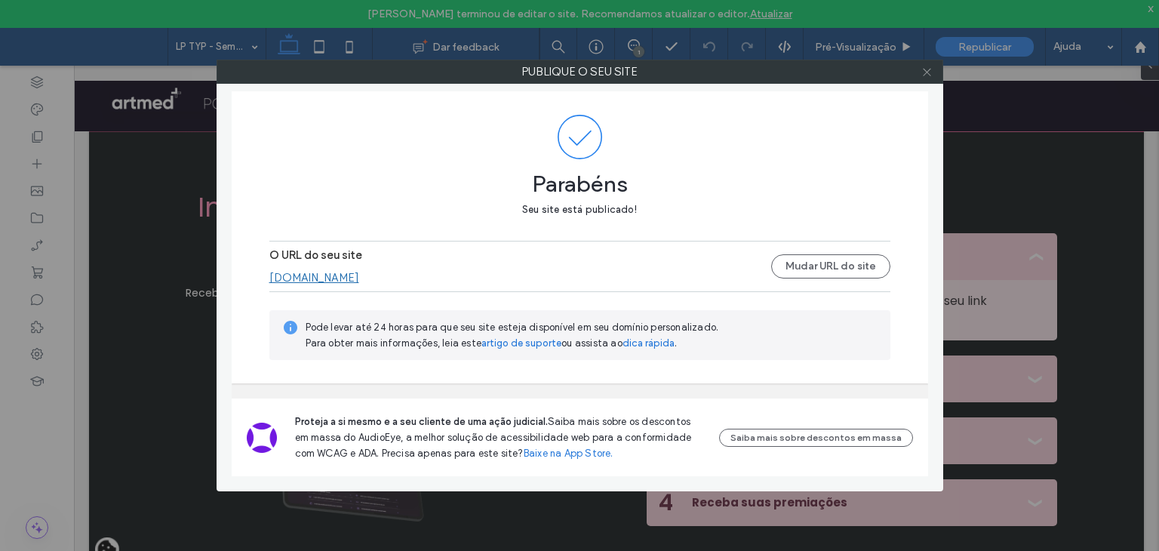
click at [926, 71] on use at bounding box center [926, 72] width 8 height 8
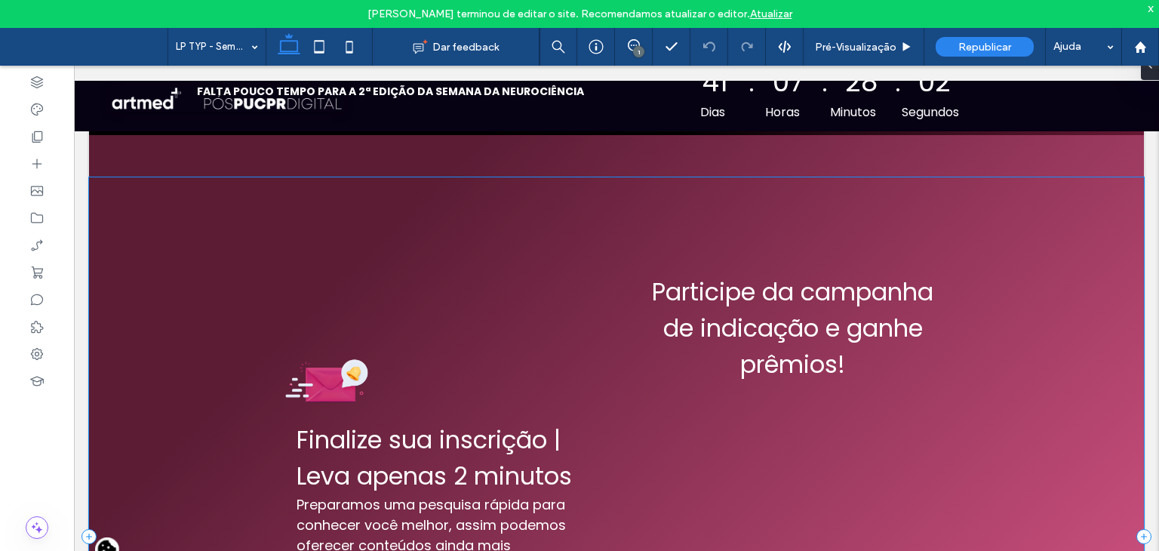
scroll to position [0, 0]
